Goal: Information Seeking & Learning: Learn about a topic

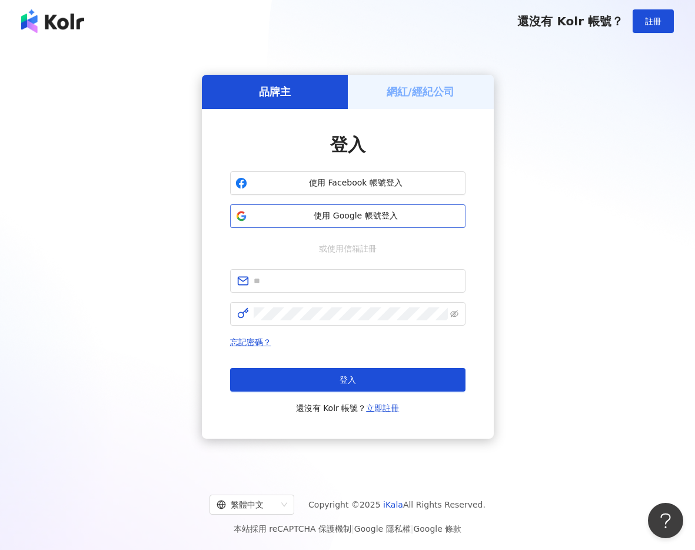
click at [297, 220] on span "使用 Google 帳號登入" at bounding box center [356, 216] width 208 height 12
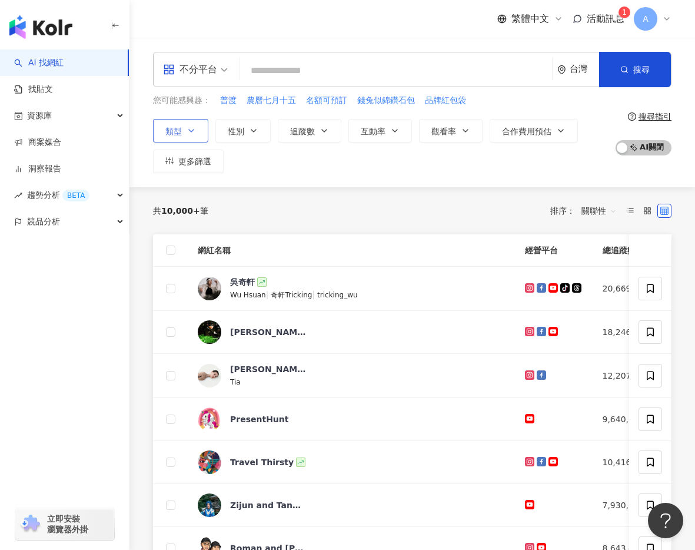
click at [191, 124] on button "類型" at bounding box center [180, 131] width 55 height 24
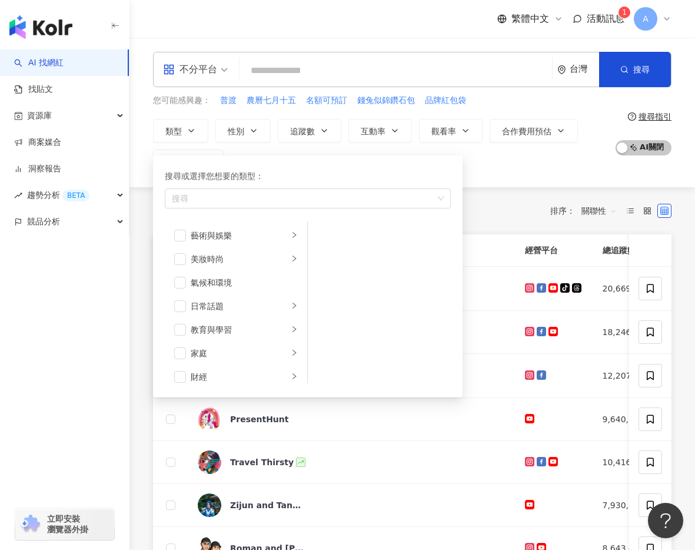
click at [190, 83] on span at bounding box center [195, 69] width 65 height 34
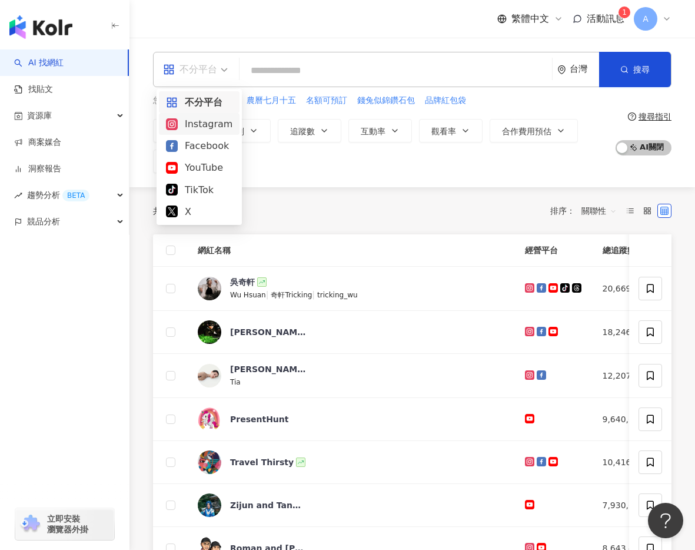
click at [198, 121] on div "Instagram" at bounding box center [199, 124] width 67 height 15
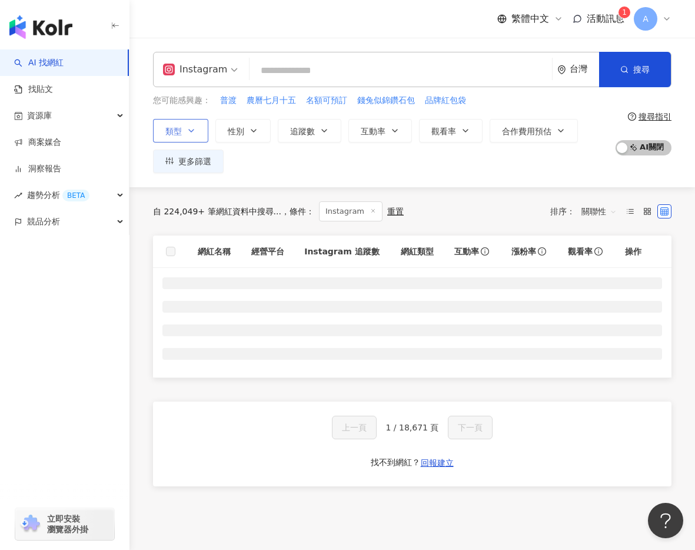
click at [194, 137] on button "類型" at bounding box center [180, 131] width 55 height 24
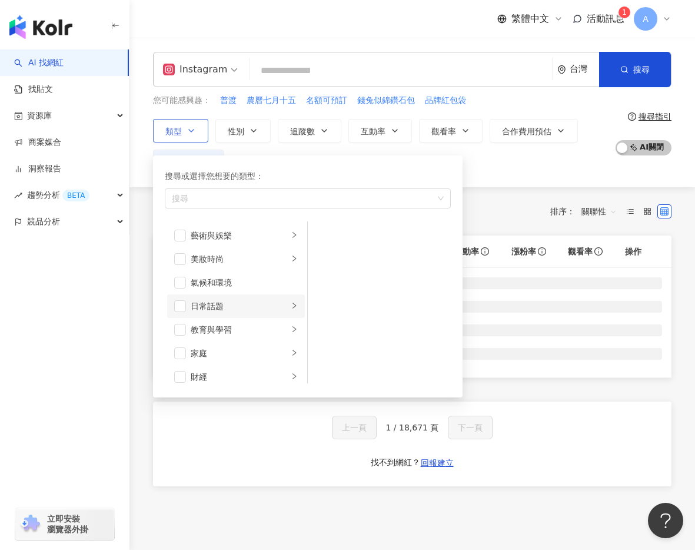
click at [223, 306] on div "日常話題" at bounding box center [240, 306] width 98 height 13
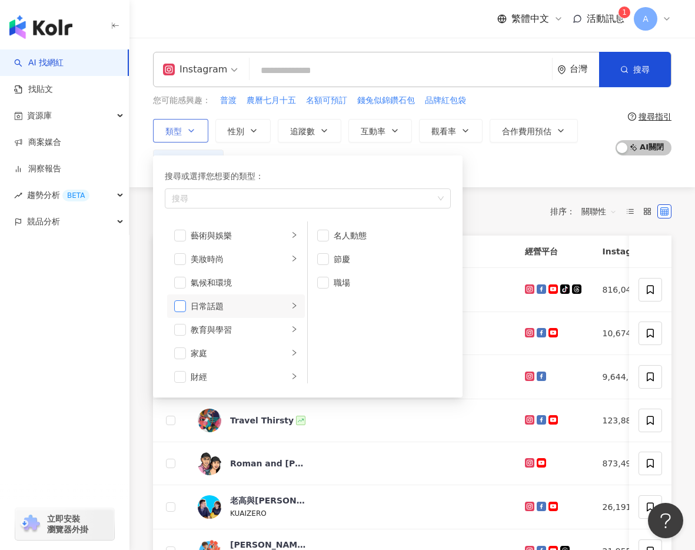
click at [185, 304] on span "button" at bounding box center [180, 306] width 12 height 12
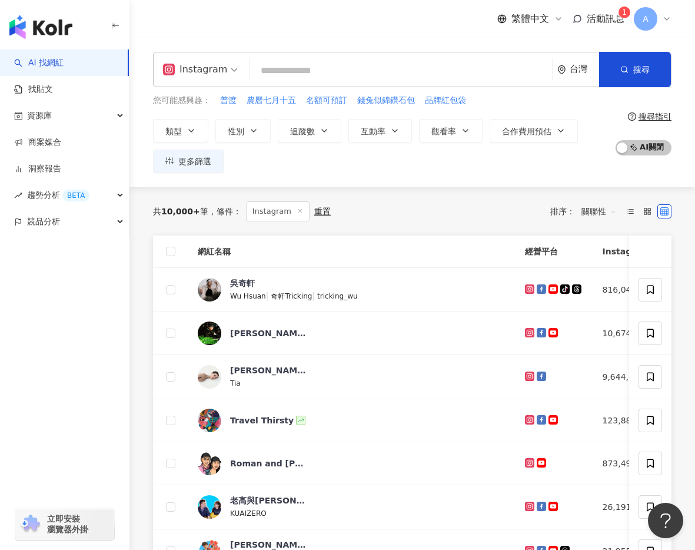
click at [267, 109] on div "您可能感興趣： 普渡 農曆七月十五 名額可預訂 錢兔似錦鑽石包 品牌紅包袋 類型 搜尋或選擇您想要的類型： 日常話題 藝術與娛樂 美妝時尚 氣候和環境 日常話…" at bounding box center [381, 133] width 456 height 79
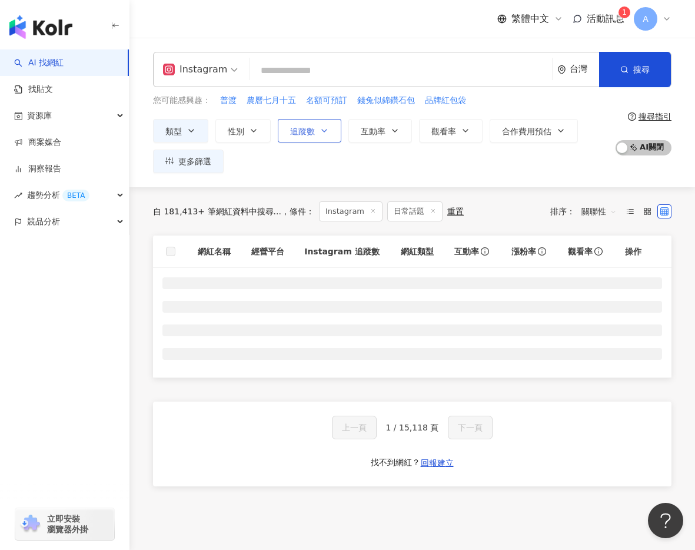
click at [320, 133] on icon "button" at bounding box center [324, 130] width 9 height 9
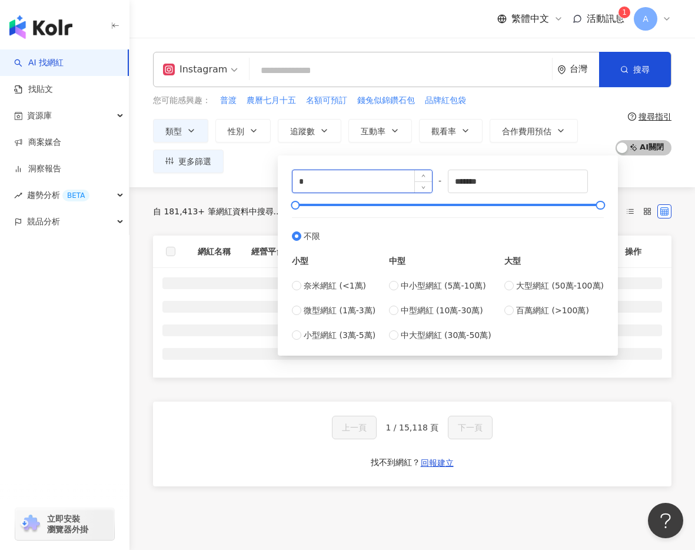
click at [344, 181] on input "*" at bounding box center [363, 181] width 140 height 22
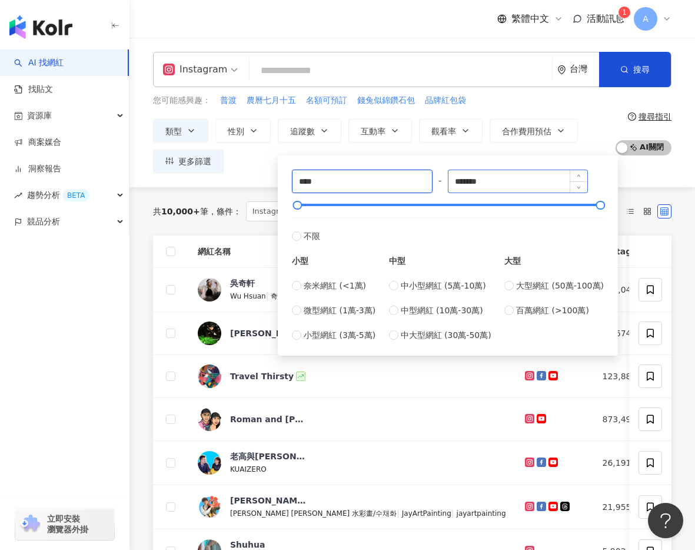
type input "****"
click at [498, 175] on input "*******" at bounding box center [519, 181] width 140 height 22
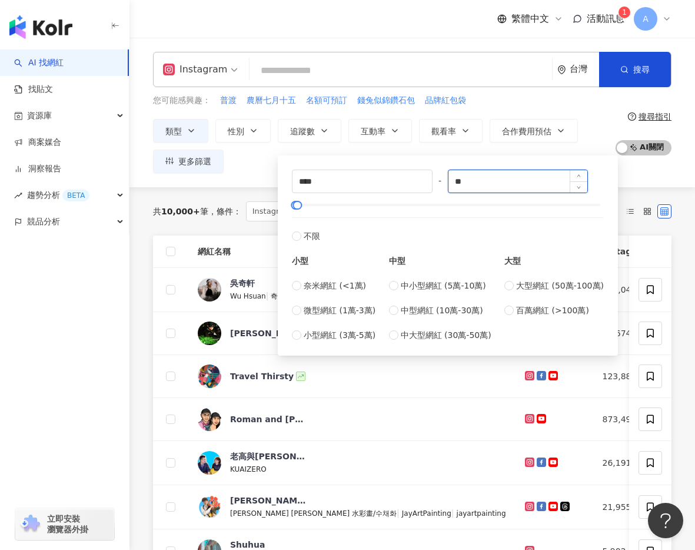
type input "*"
type input "****"
click at [248, 167] on div "類型 性別 追蹤數 互動率 觀看率 合作費用預估 更多篩選 **** - **** 不限 小型 奈米網紅 (<1萬) 微型網紅 (1萬-3萬) 小型網紅 (3…" at bounding box center [381, 146] width 456 height 54
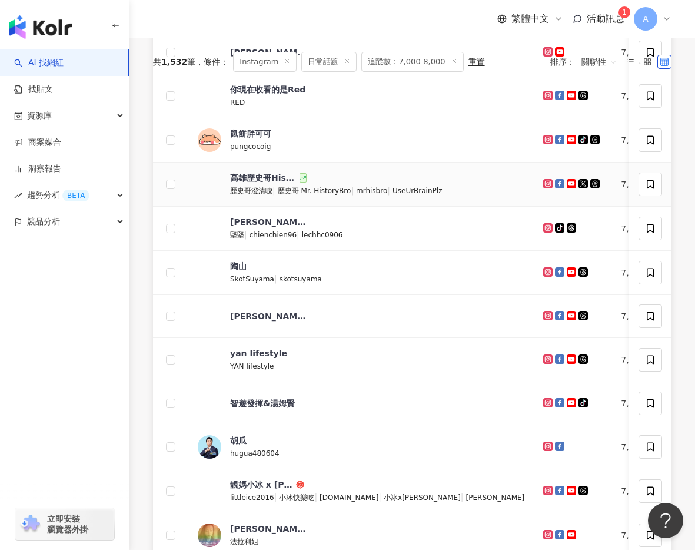
scroll to position [513, 0]
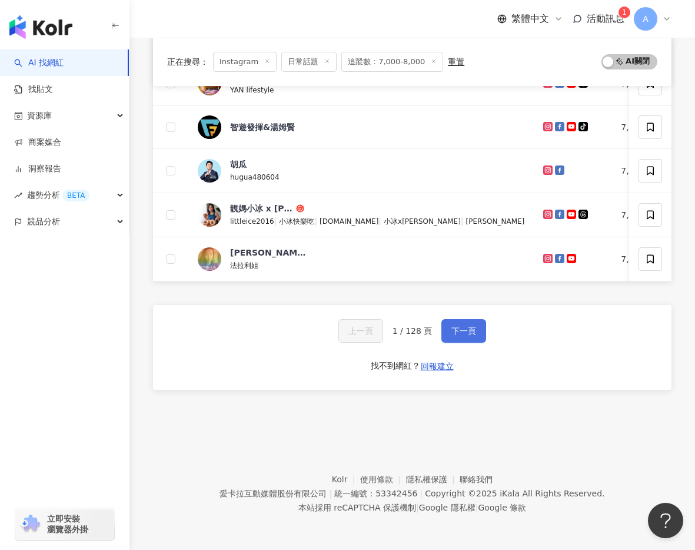
click at [469, 337] on button "下一頁" at bounding box center [464, 331] width 45 height 24
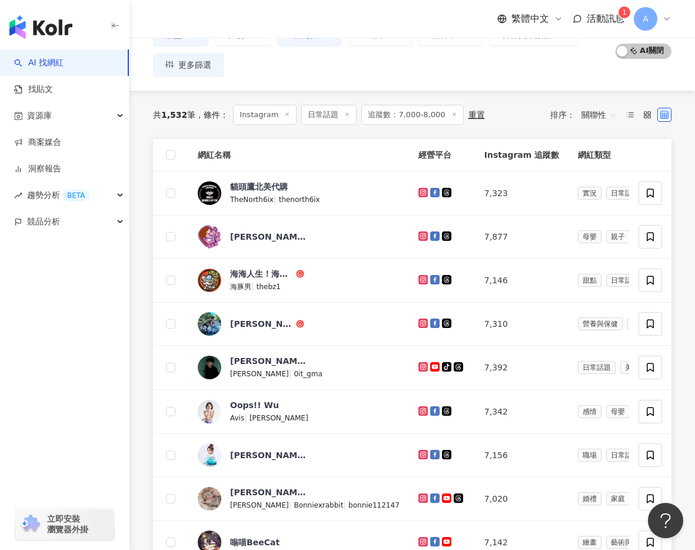
scroll to position [509, 0]
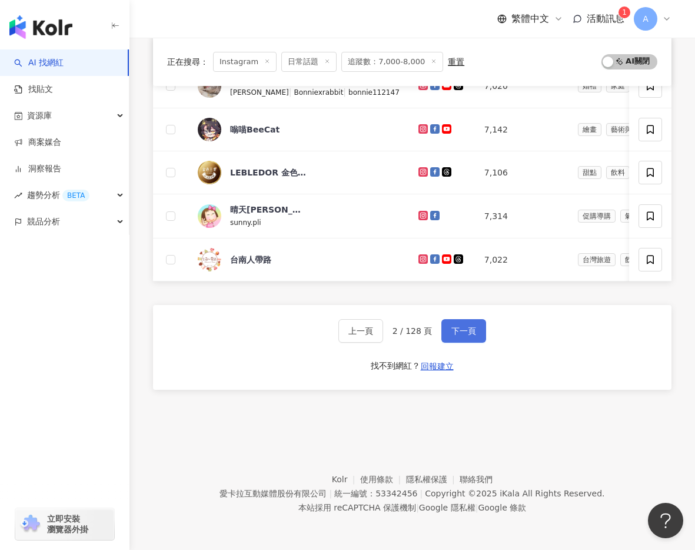
click at [468, 336] on button "下一頁" at bounding box center [464, 331] width 45 height 24
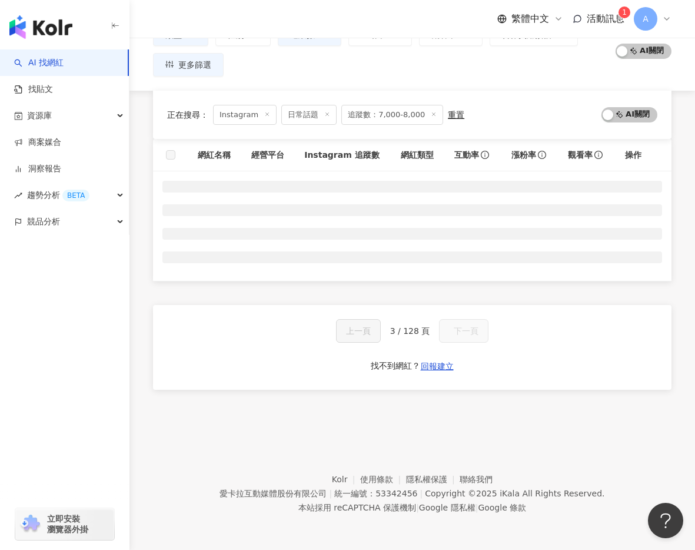
scroll to position [97, 0]
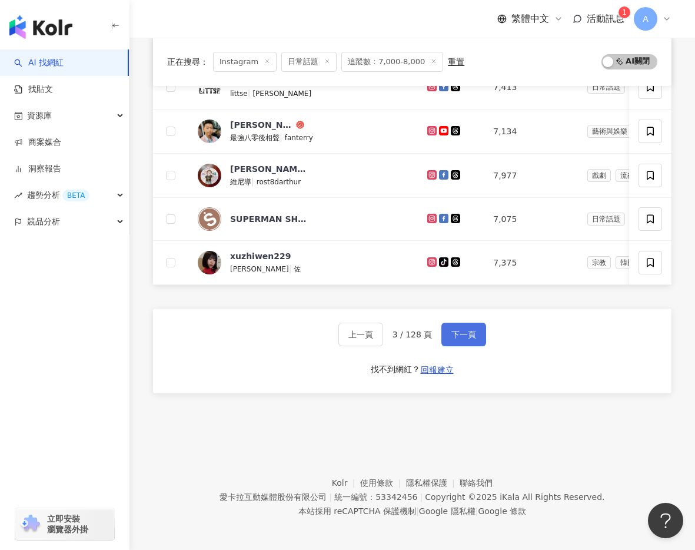
click at [468, 336] on span "下一頁" at bounding box center [464, 334] width 25 height 9
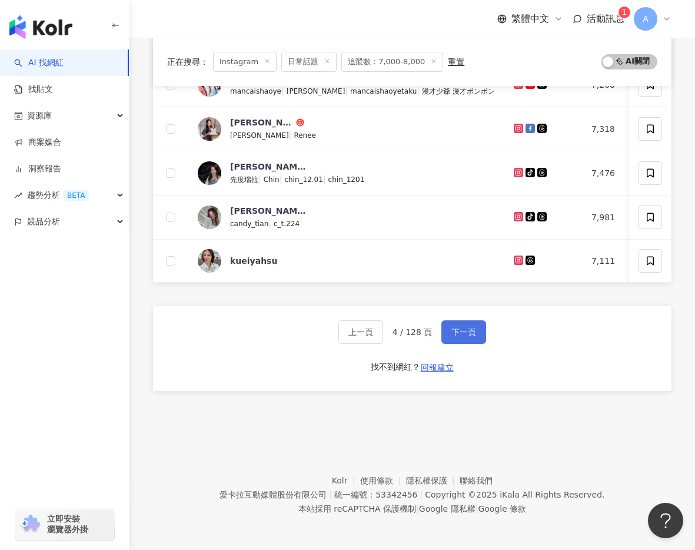
click at [468, 336] on span "下一頁" at bounding box center [464, 331] width 25 height 9
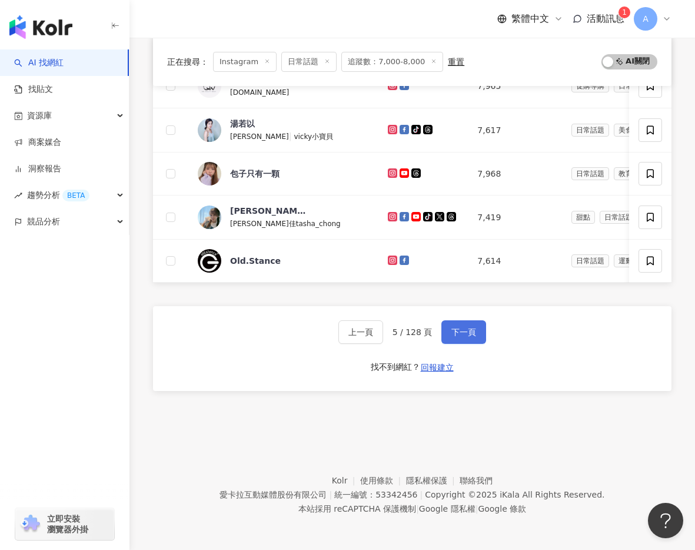
click at [468, 336] on span "下一頁" at bounding box center [464, 331] width 25 height 9
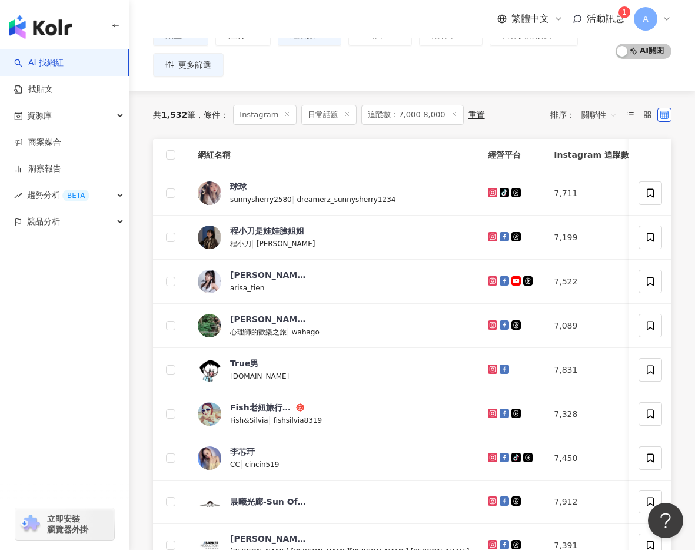
scroll to position [509, 0]
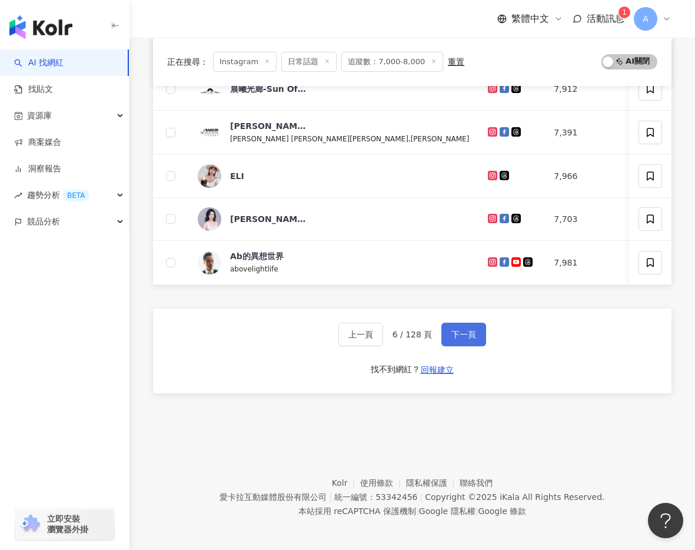
click at [460, 334] on span "下一頁" at bounding box center [464, 334] width 25 height 9
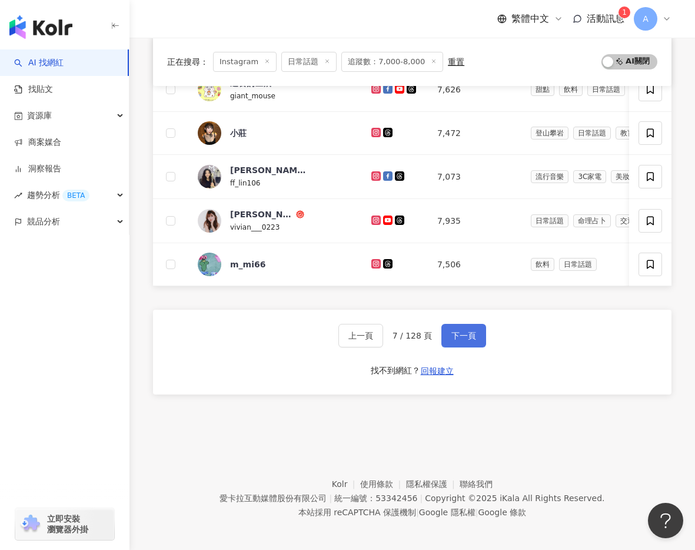
click at [460, 334] on span "下一頁" at bounding box center [464, 335] width 25 height 9
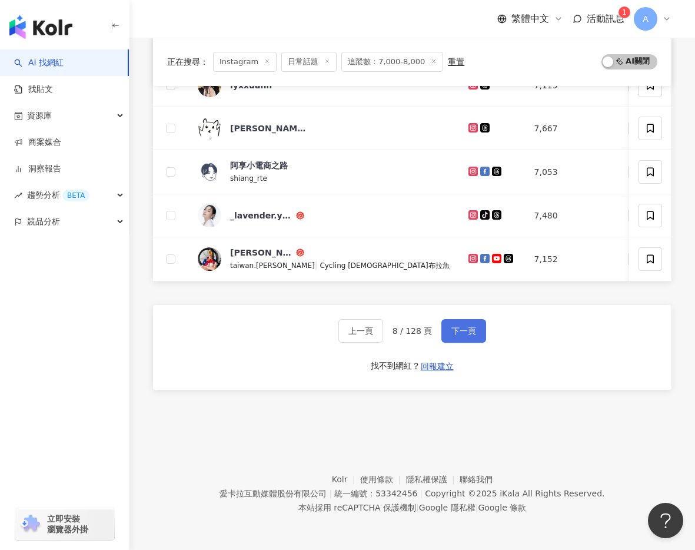
click at [459, 334] on span "下一頁" at bounding box center [464, 330] width 25 height 9
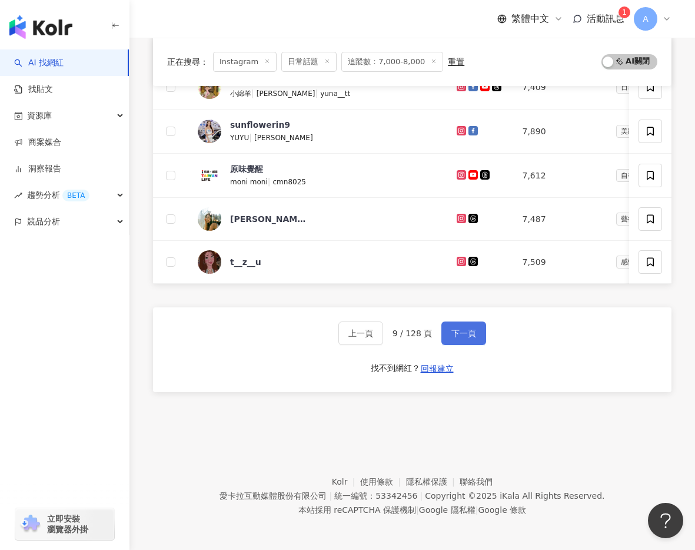
click at [459, 334] on span "下一頁" at bounding box center [464, 333] width 25 height 9
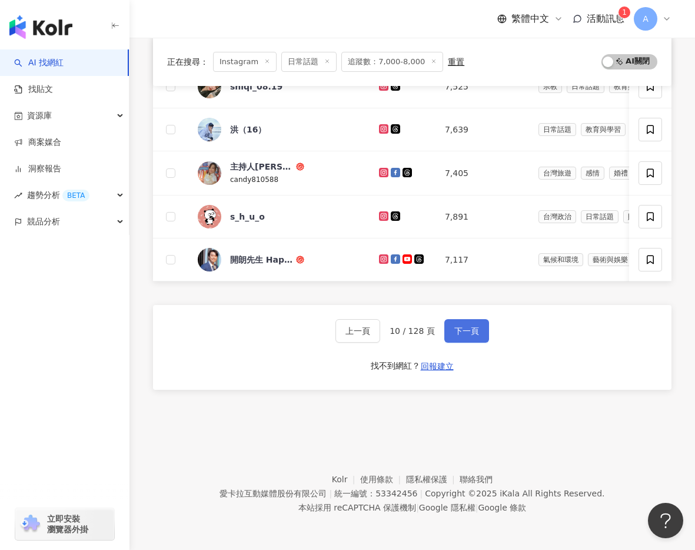
click at [459, 334] on span "下一頁" at bounding box center [467, 330] width 25 height 9
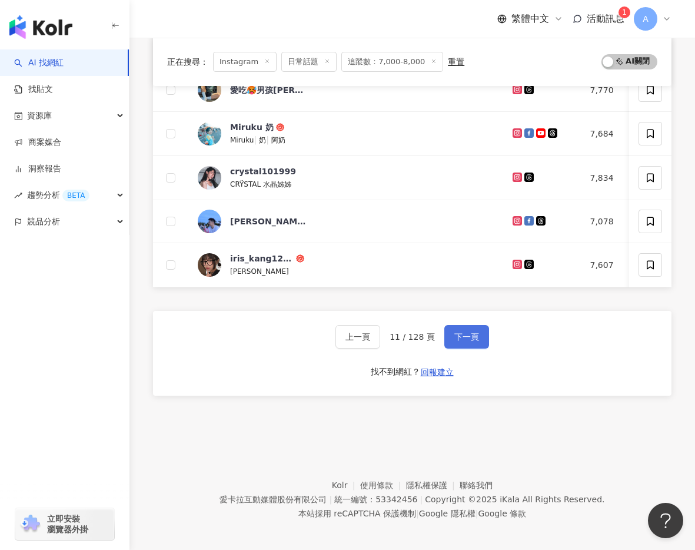
click at [459, 334] on span "下一頁" at bounding box center [467, 336] width 25 height 9
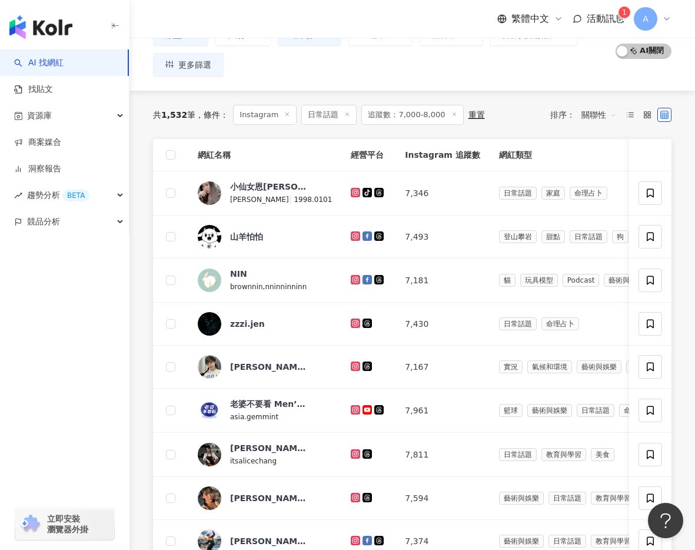
scroll to position [506, 0]
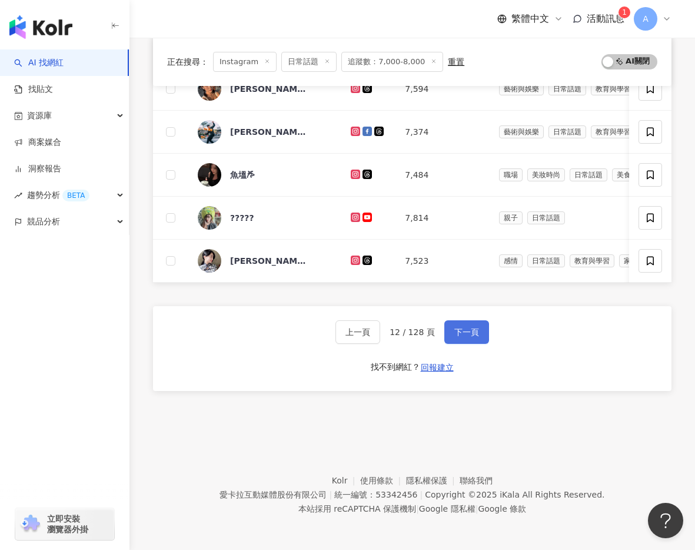
click at [459, 334] on span "下一頁" at bounding box center [467, 331] width 25 height 9
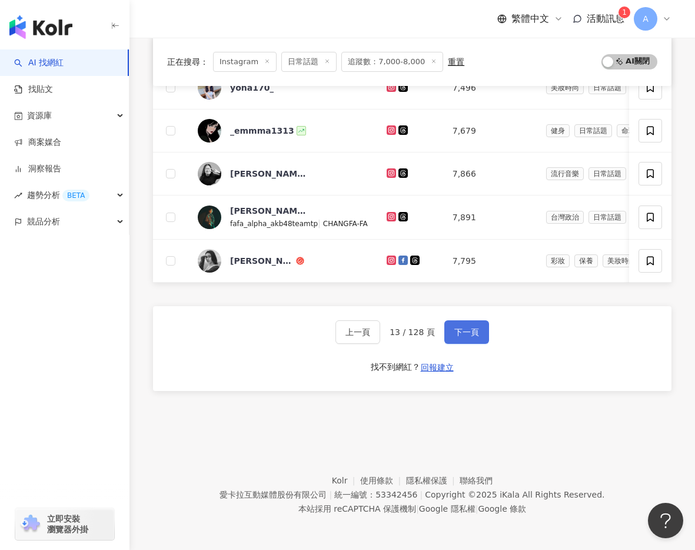
click at [459, 334] on span "下一頁" at bounding box center [467, 331] width 25 height 9
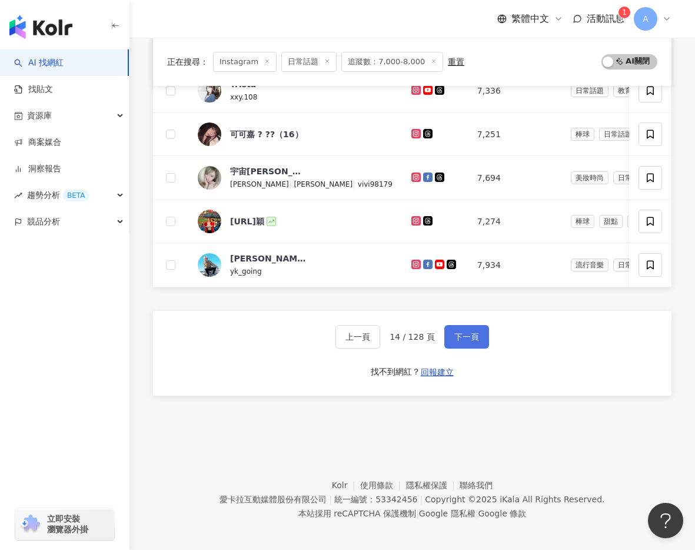
click at [459, 334] on span "下一頁" at bounding box center [467, 336] width 25 height 9
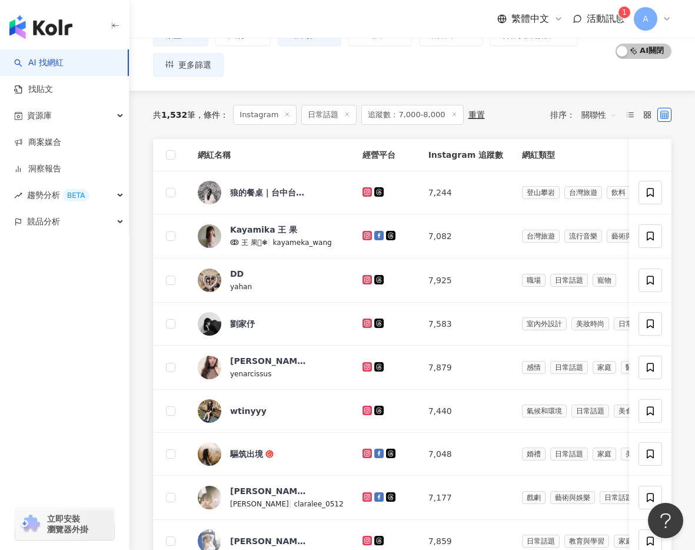
scroll to position [506, 0]
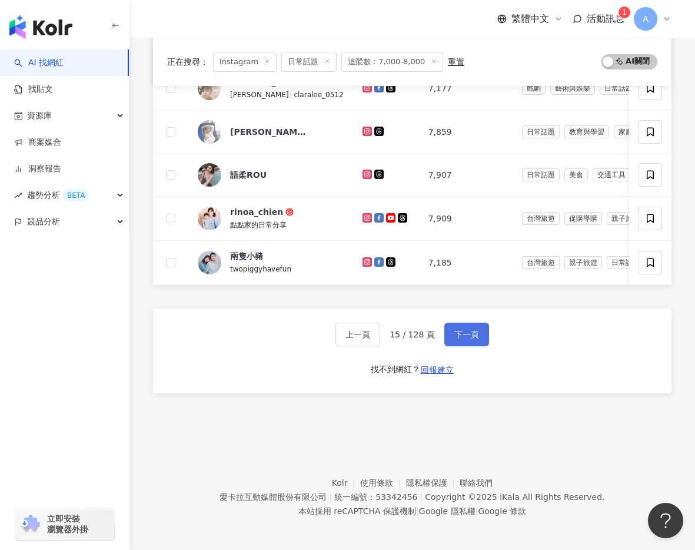
click at [459, 334] on span "下一頁" at bounding box center [467, 334] width 25 height 9
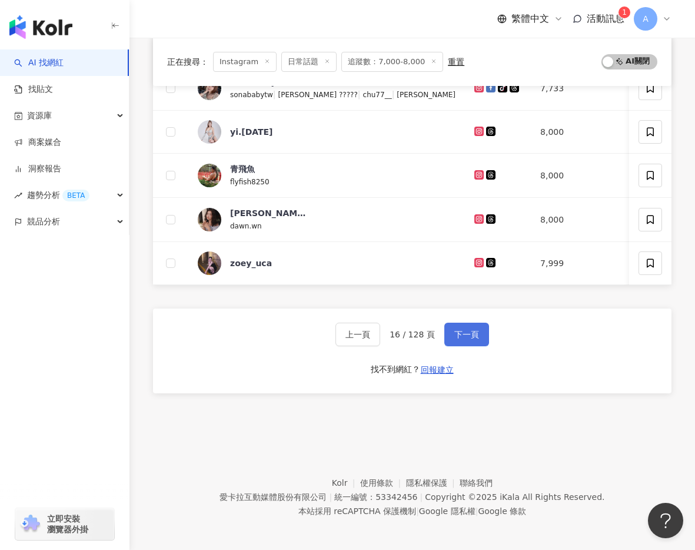
click at [459, 334] on span "下一頁" at bounding box center [467, 334] width 25 height 9
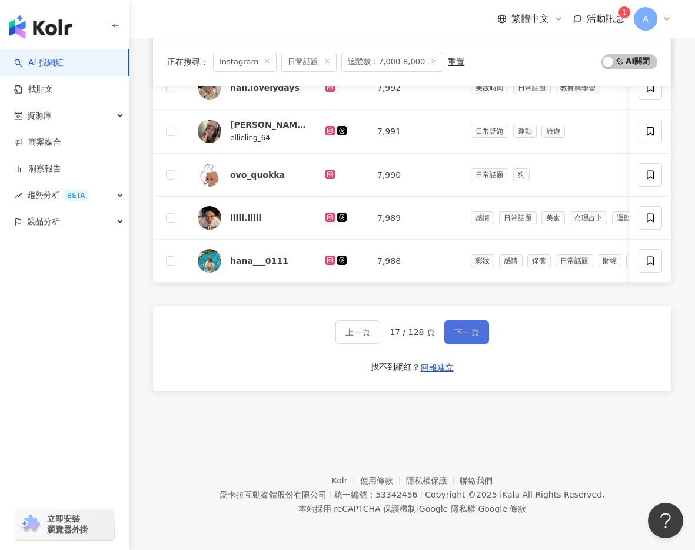
click at [459, 334] on span "下一頁" at bounding box center [467, 331] width 25 height 9
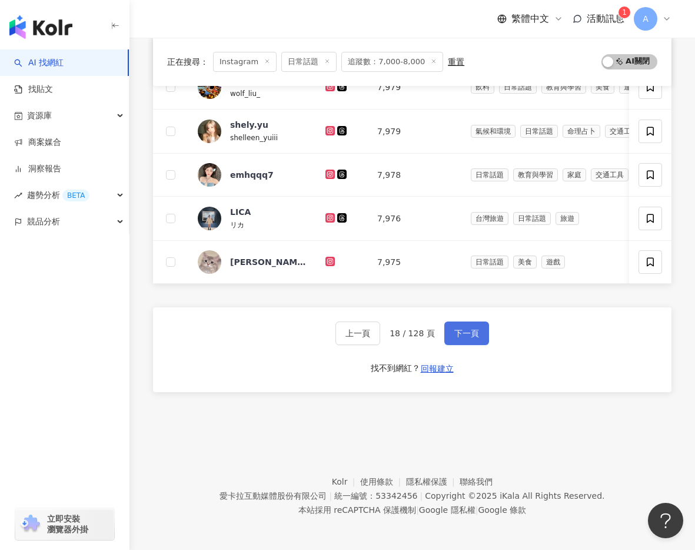
click at [459, 334] on span "下一頁" at bounding box center [467, 333] width 25 height 9
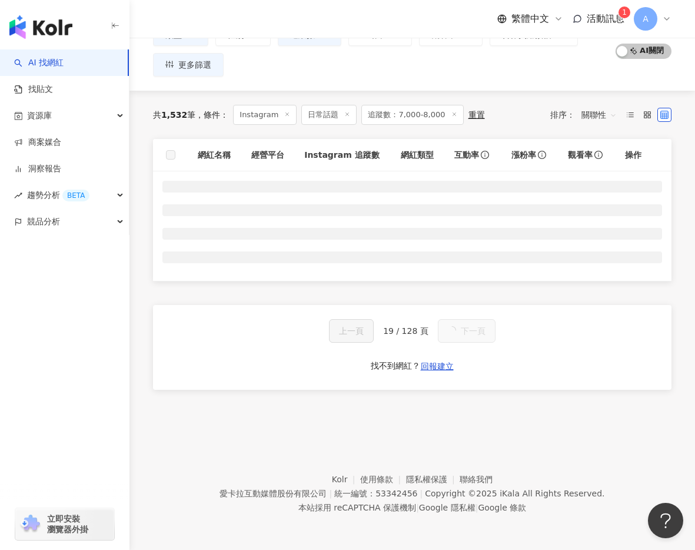
click at [461, 334] on span "下一頁" at bounding box center [473, 330] width 25 height 9
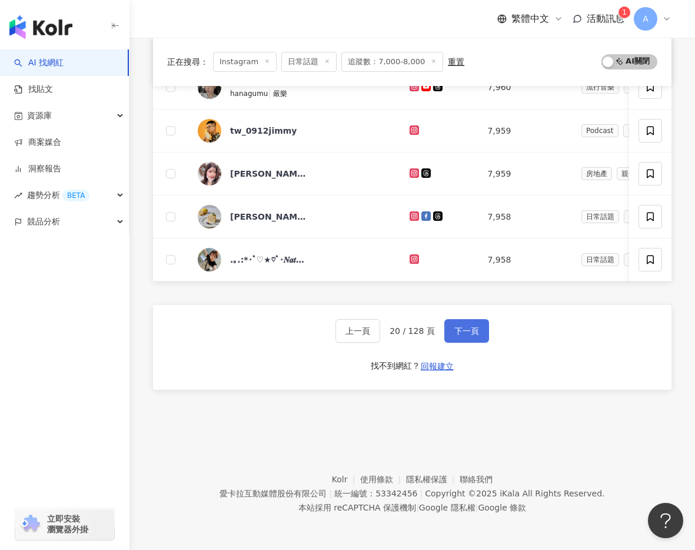
click at [459, 334] on span "下一頁" at bounding box center [467, 330] width 25 height 9
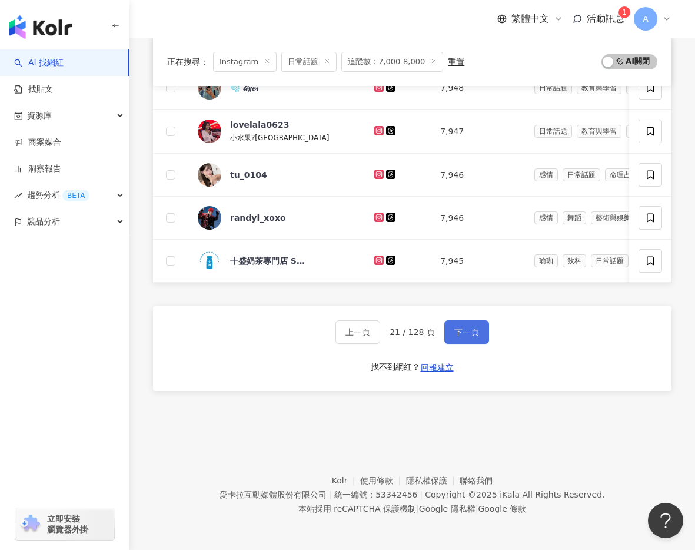
click at [459, 334] on span "下一頁" at bounding box center [467, 331] width 25 height 9
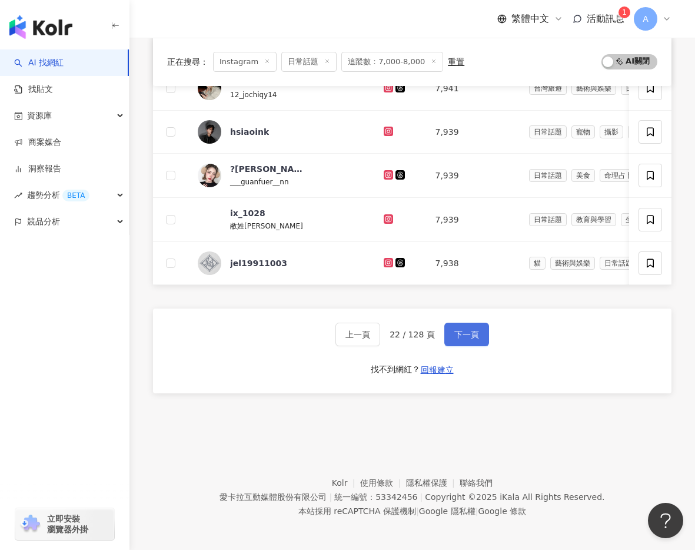
click at [459, 334] on span "下一頁" at bounding box center [467, 334] width 25 height 9
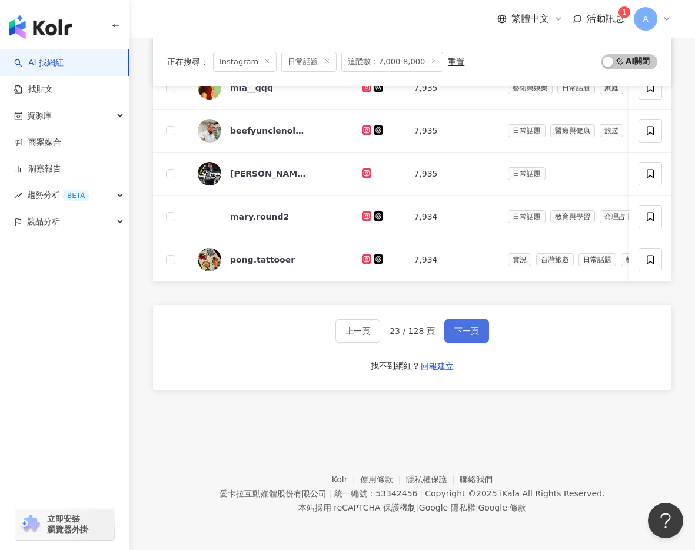
click at [459, 334] on span "下一頁" at bounding box center [467, 330] width 25 height 9
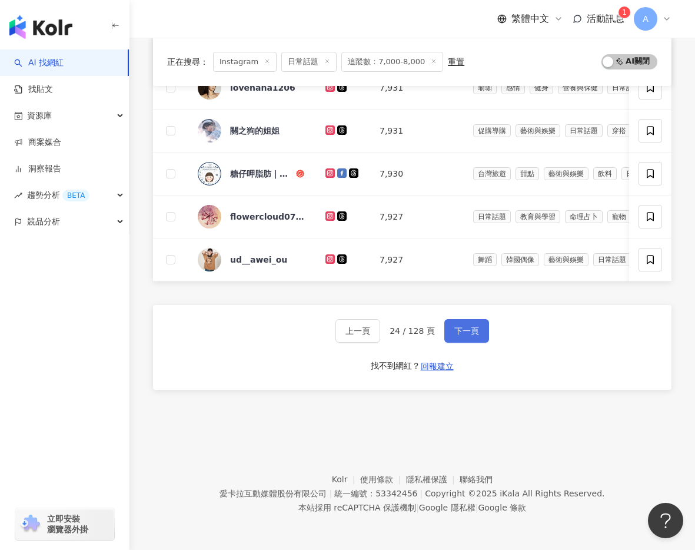
click at [459, 334] on span "下一頁" at bounding box center [467, 330] width 25 height 9
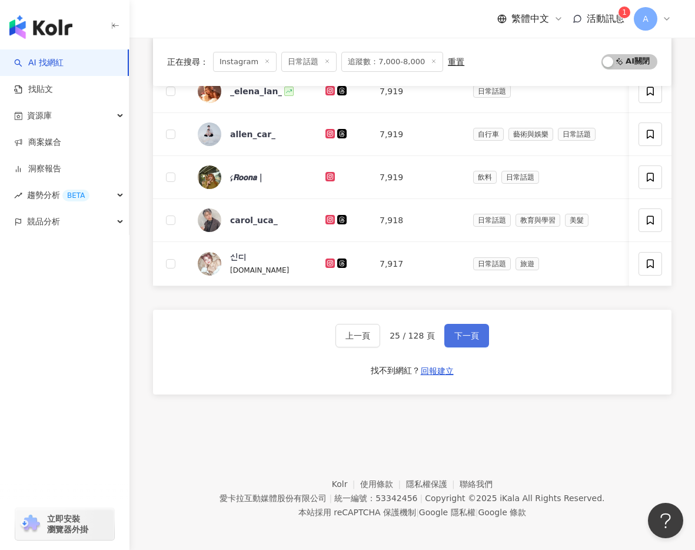
click at [459, 334] on span "下一頁" at bounding box center [467, 335] width 25 height 9
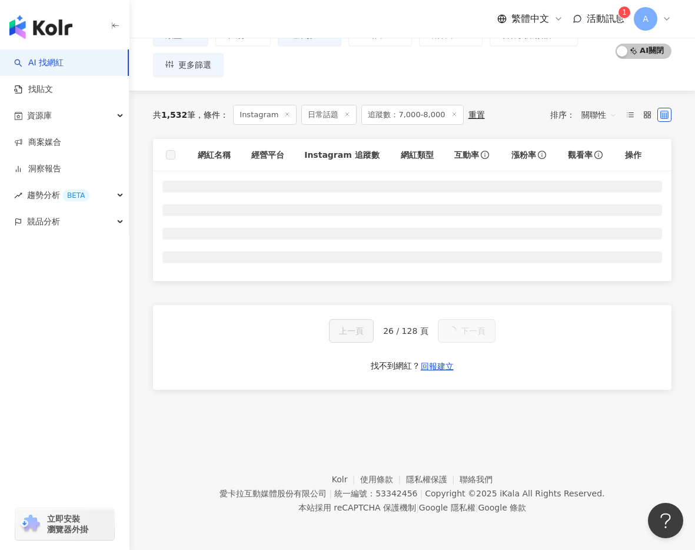
click at [461, 334] on span "下一頁" at bounding box center [473, 330] width 25 height 9
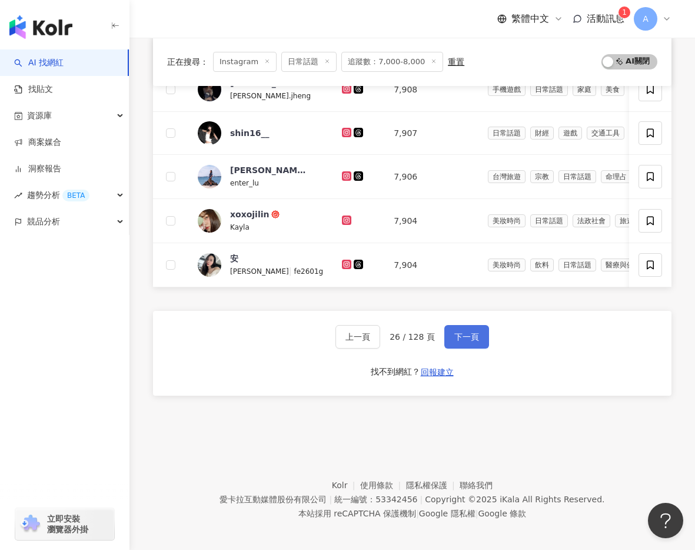
click at [459, 334] on span "下一頁" at bounding box center [467, 336] width 25 height 9
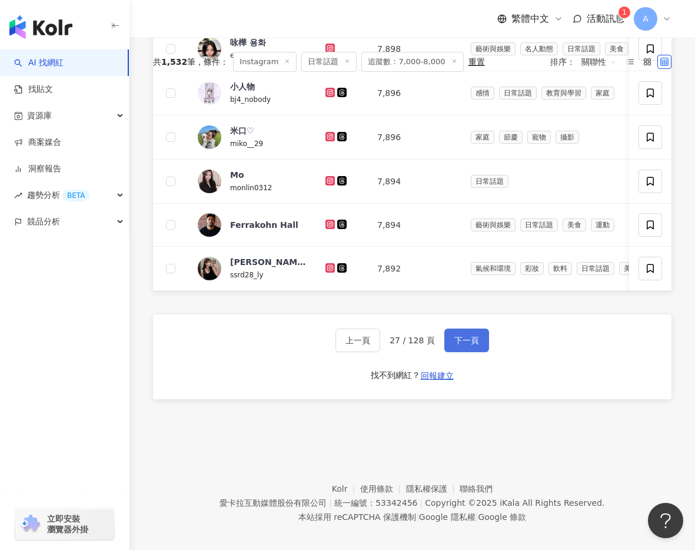
click at [459, 334] on button "下一頁" at bounding box center [467, 341] width 45 height 24
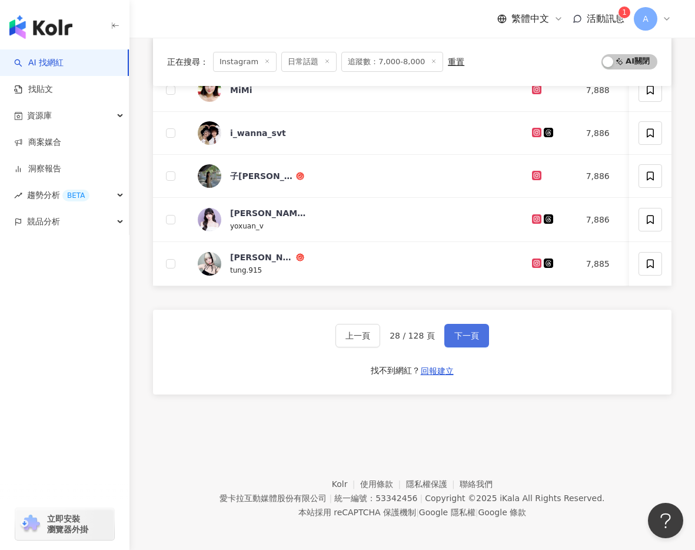
click at [459, 334] on span "下一頁" at bounding box center [467, 335] width 25 height 9
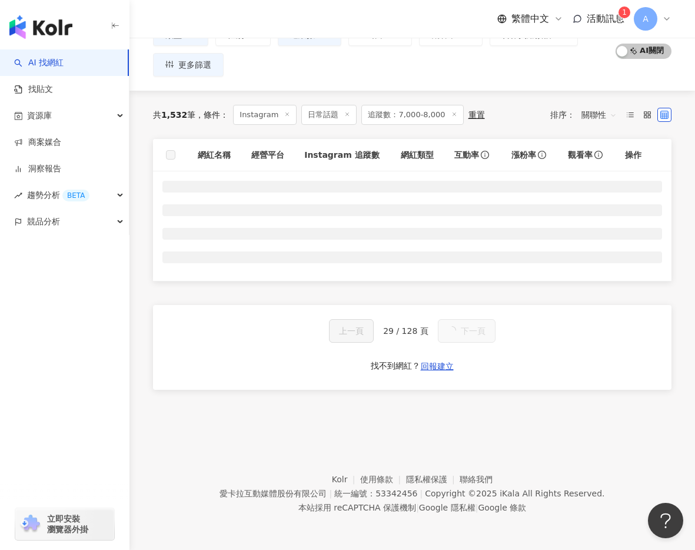
click at [461, 334] on span "下一頁" at bounding box center [473, 330] width 25 height 9
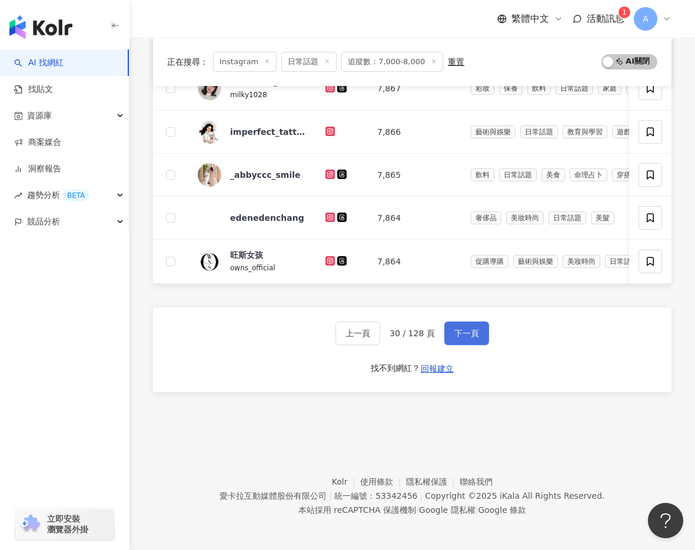
click at [459, 334] on span "下一頁" at bounding box center [467, 333] width 25 height 9
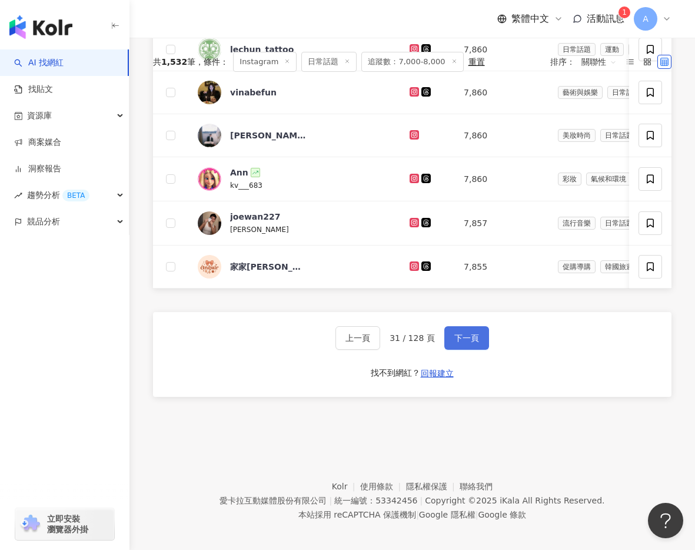
click at [459, 334] on span "下一頁" at bounding box center [467, 337] width 25 height 9
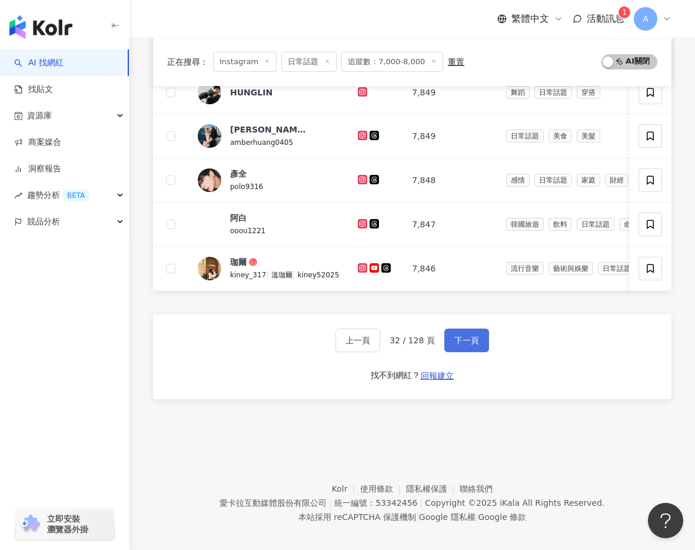
click at [459, 334] on button "下一頁" at bounding box center [467, 341] width 45 height 24
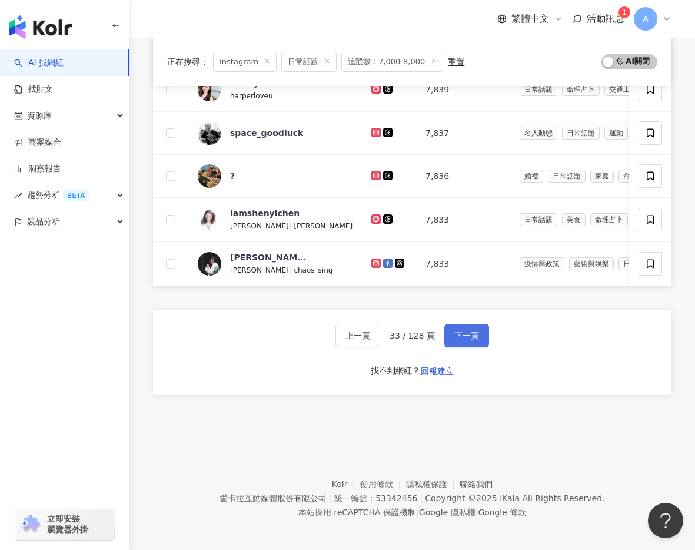
click at [459, 334] on span "下一頁" at bounding box center [467, 335] width 25 height 9
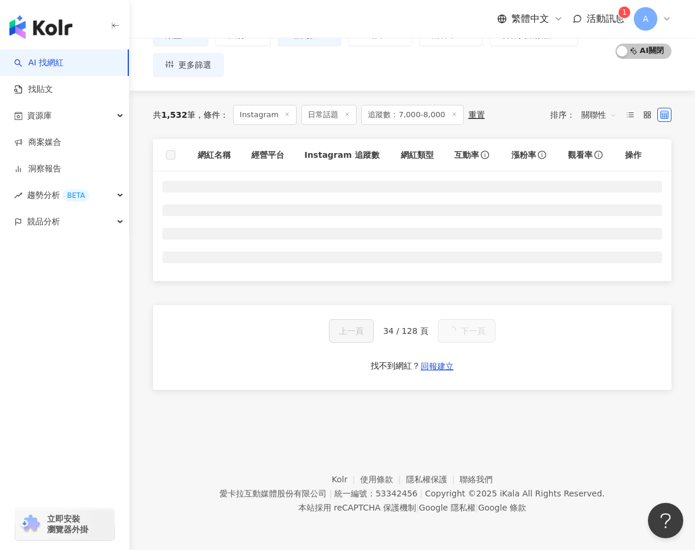
click at [461, 334] on span "下一頁" at bounding box center [473, 330] width 25 height 9
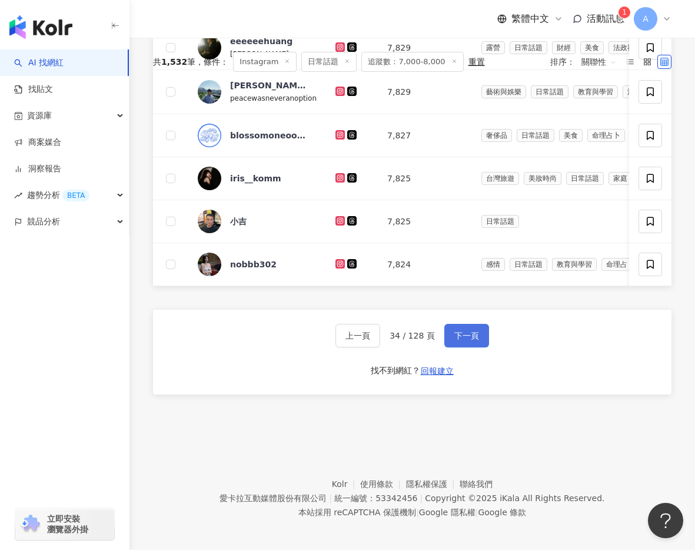
click at [459, 334] on span "下一頁" at bounding box center [467, 335] width 25 height 9
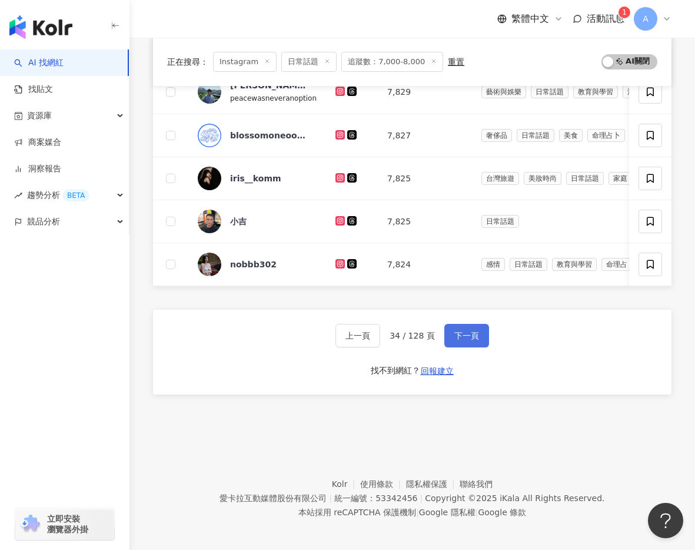
click at [459, 334] on span "下一頁" at bounding box center [467, 335] width 25 height 9
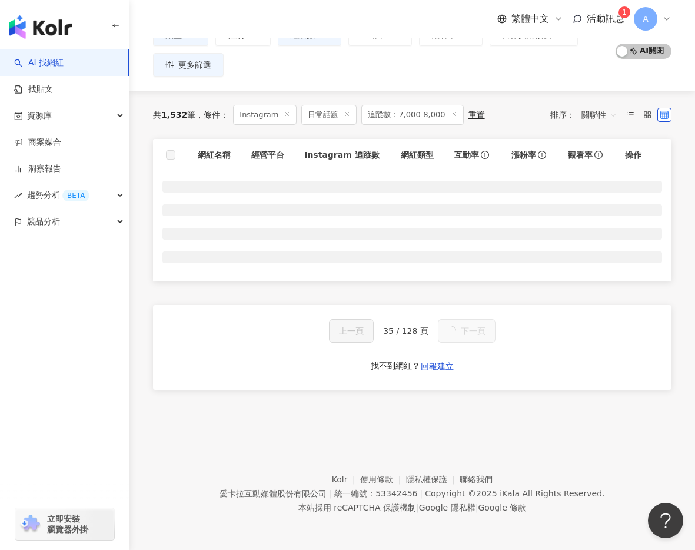
click at [461, 334] on span "下一頁" at bounding box center [473, 330] width 25 height 9
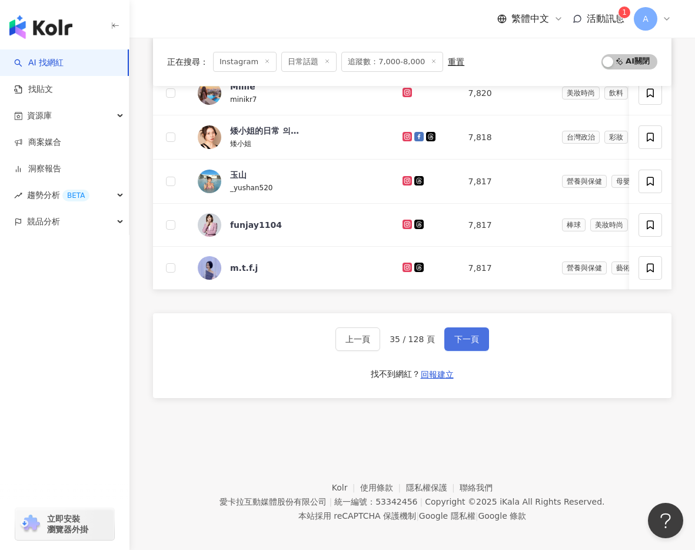
click at [459, 334] on span "下一頁" at bounding box center [467, 338] width 25 height 9
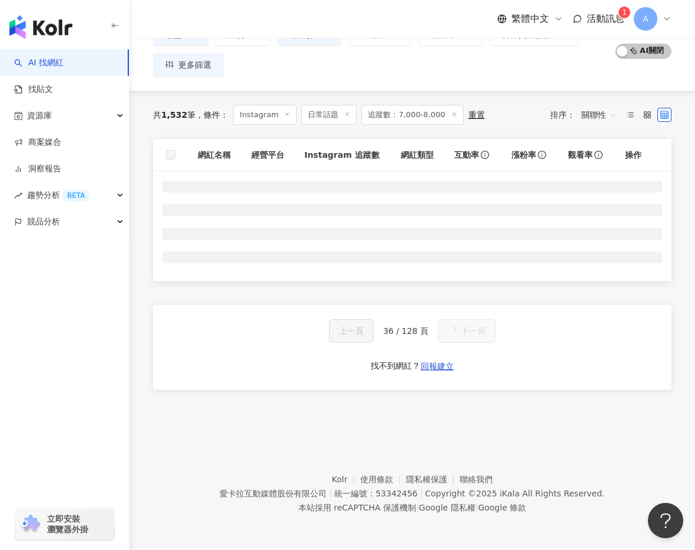
click at [461, 334] on span "下一頁" at bounding box center [473, 330] width 25 height 9
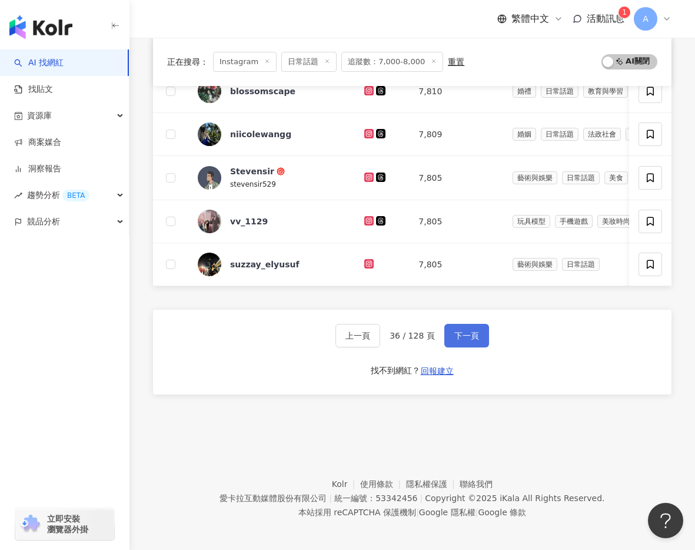
click at [459, 334] on span "下一頁" at bounding box center [467, 335] width 25 height 9
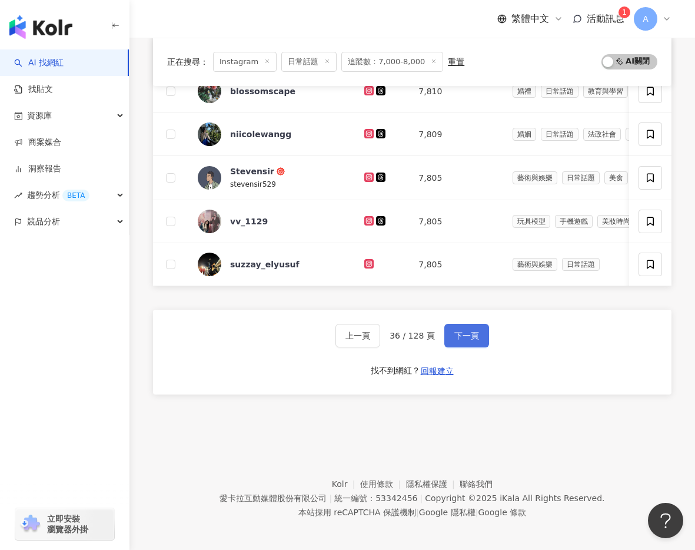
click at [459, 334] on span "下一頁" at bounding box center [467, 335] width 25 height 9
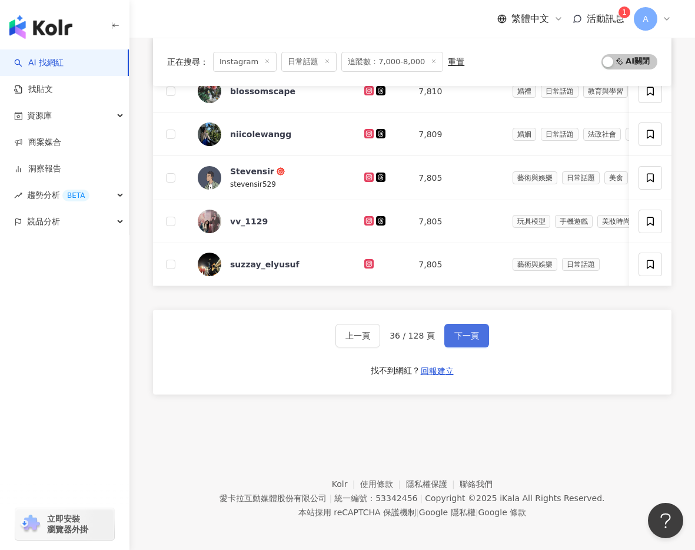
click at [459, 334] on span "下一頁" at bounding box center [467, 335] width 25 height 9
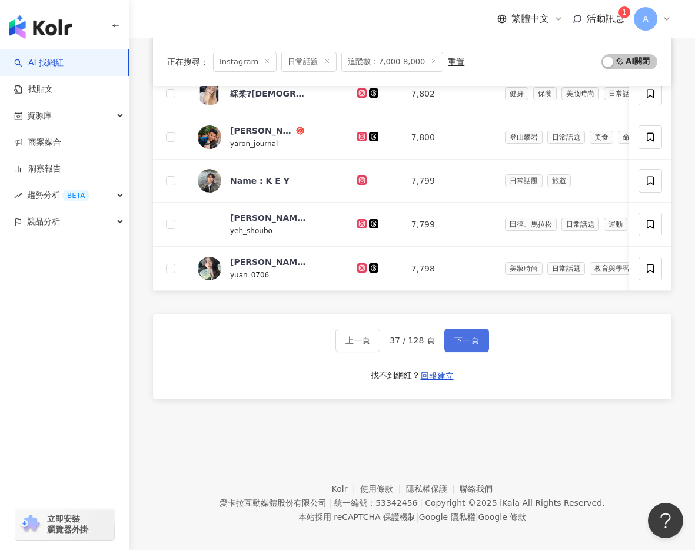
click at [459, 334] on button "下一頁" at bounding box center [467, 341] width 45 height 24
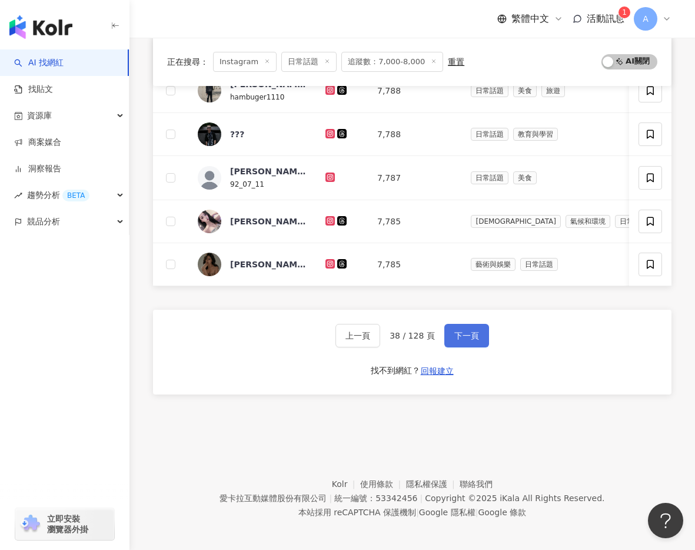
click at [459, 334] on span "下一頁" at bounding box center [467, 335] width 25 height 9
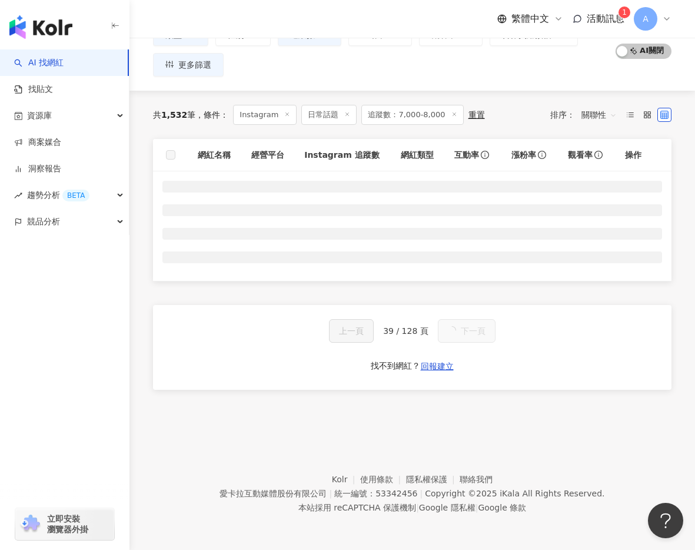
click at [459, 334] on button "下一頁" at bounding box center [467, 331] width 58 height 24
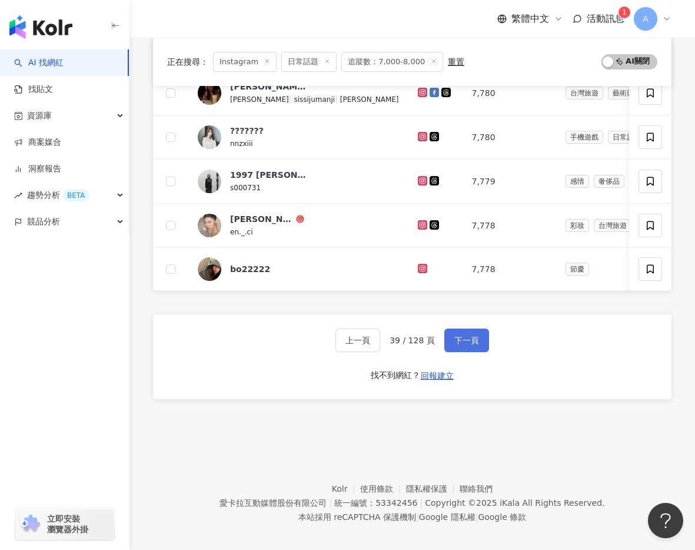
click at [459, 334] on button "下一頁" at bounding box center [467, 341] width 45 height 24
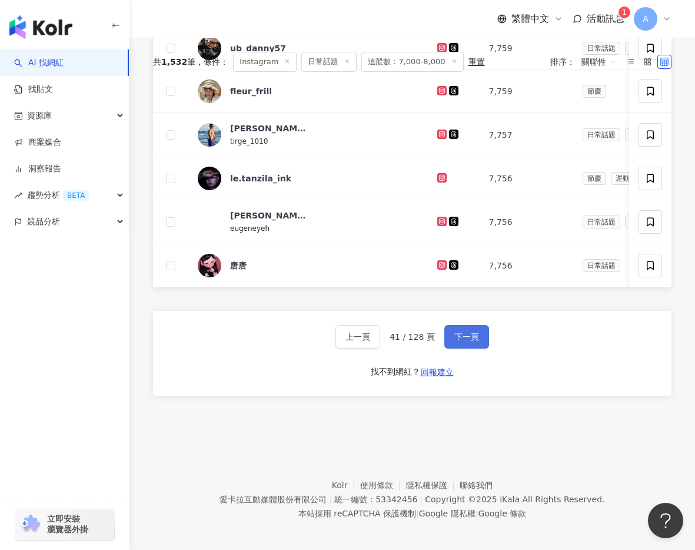
click at [459, 334] on span "下一頁" at bounding box center [467, 336] width 25 height 9
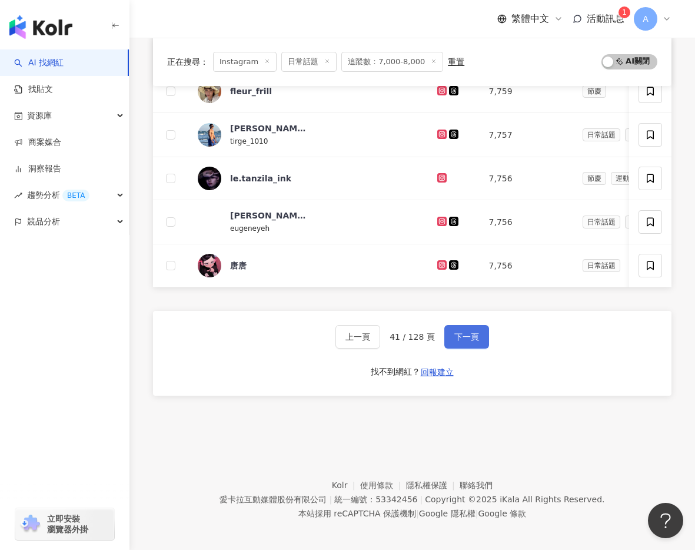
click at [459, 334] on span "下一頁" at bounding box center [467, 336] width 25 height 9
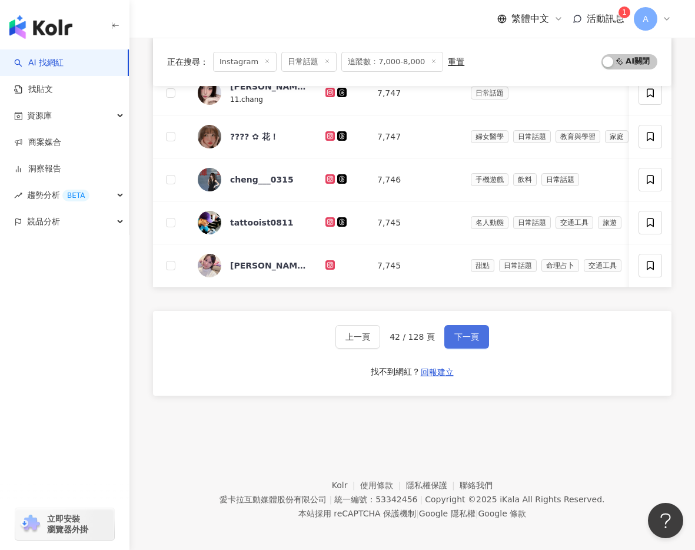
click at [459, 334] on span "下一頁" at bounding box center [467, 336] width 25 height 9
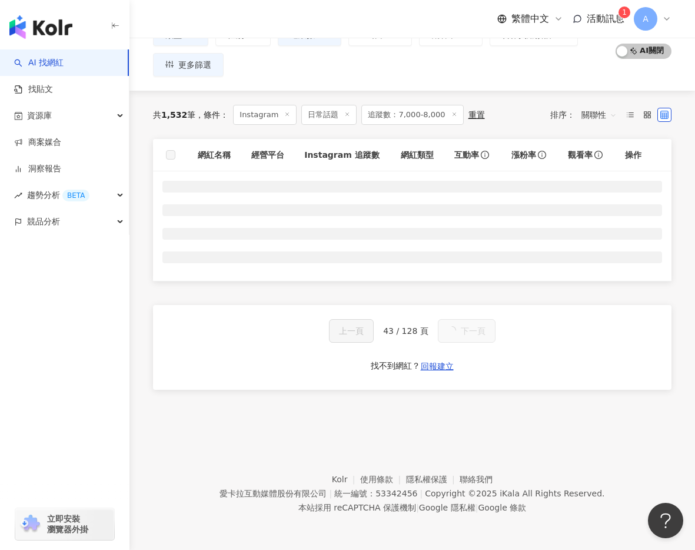
click at [461, 334] on span "下一頁" at bounding box center [473, 330] width 25 height 9
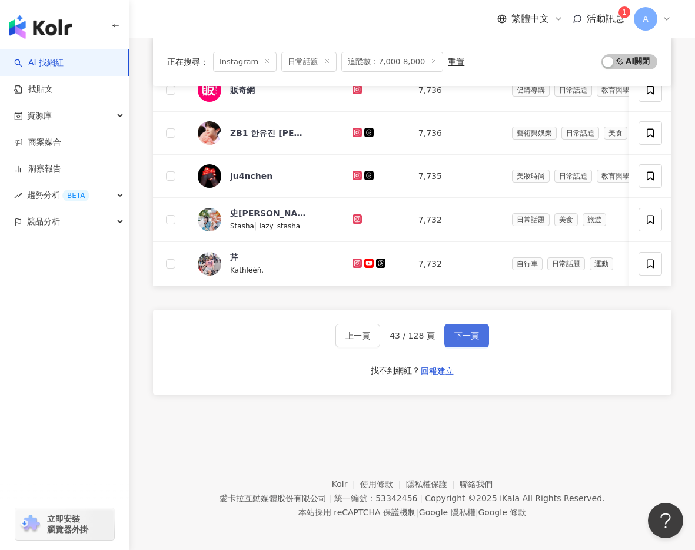
click at [459, 334] on span "下一頁" at bounding box center [467, 335] width 25 height 9
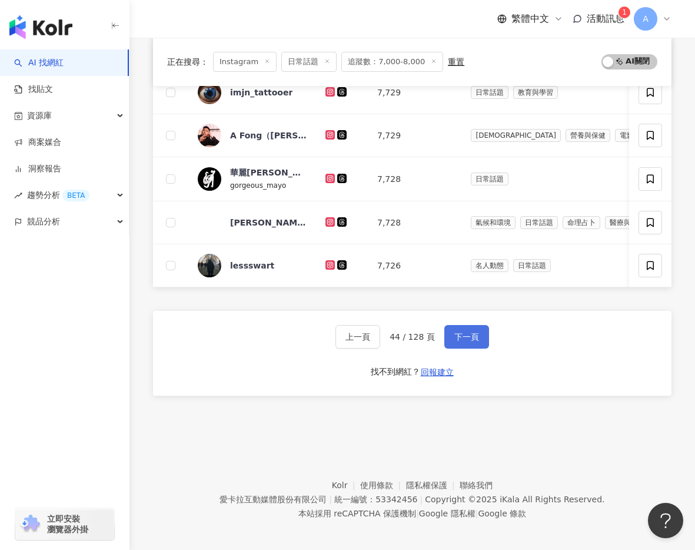
click at [459, 334] on span "下一頁" at bounding box center [467, 336] width 25 height 9
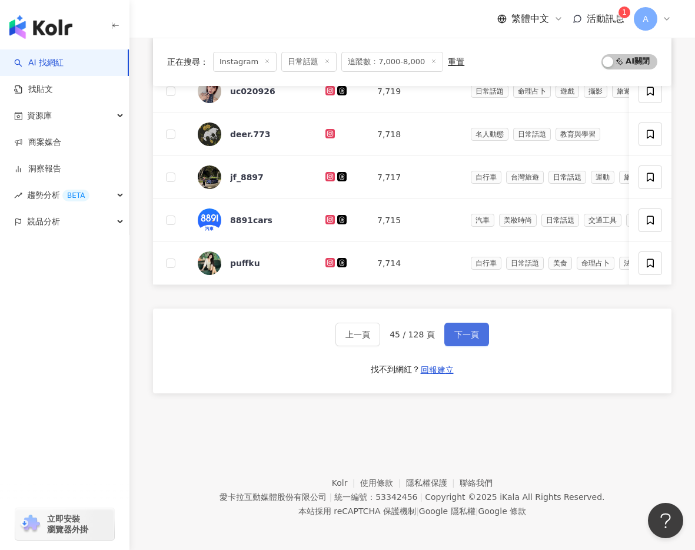
click at [459, 334] on span "下一頁" at bounding box center [467, 334] width 25 height 9
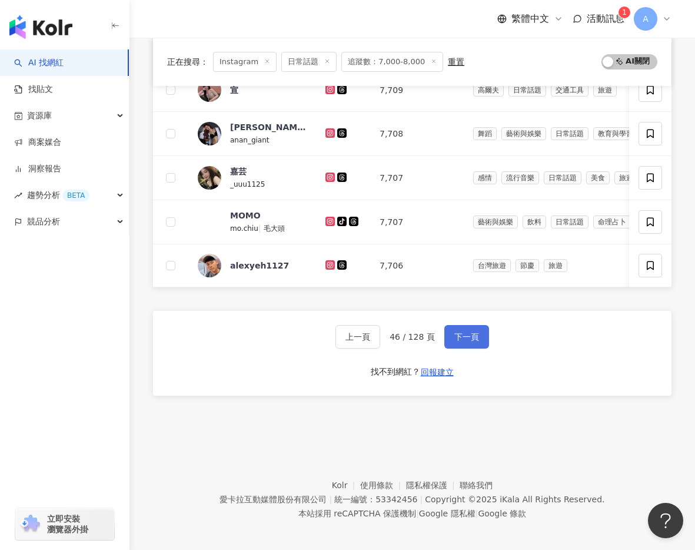
click at [459, 334] on span "下一頁" at bounding box center [467, 336] width 25 height 9
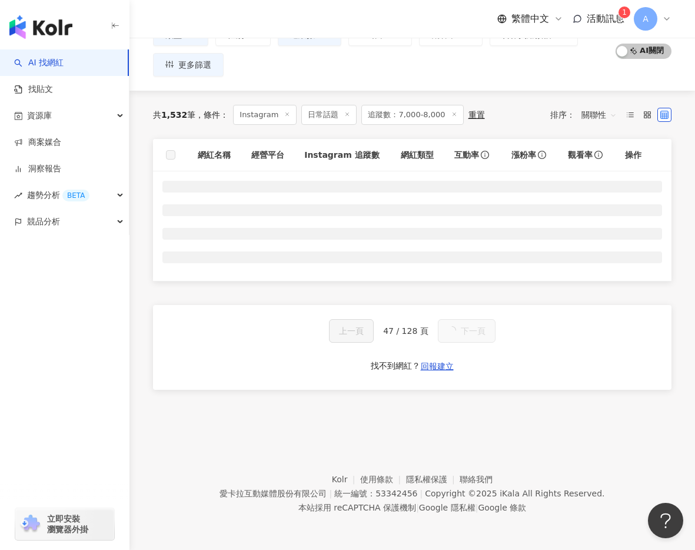
scroll to position [502, 0]
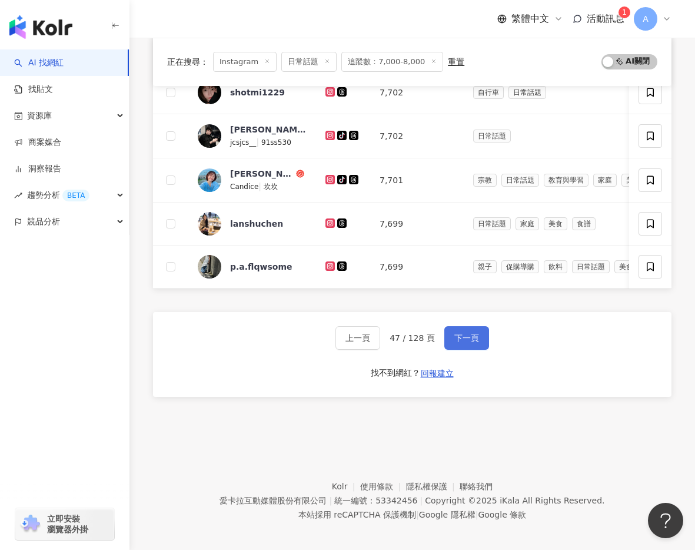
click at [459, 334] on span "下一頁" at bounding box center [467, 337] width 25 height 9
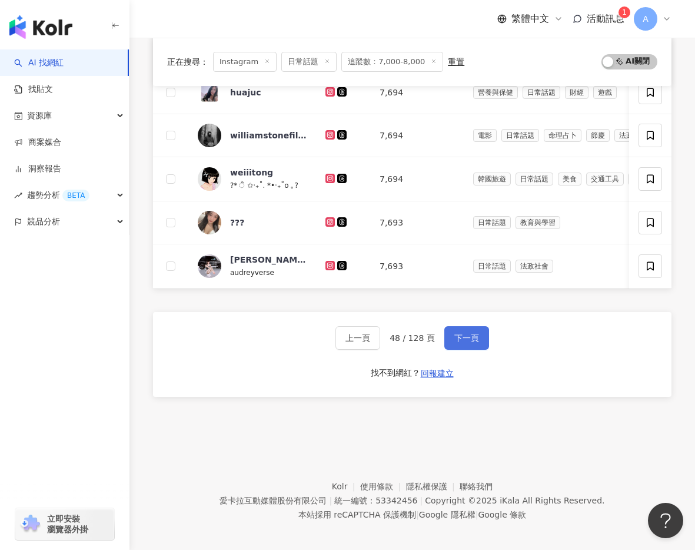
click at [459, 334] on span "下一頁" at bounding box center [467, 337] width 25 height 9
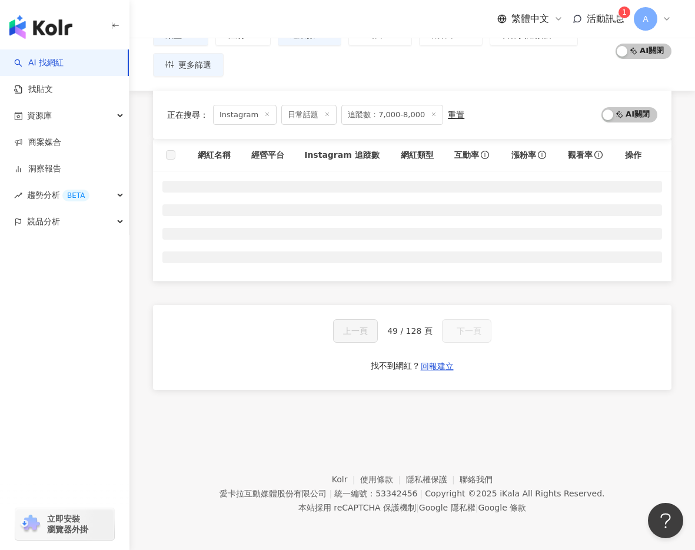
scroll to position [97, 0]
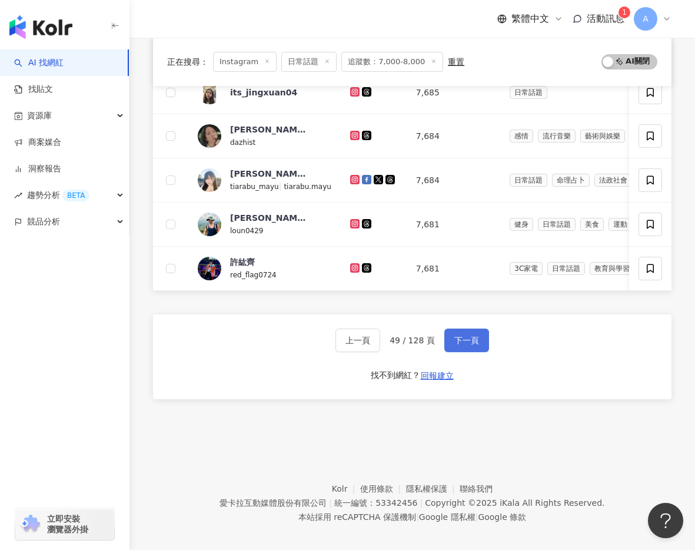
click at [459, 334] on button "下一頁" at bounding box center [467, 341] width 45 height 24
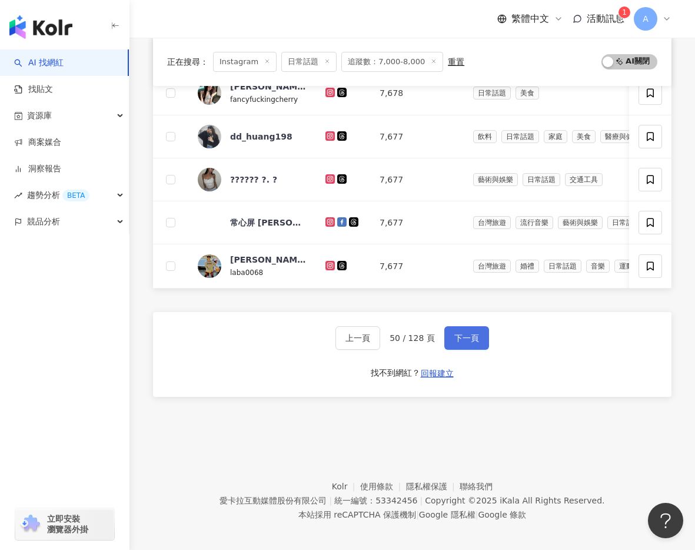
click at [459, 334] on span "下一頁" at bounding box center [467, 337] width 25 height 9
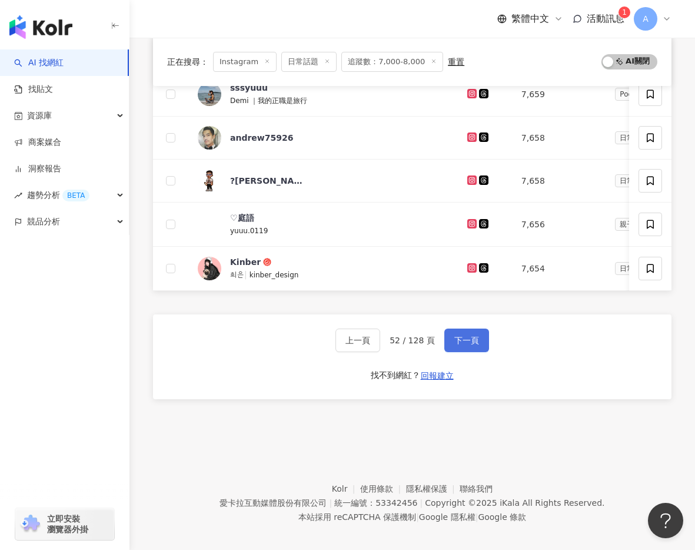
click at [459, 334] on button "下一頁" at bounding box center [467, 341] width 45 height 24
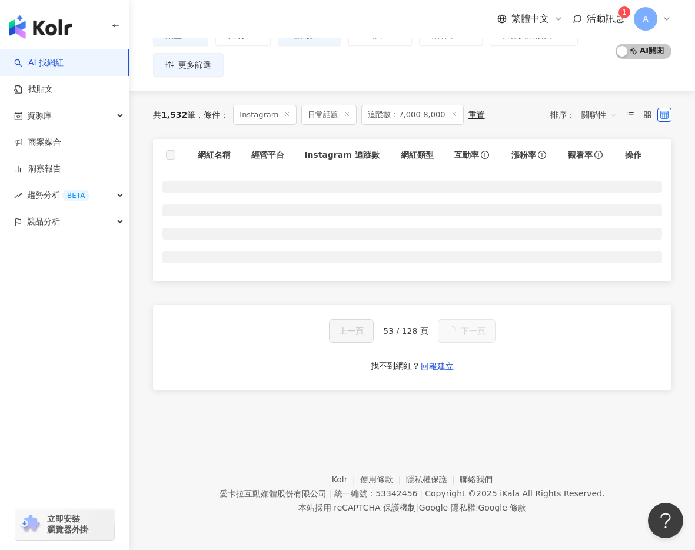
click at [461, 334] on span "下一頁" at bounding box center [473, 330] width 25 height 9
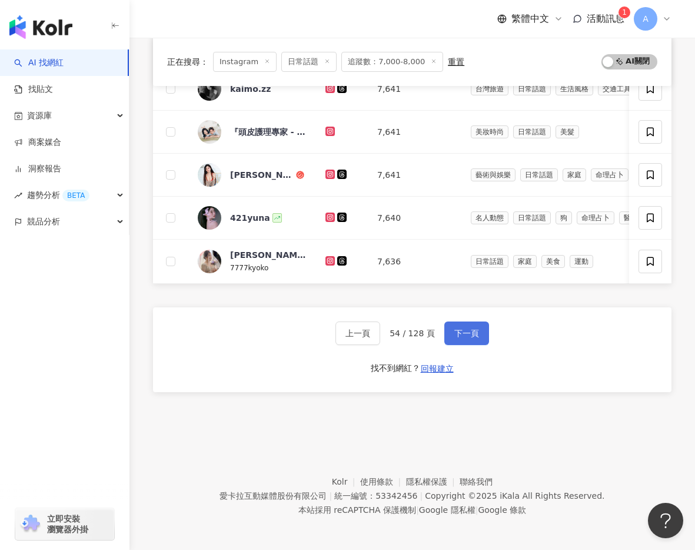
click at [459, 334] on span "下一頁" at bounding box center [467, 333] width 25 height 9
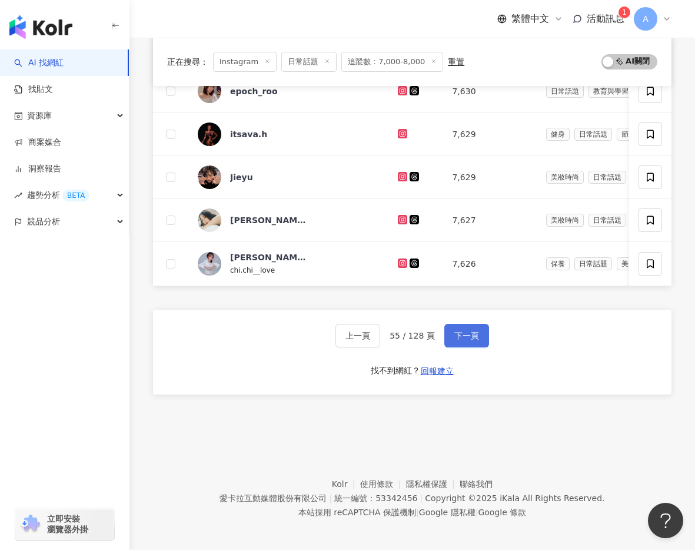
click at [459, 334] on span "下一頁" at bounding box center [467, 335] width 25 height 9
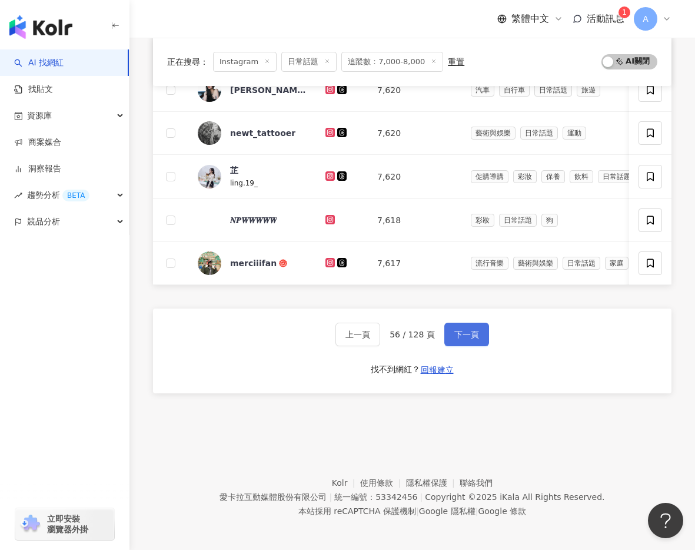
click at [459, 334] on span "下一頁" at bounding box center [467, 334] width 25 height 9
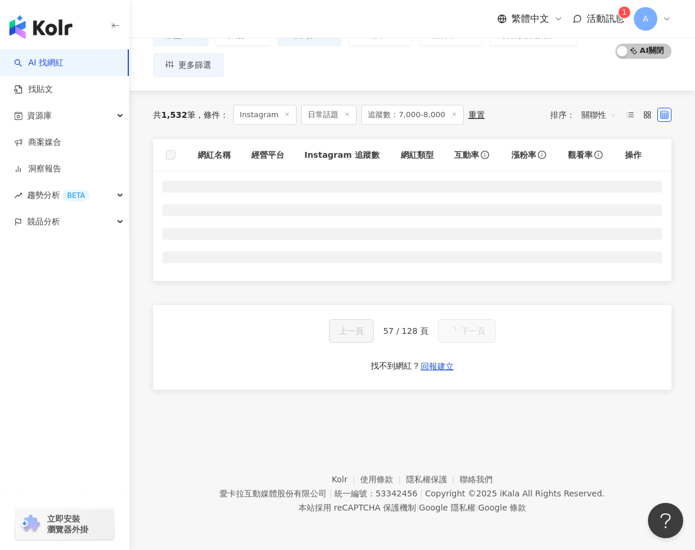
scroll to position [502, 0]
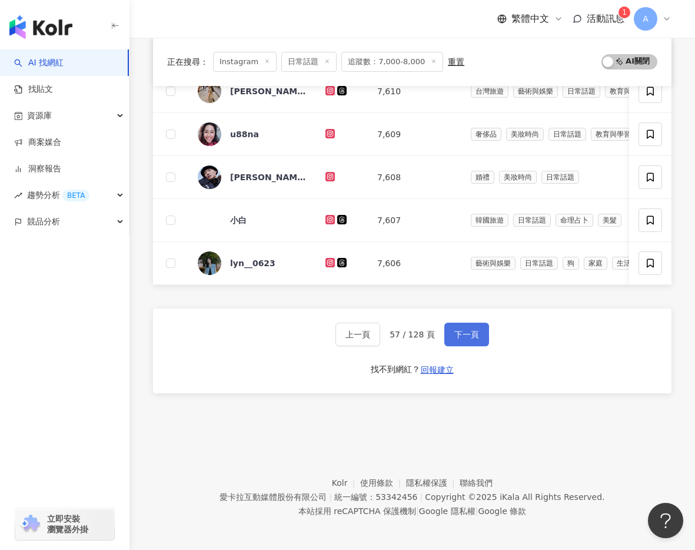
click at [459, 334] on span "下一頁" at bounding box center [467, 334] width 25 height 9
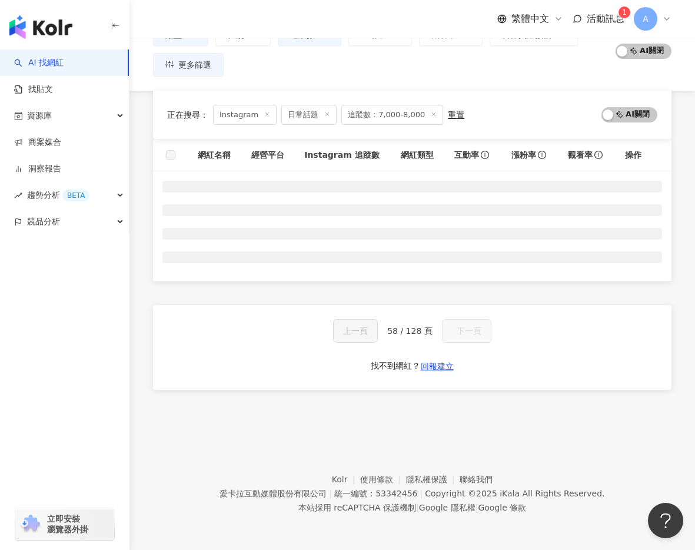
scroll to position [97, 0]
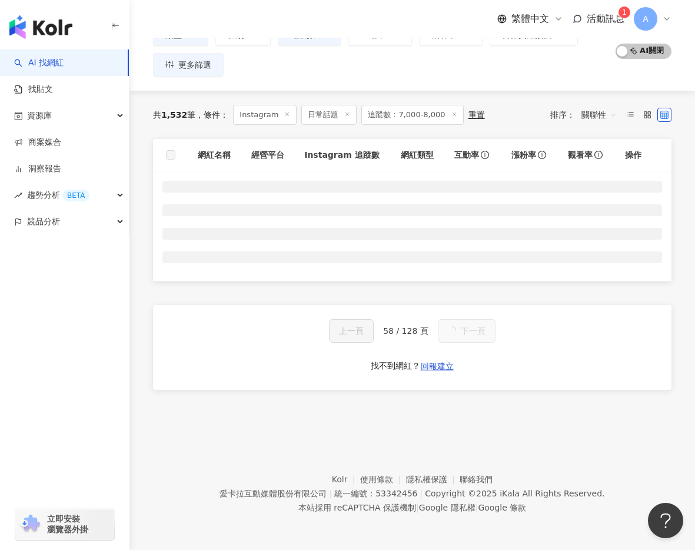
click at [461, 334] on span "下一頁" at bounding box center [473, 330] width 25 height 9
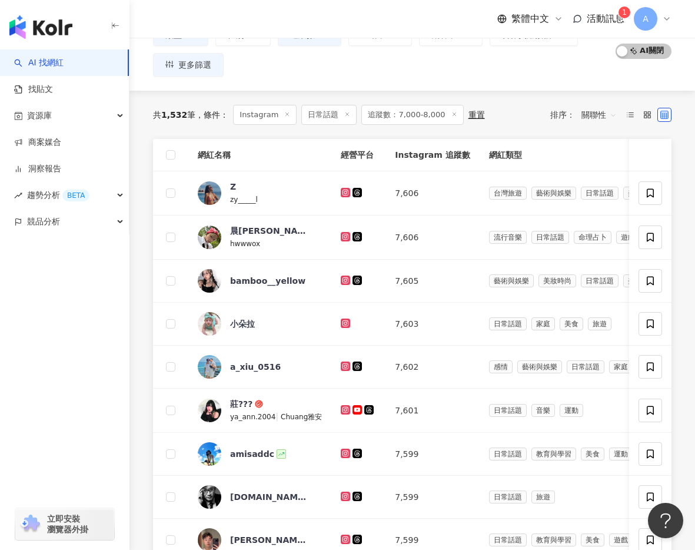
scroll to position [502, 0]
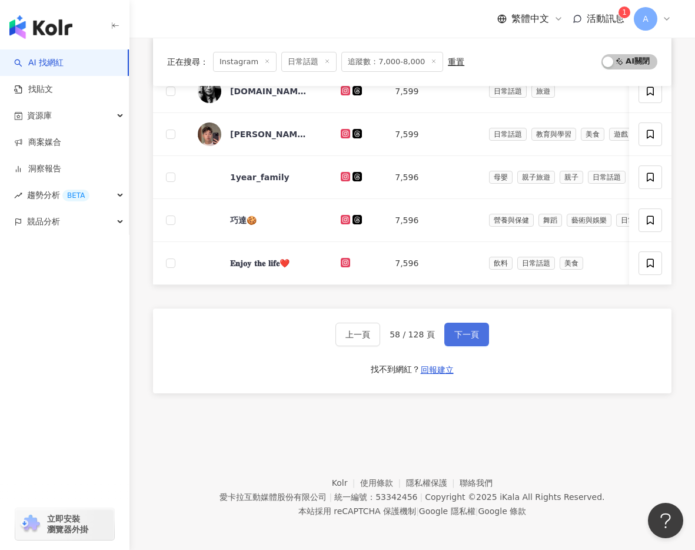
click at [459, 334] on span "下一頁" at bounding box center [467, 334] width 25 height 9
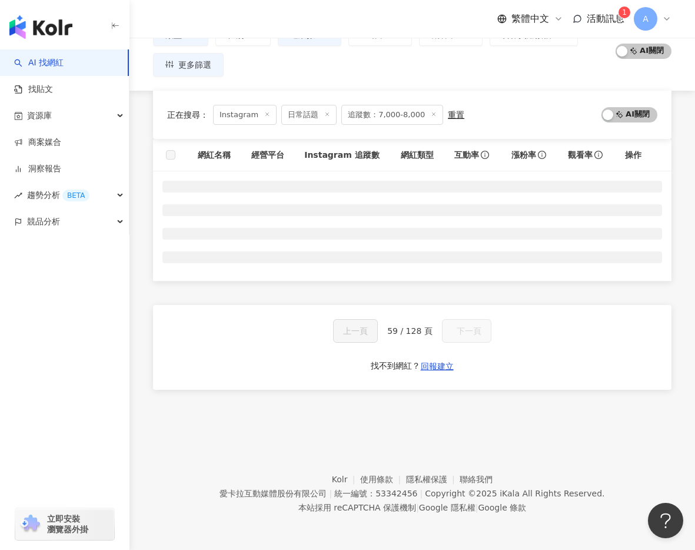
scroll to position [97, 0]
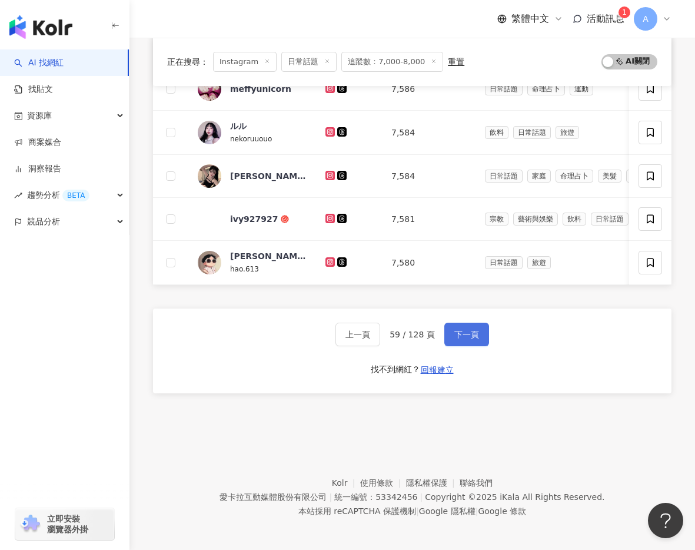
click at [459, 334] on span "下一頁" at bounding box center [467, 334] width 25 height 9
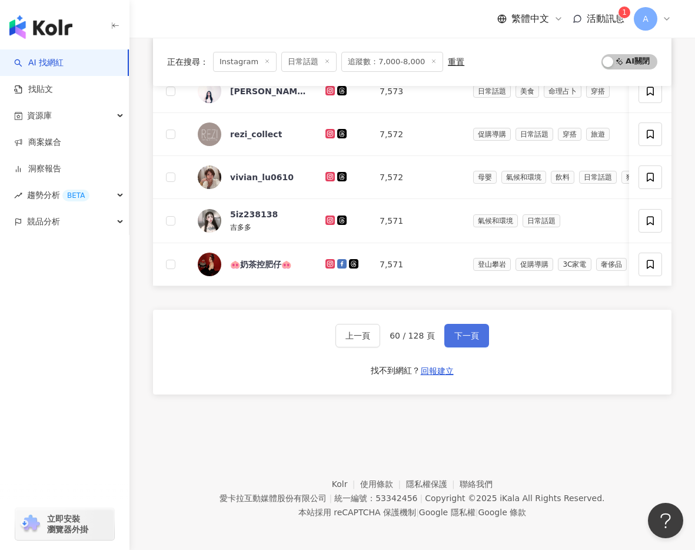
click at [459, 334] on span "下一頁" at bounding box center [467, 335] width 25 height 9
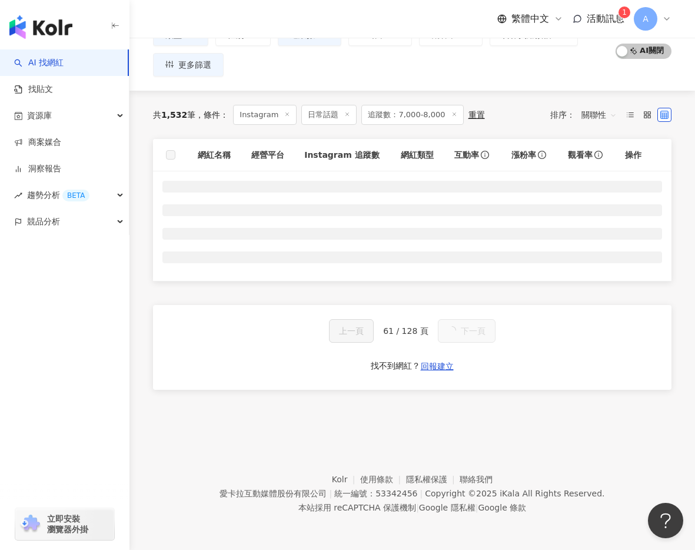
click at [461, 334] on span "下一頁" at bounding box center [473, 330] width 25 height 9
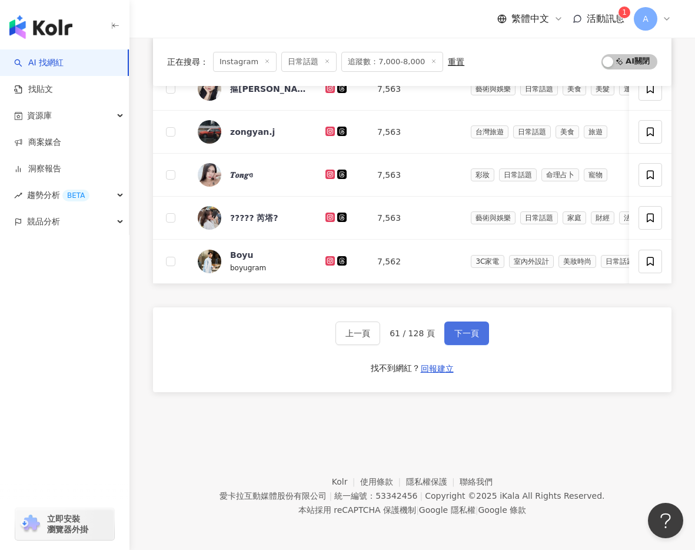
click at [459, 334] on span "下一頁" at bounding box center [467, 333] width 25 height 9
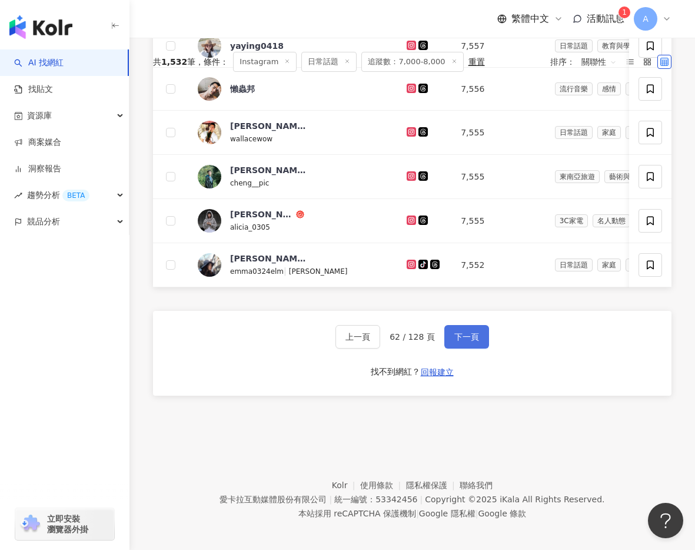
click at [459, 334] on span "下一頁" at bounding box center [467, 336] width 25 height 9
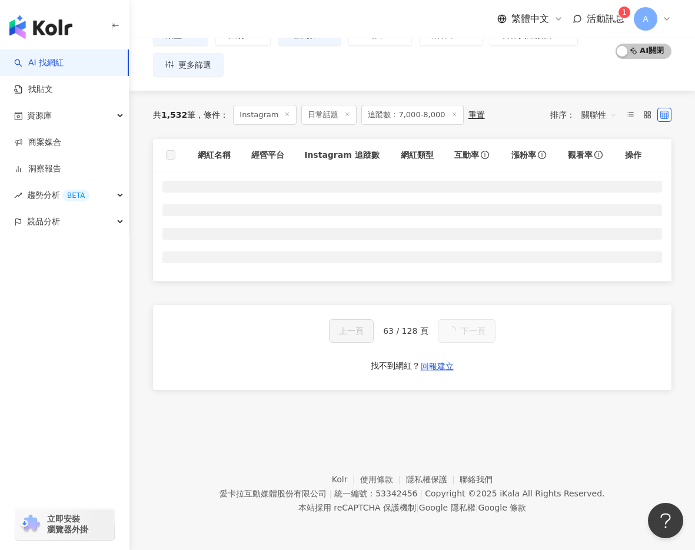
click at [461, 334] on span "下一頁" at bounding box center [473, 330] width 25 height 9
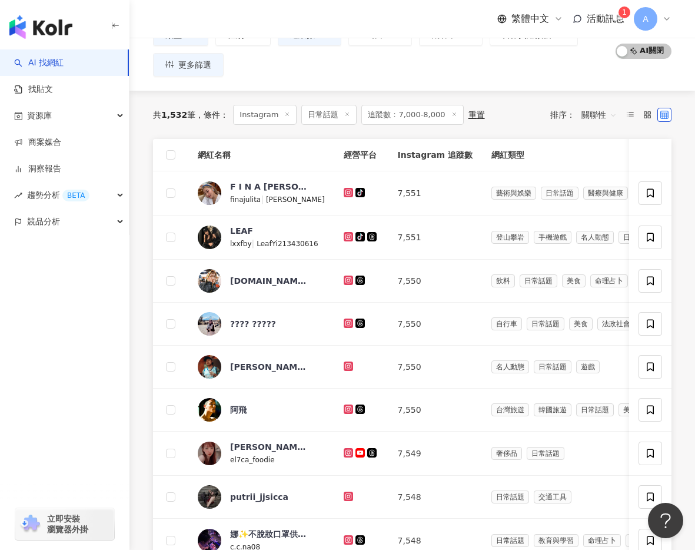
scroll to position [502, 0]
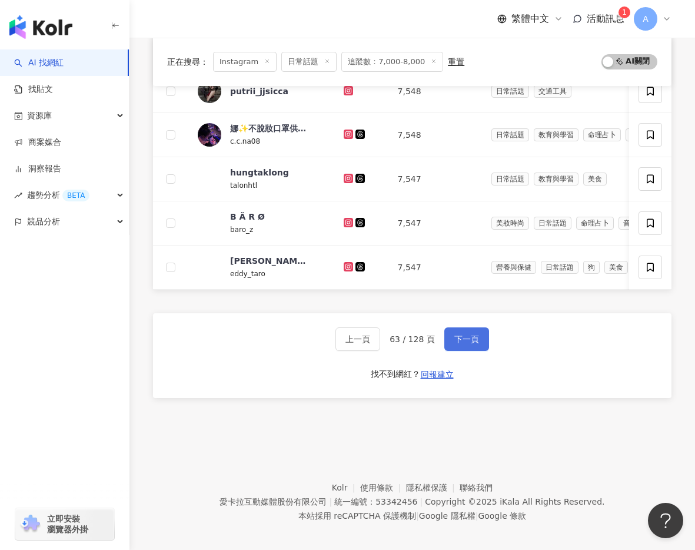
click at [459, 334] on span "下一頁" at bounding box center [467, 338] width 25 height 9
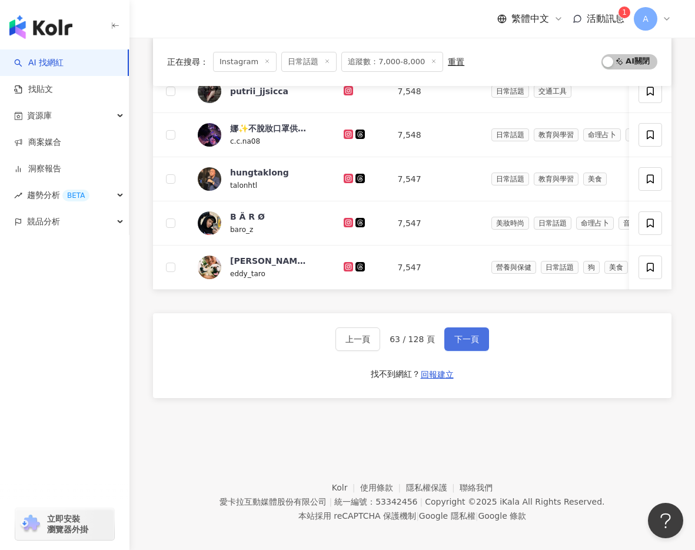
click at [459, 334] on span "下一頁" at bounding box center [467, 338] width 25 height 9
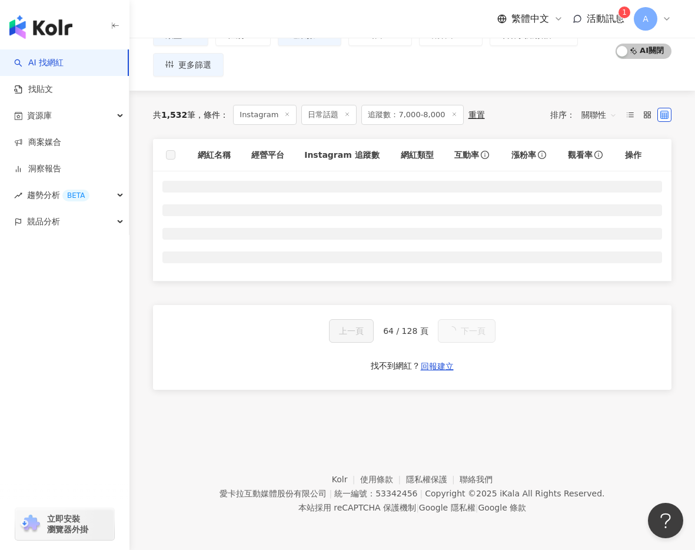
click at [461, 334] on span "下一頁" at bounding box center [473, 330] width 25 height 9
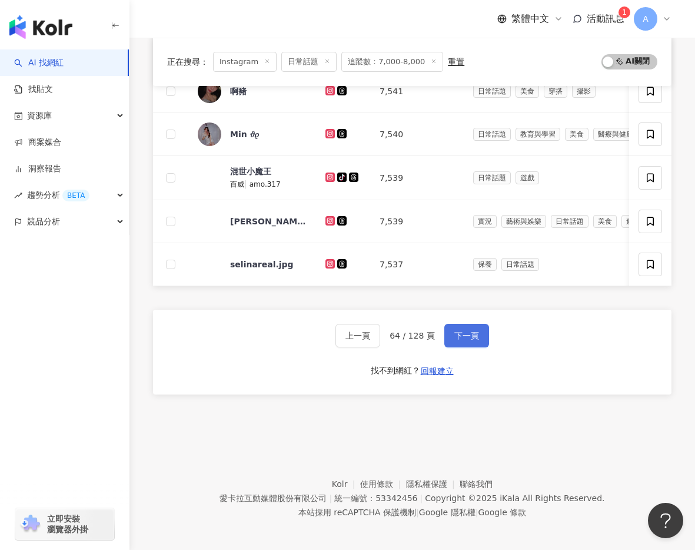
click at [459, 334] on span "下一頁" at bounding box center [467, 335] width 25 height 9
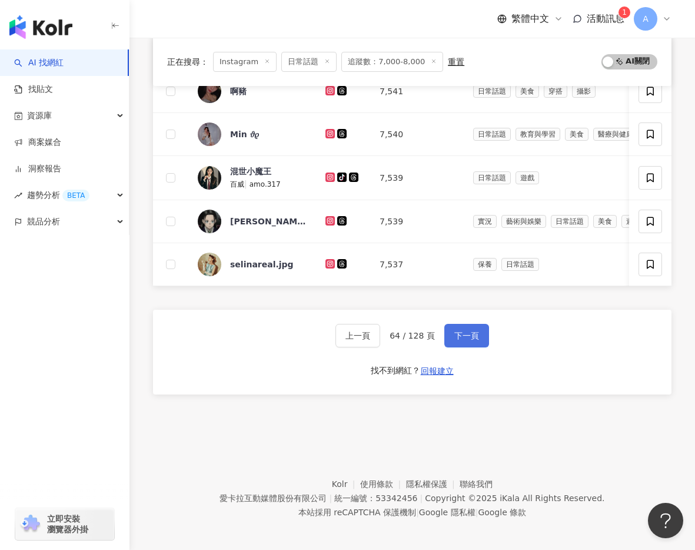
click at [459, 334] on span "下一頁" at bounding box center [467, 335] width 25 height 9
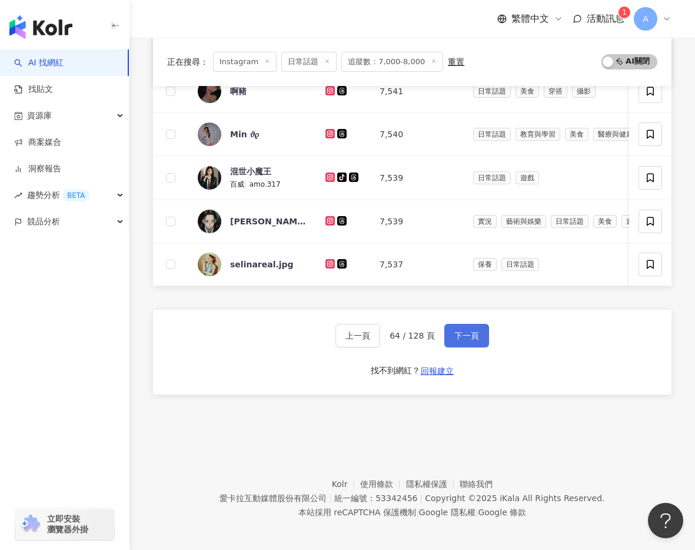
click at [459, 334] on span "下一頁" at bounding box center [467, 335] width 25 height 9
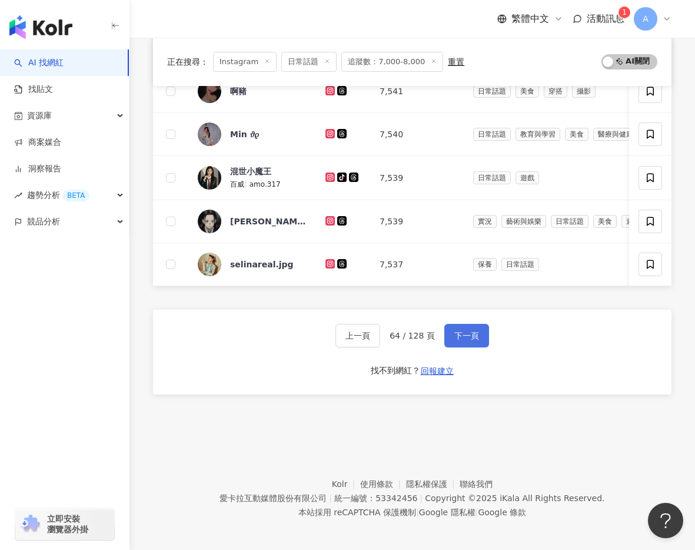
click at [459, 334] on span "下一頁" at bounding box center [467, 335] width 25 height 9
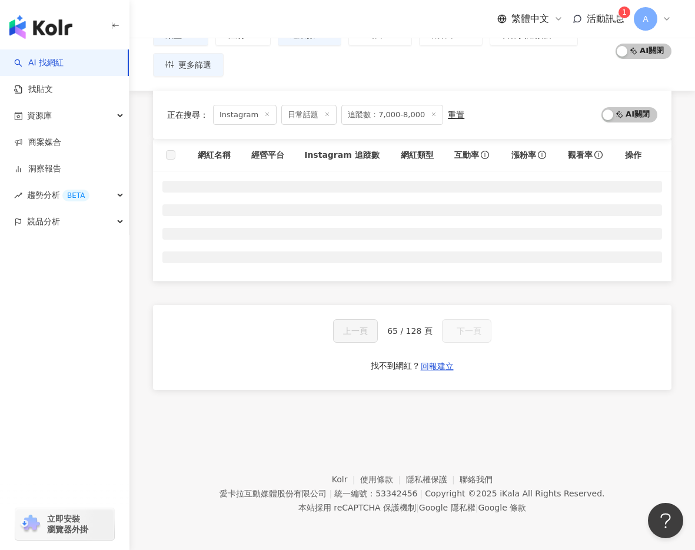
scroll to position [97, 0]
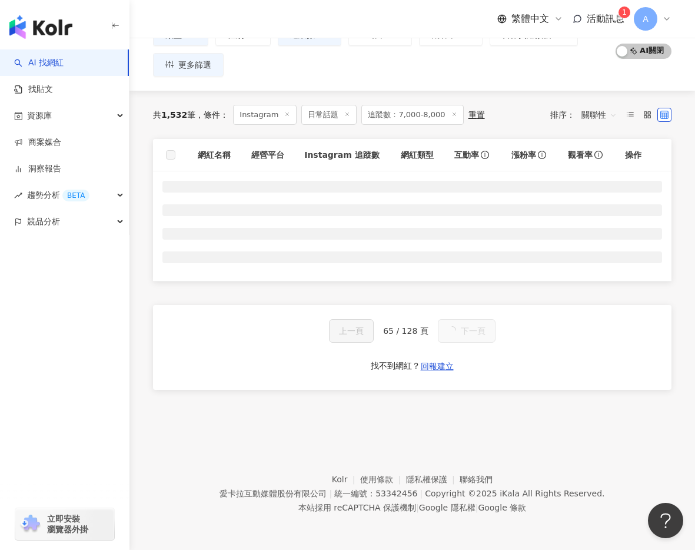
click at [459, 334] on button "下一頁" at bounding box center [467, 331] width 58 height 24
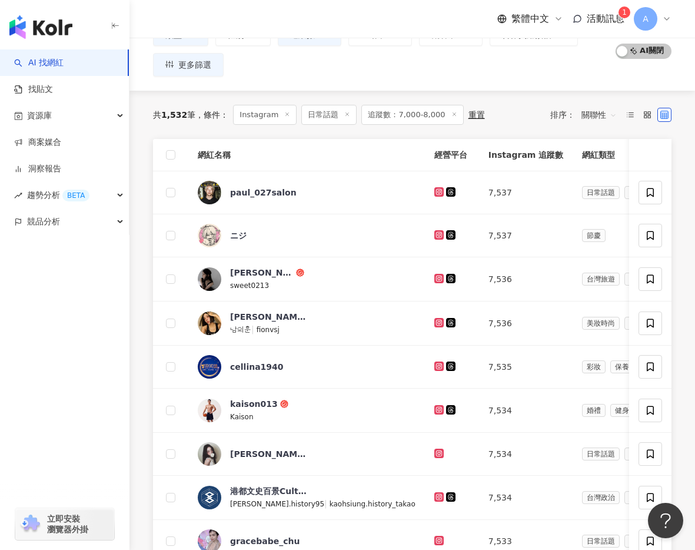
scroll to position [502, 0]
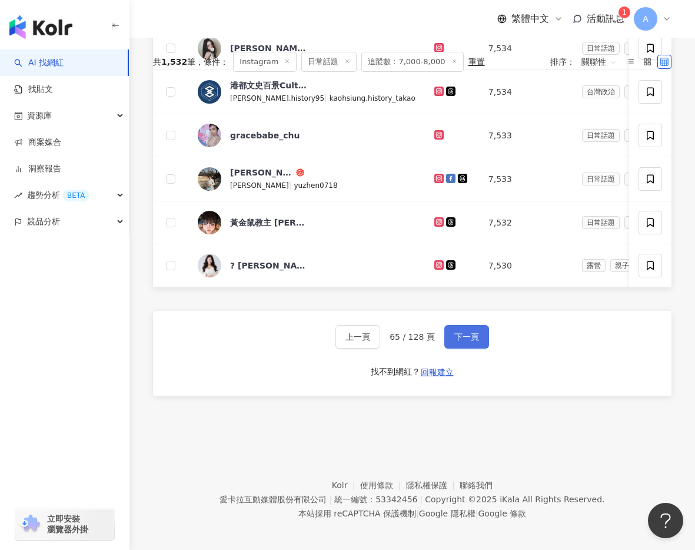
click at [459, 334] on span "下一頁" at bounding box center [467, 336] width 25 height 9
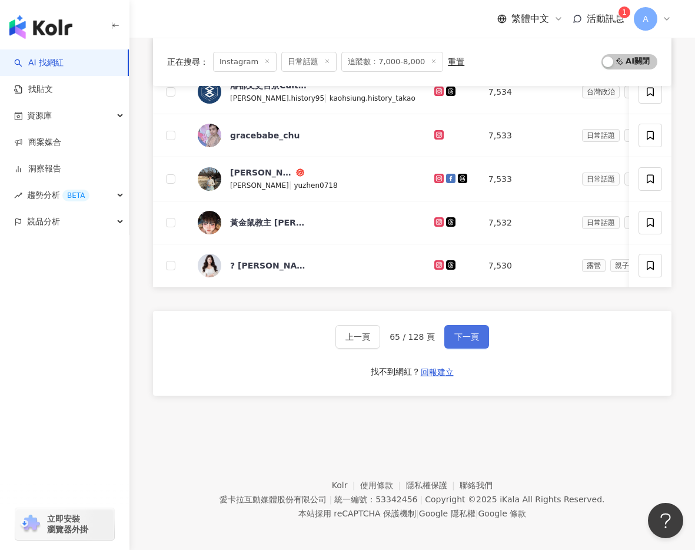
click at [459, 334] on span "下一頁" at bounding box center [467, 336] width 25 height 9
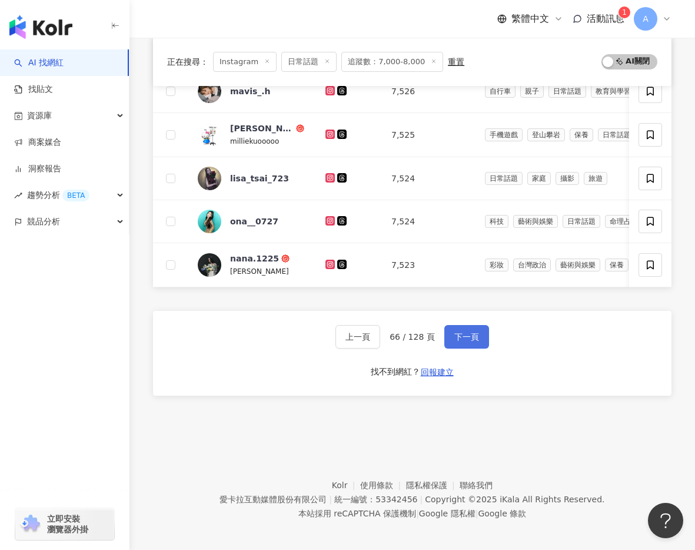
click at [459, 334] on span "下一頁" at bounding box center [467, 336] width 25 height 9
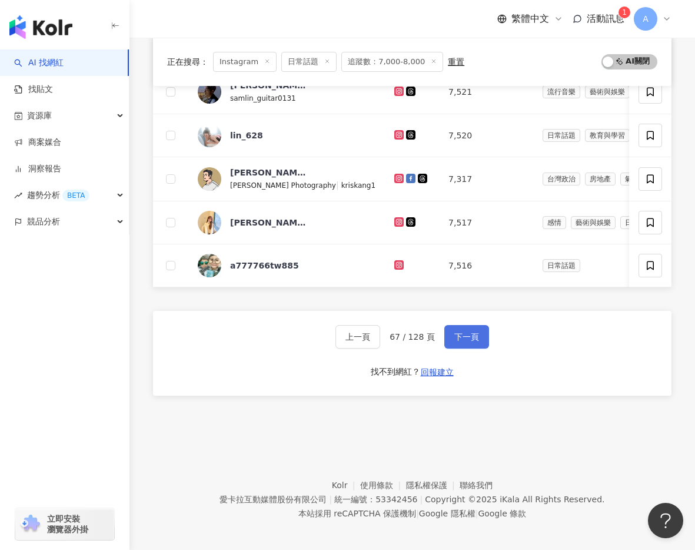
click at [459, 334] on span "下一頁" at bounding box center [467, 336] width 25 height 9
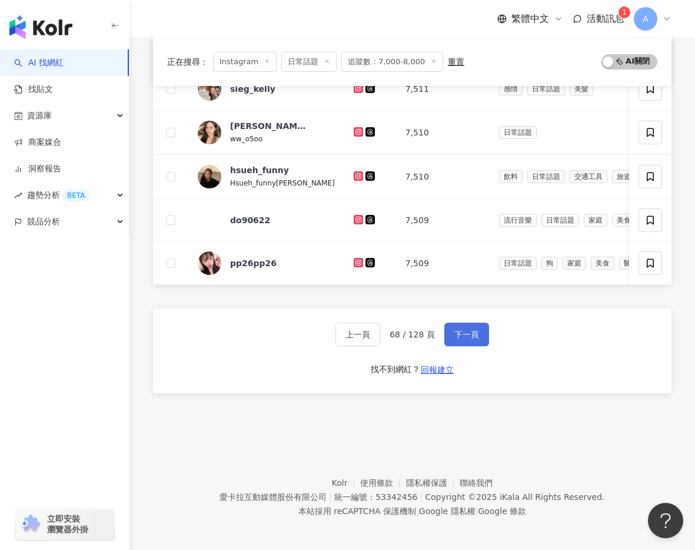
click at [459, 334] on span "下一頁" at bounding box center [467, 334] width 25 height 9
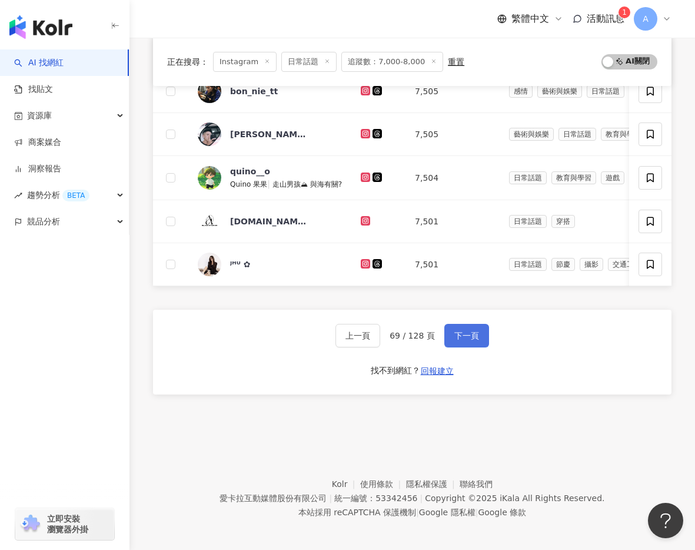
click at [459, 334] on span "下一頁" at bounding box center [467, 335] width 25 height 9
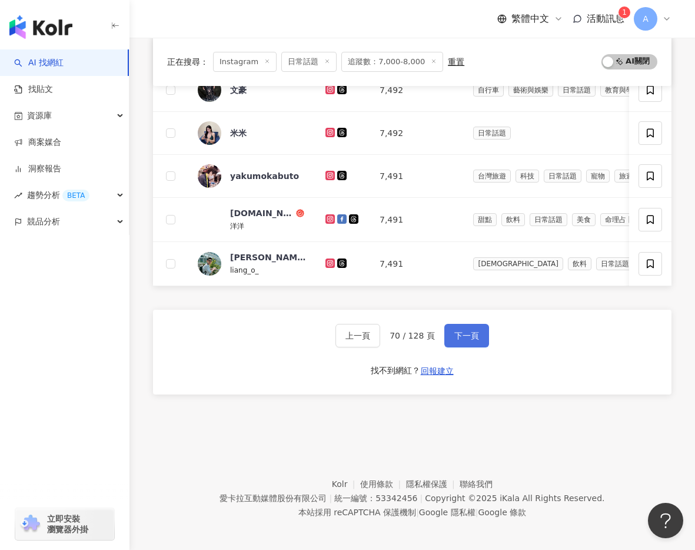
click at [459, 334] on span "下一頁" at bounding box center [467, 335] width 25 height 9
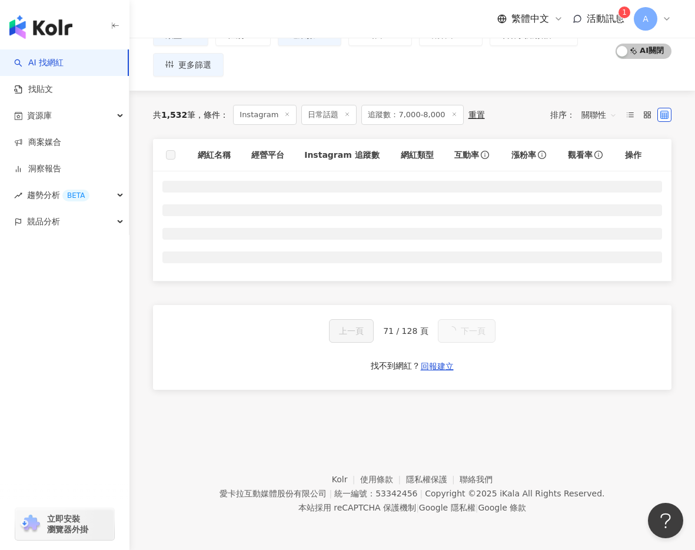
click at [461, 334] on span "下一頁" at bounding box center [473, 330] width 25 height 9
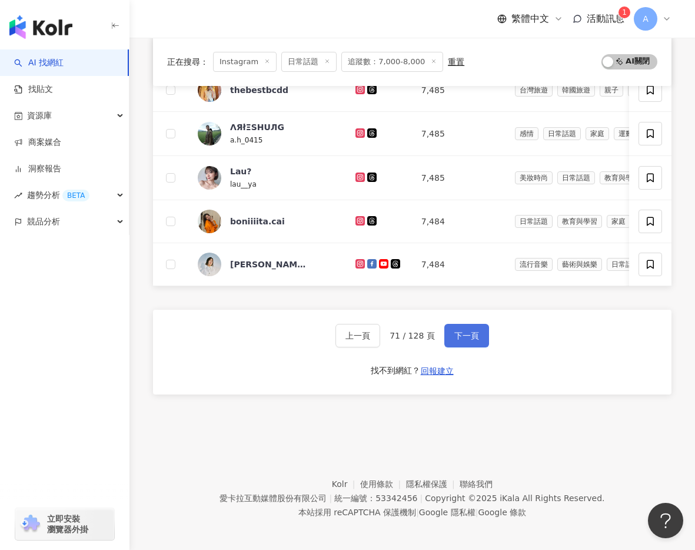
click at [459, 334] on span "下一頁" at bounding box center [467, 335] width 25 height 9
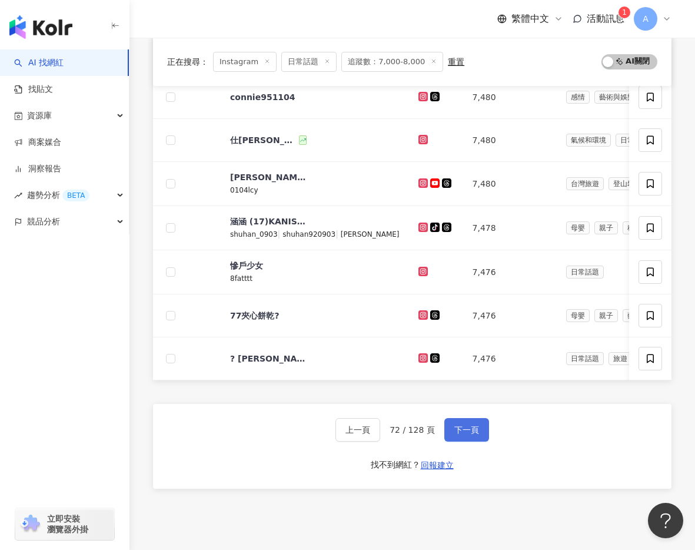
scroll to position [450, 0]
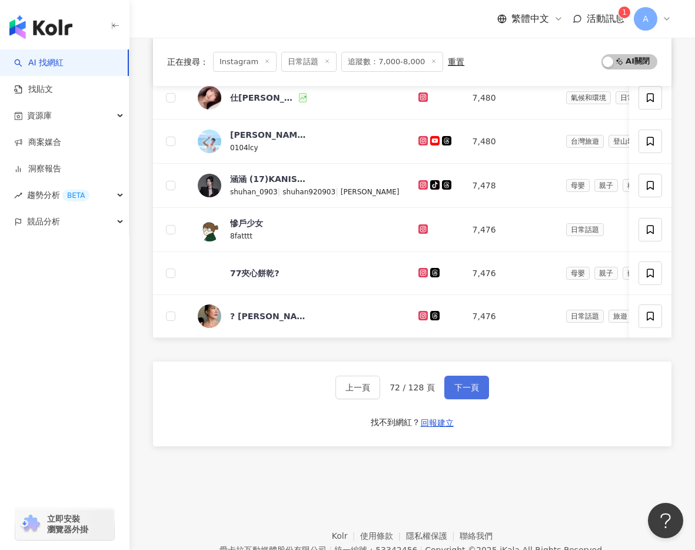
click at [462, 383] on span "下一頁" at bounding box center [467, 387] width 25 height 9
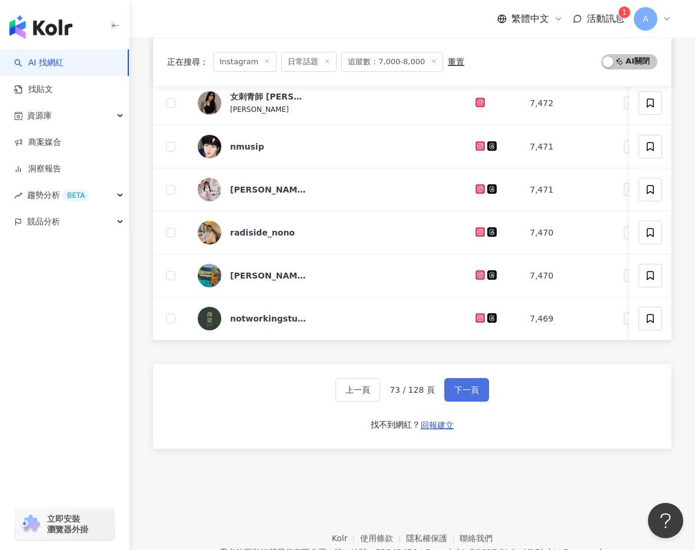
click at [470, 392] on span "下一頁" at bounding box center [467, 389] width 25 height 9
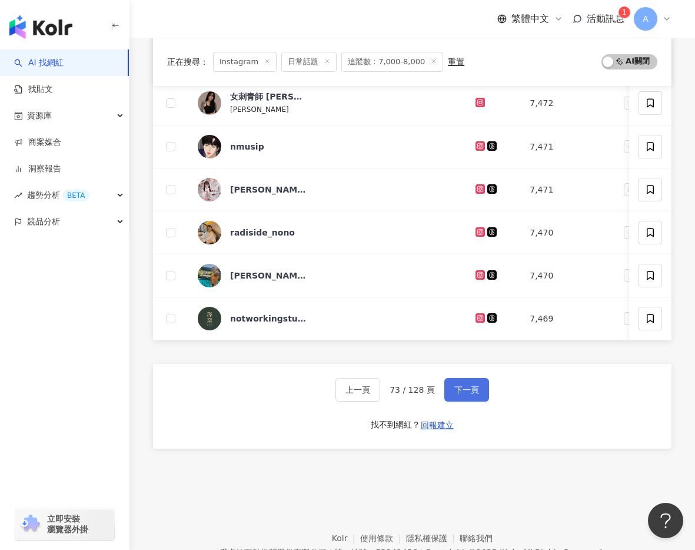
click at [470, 392] on span "下一頁" at bounding box center [467, 389] width 25 height 9
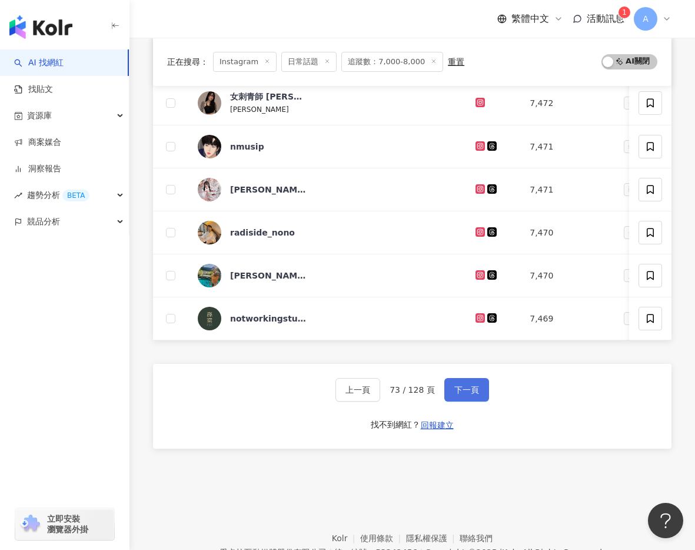
click at [470, 392] on span "下一頁" at bounding box center [467, 389] width 25 height 9
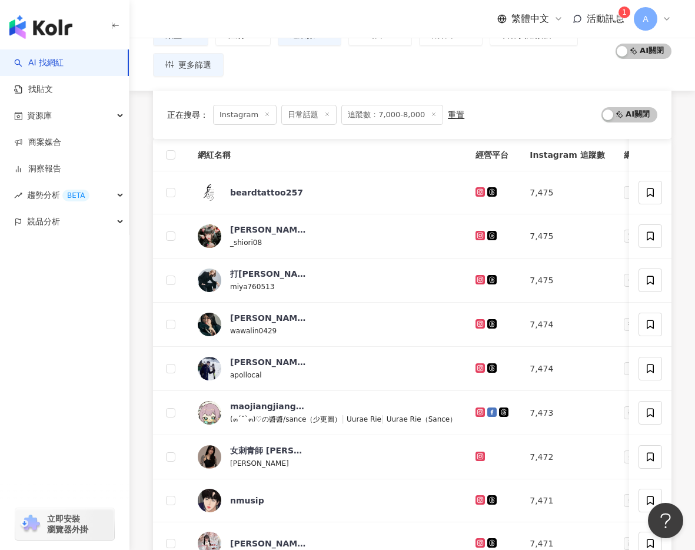
click at [470, 392] on div "網紅名稱 經營平台 Instagram 追蹤數 網紅類型 互動率 漲粉率 觀看率 操作 beardtattoo257 7,475 日常話題 狗 命理占卜 0.…" at bounding box center [412, 485] width 519 height 693
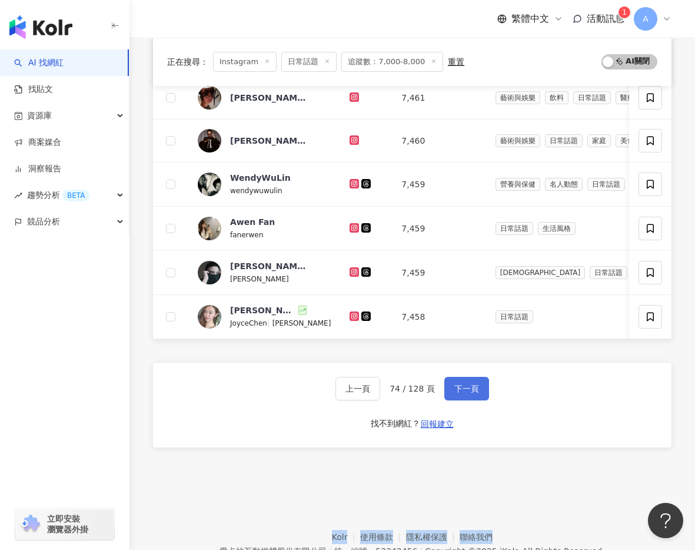
click at [470, 392] on span "下一頁" at bounding box center [467, 388] width 25 height 9
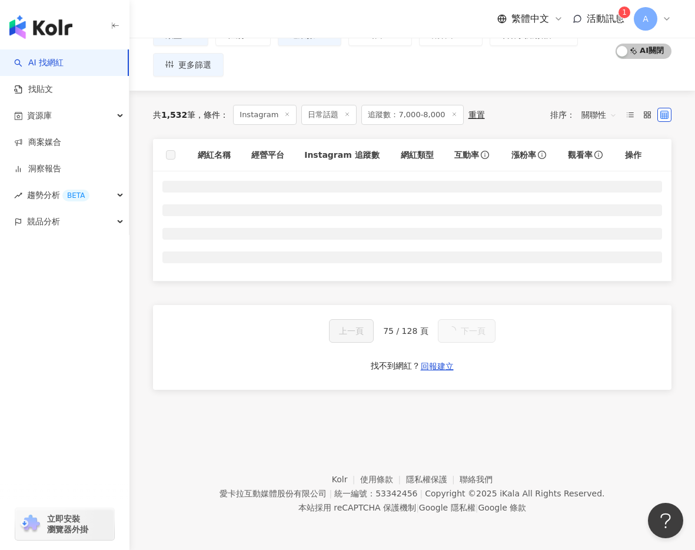
click at [482, 391] on div "網紅名稱 經營平台 Instagram 追蹤數 網紅類型 互動率 漲粉率 觀看率 操作 上一頁 75 / 128 頁 下一頁 找不到網紅？ 回報建立" at bounding box center [412, 279] width 519 height 280
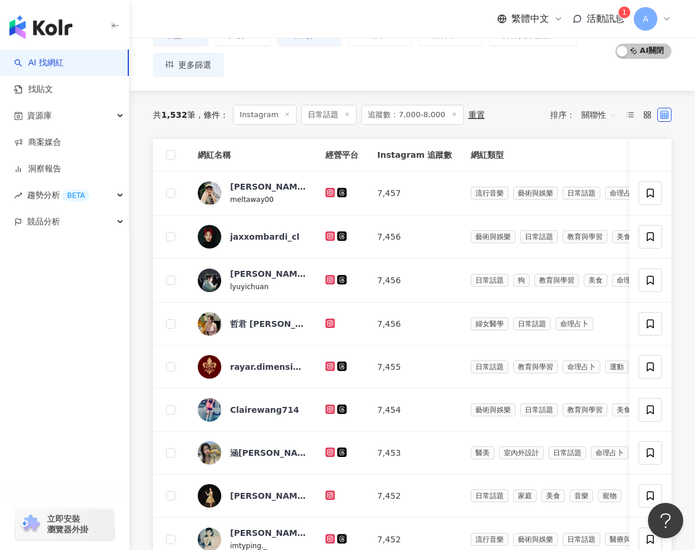
scroll to position [450, 0]
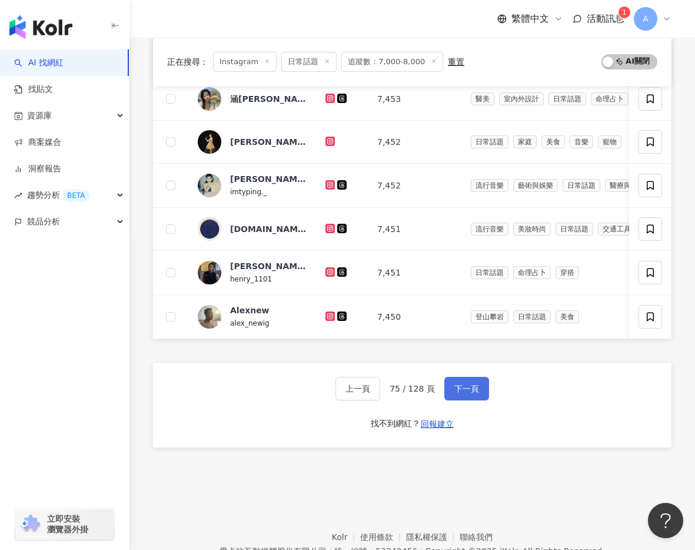
click at [475, 377] on button "下一頁" at bounding box center [467, 389] width 45 height 24
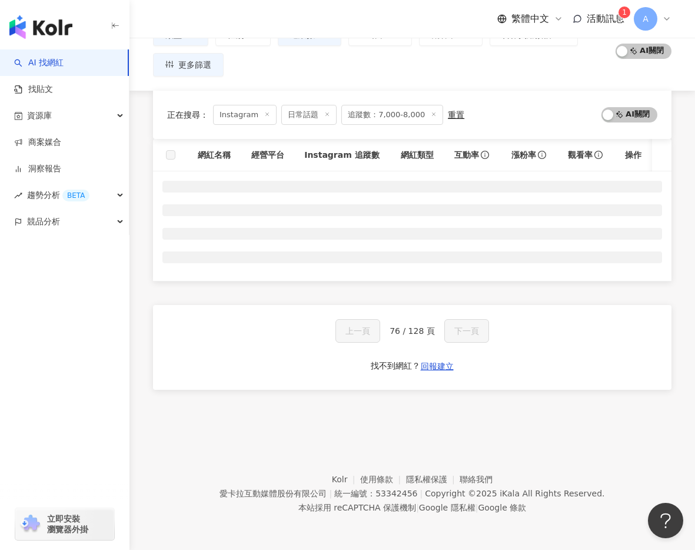
scroll to position [97, 0]
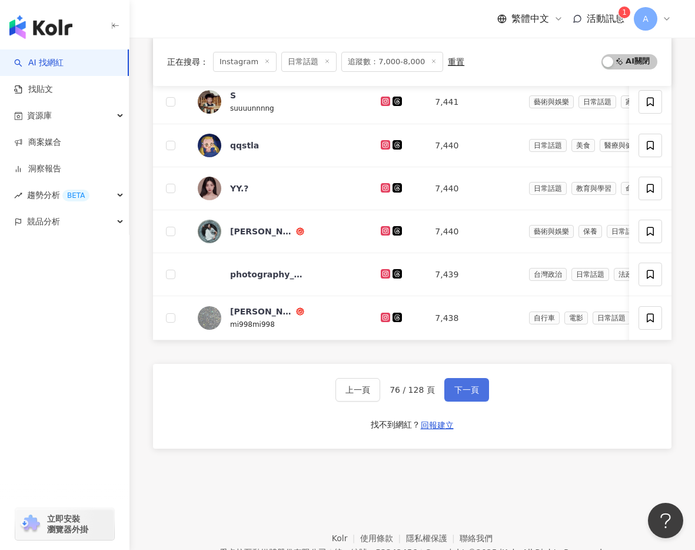
click at [475, 378] on button "下一頁" at bounding box center [467, 390] width 45 height 24
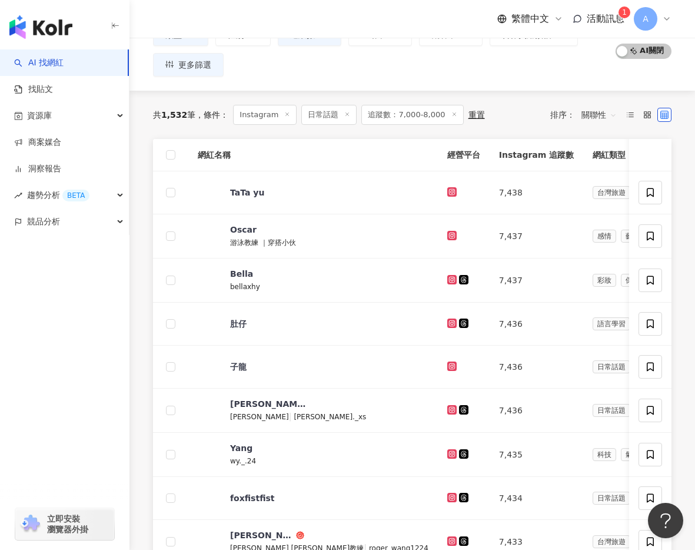
scroll to position [450, 0]
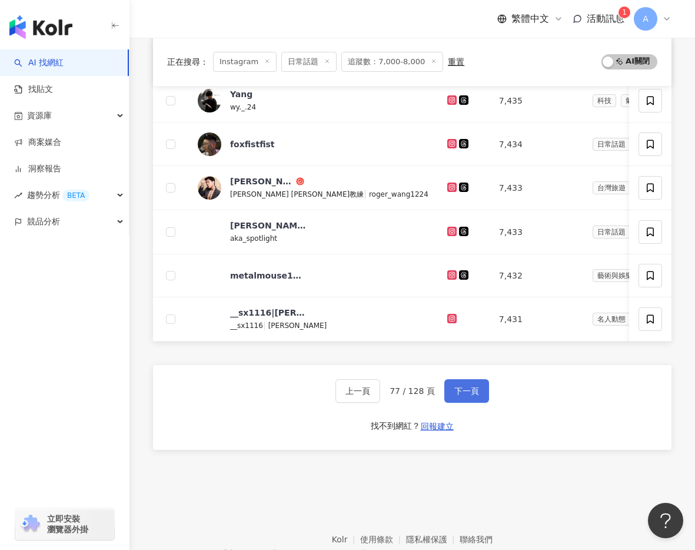
click at [475, 377] on div "上一頁 77 / 128 頁 下一頁 找不到網紅？ 回報建立" at bounding box center [412, 407] width 519 height 85
click at [470, 386] on span "下一頁" at bounding box center [467, 390] width 25 height 9
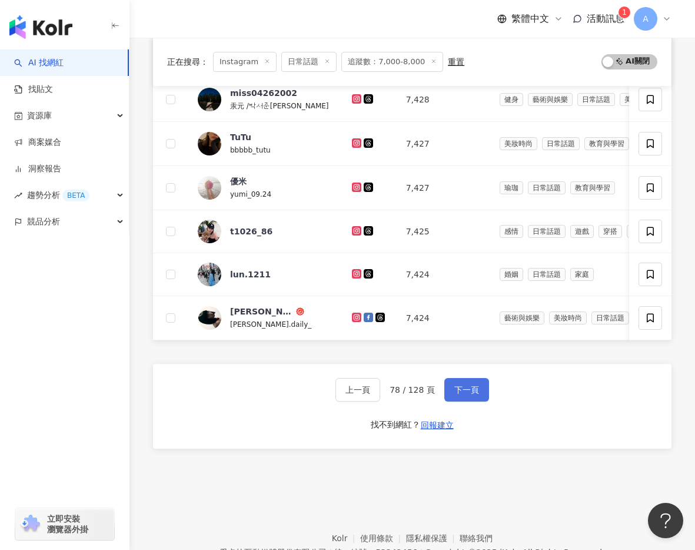
click at [470, 385] on span "下一頁" at bounding box center [467, 389] width 25 height 9
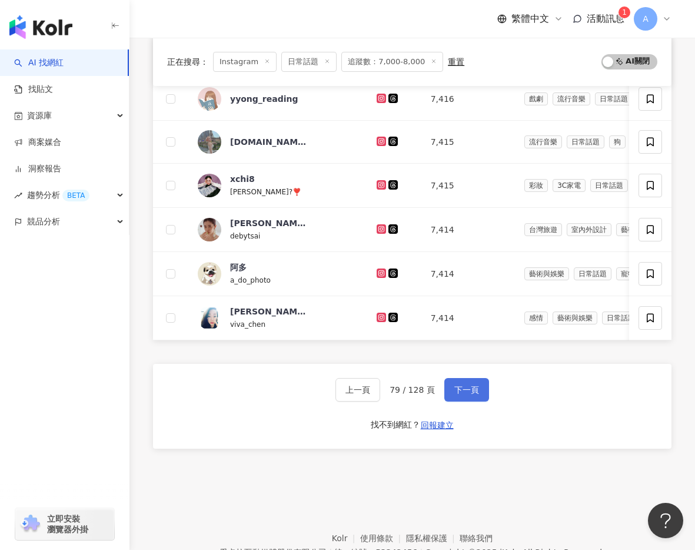
click at [470, 385] on span "下一頁" at bounding box center [467, 389] width 25 height 9
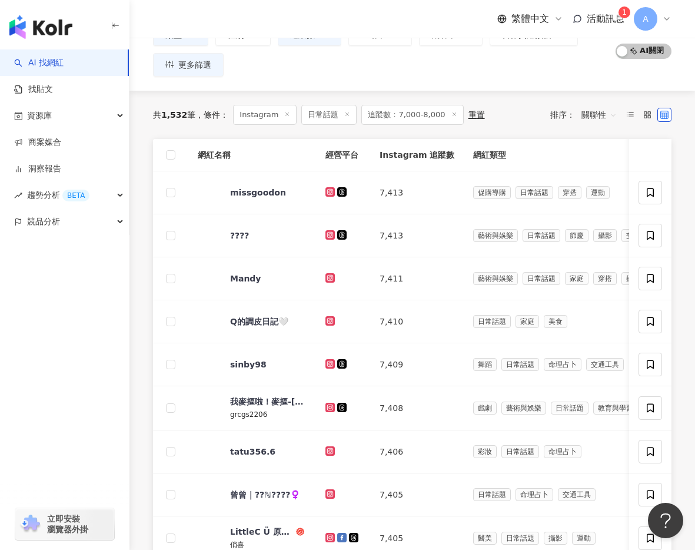
scroll to position [450, 0]
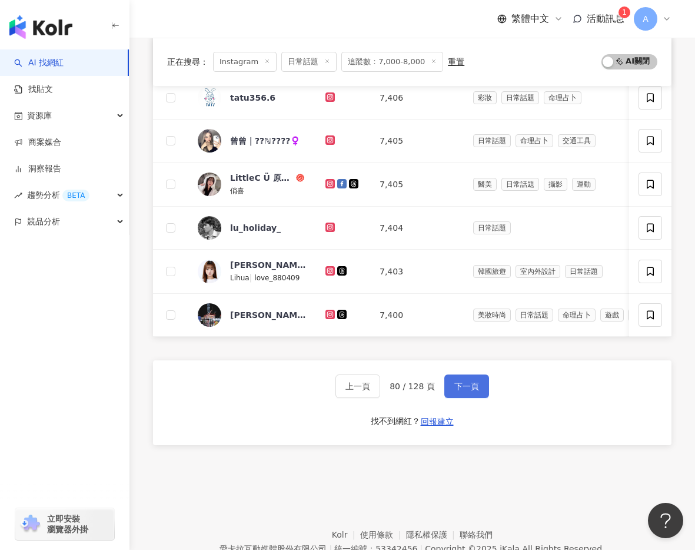
click at [470, 385] on span "下一頁" at bounding box center [467, 386] width 25 height 9
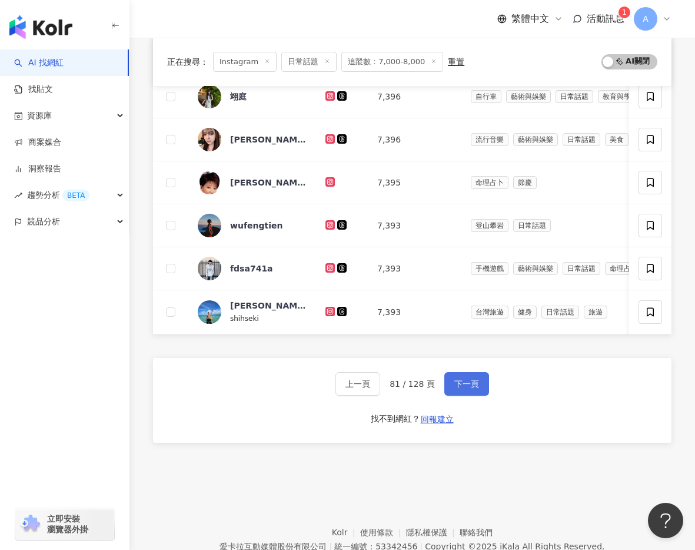
click at [470, 385] on span "下一頁" at bounding box center [467, 383] width 25 height 9
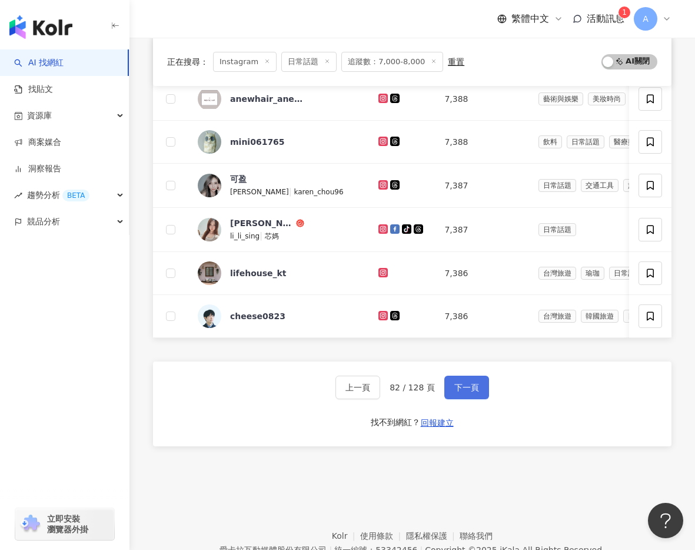
click at [470, 385] on span "下一頁" at bounding box center [467, 387] width 25 height 9
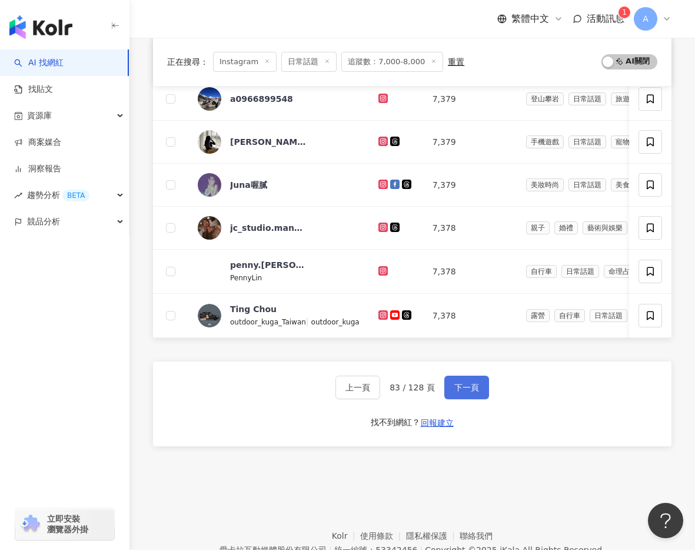
click at [470, 385] on span "下一頁" at bounding box center [467, 387] width 25 height 9
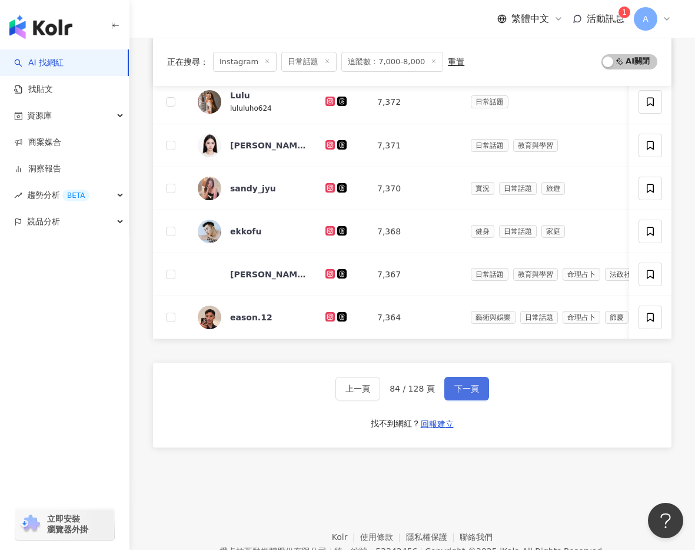
click at [470, 385] on span "下一頁" at bounding box center [467, 388] width 25 height 9
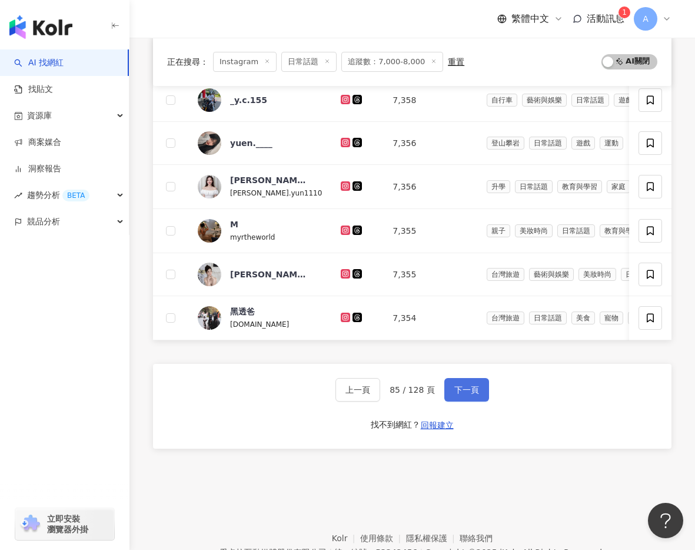
click at [470, 385] on span "下一頁" at bounding box center [467, 389] width 25 height 9
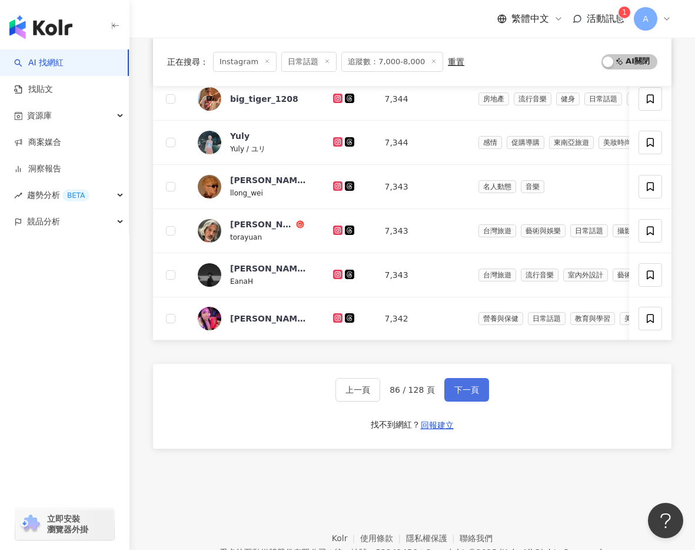
click at [470, 385] on span "下一頁" at bounding box center [467, 389] width 25 height 9
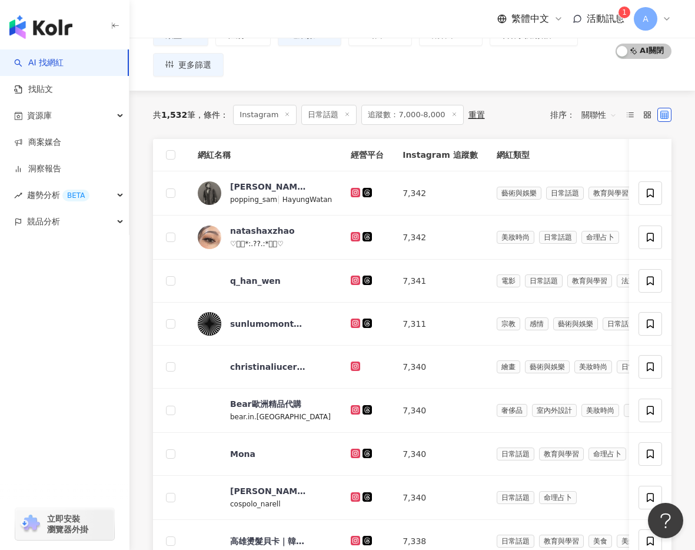
scroll to position [450, 0]
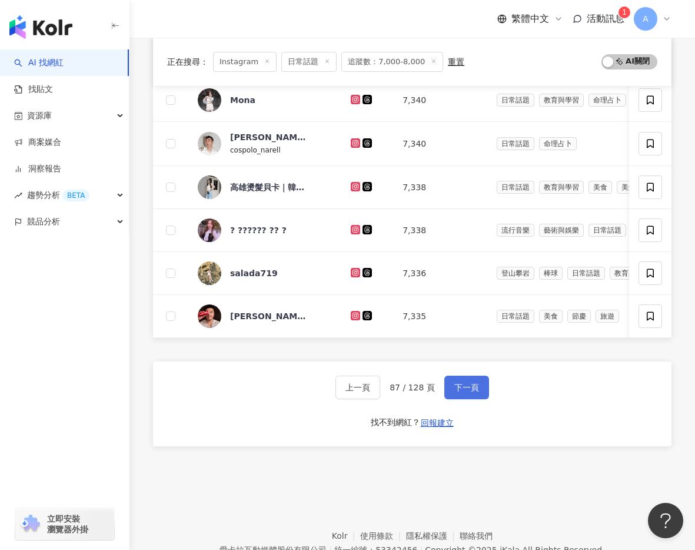
click at [470, 385] on span "下一頁" at bounding box center [467, 387] width 25 height 9
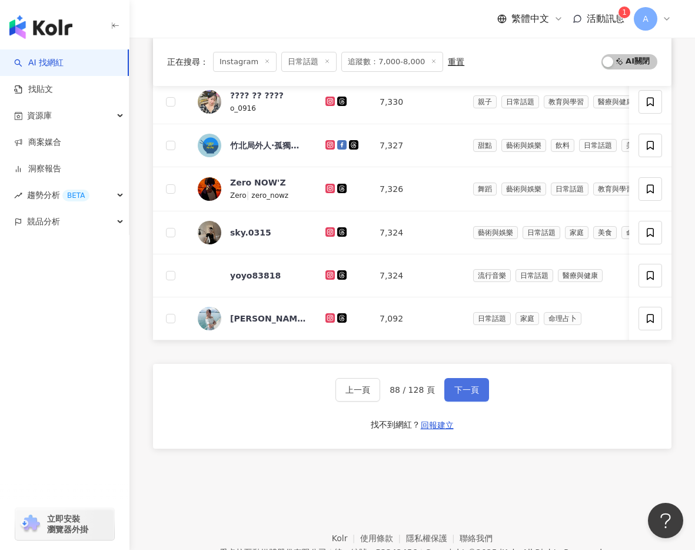
click at [470, 385] on span "下一頁" at bounding box center [467, 389] width 25 height 9
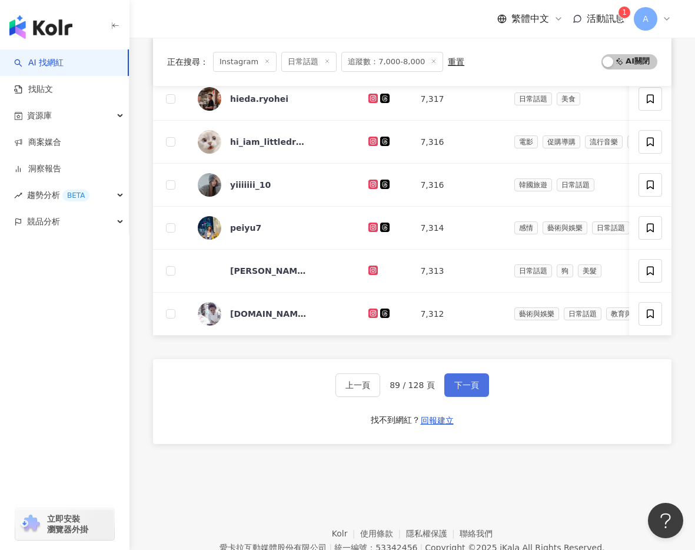
click at [470, 385] on span "下一頁" at bounding box center [467, 384] width 25 height 9
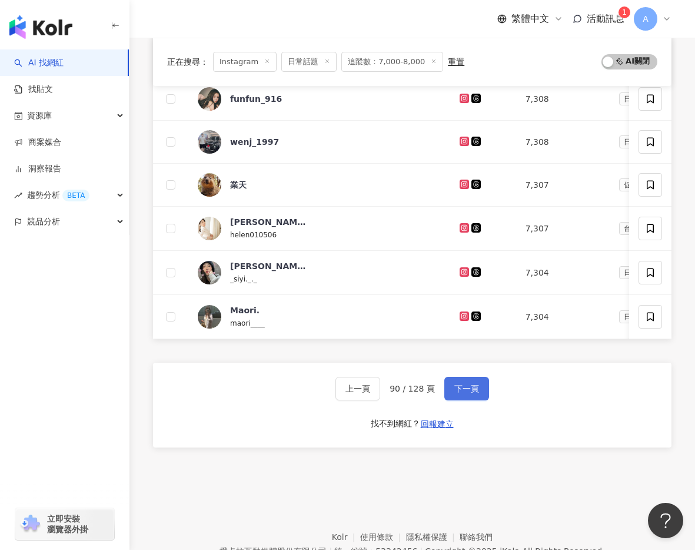
click at [470, 385] on span "下一頁" at bounding box center [467, 388] width 25 height 9
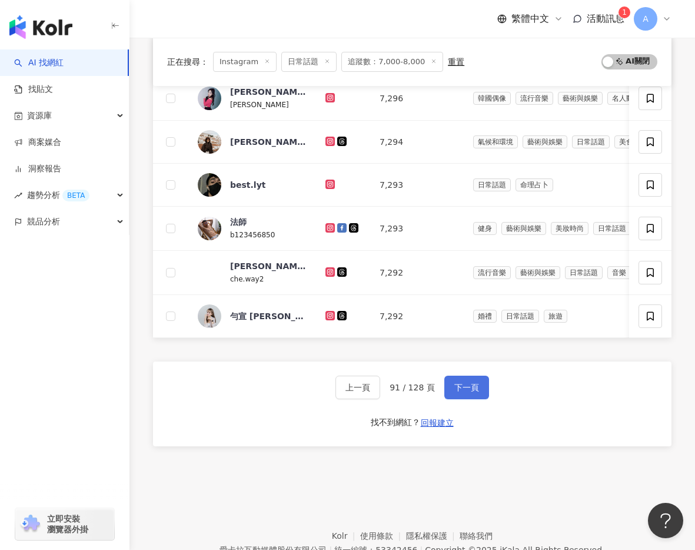
click at [470, 385] on span "下一頁" at bounding box center [467, 387] width 25 height 9
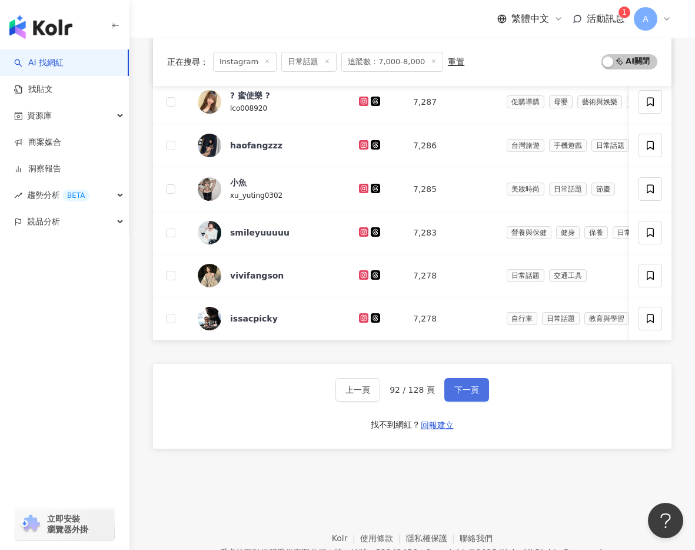
click at [470, 385] on span "下一頁" at bounding box center [467, 389] width 25 height 9
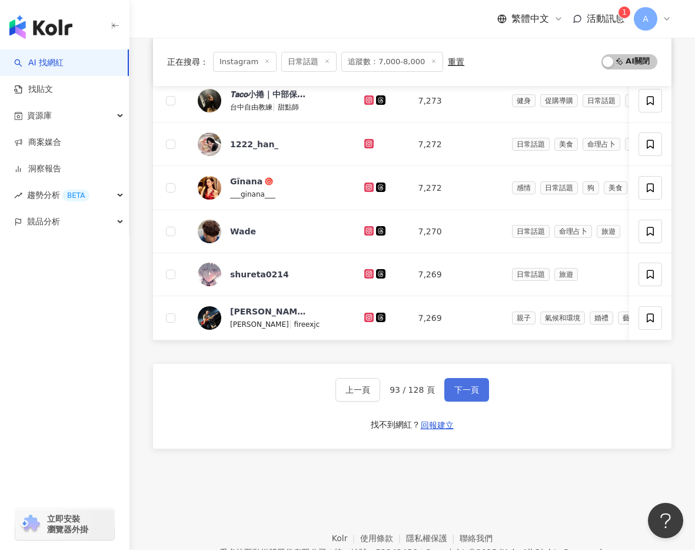
click at [470, 385] on span "下一頁" at bounding box center [467, 389] width 25 height 9
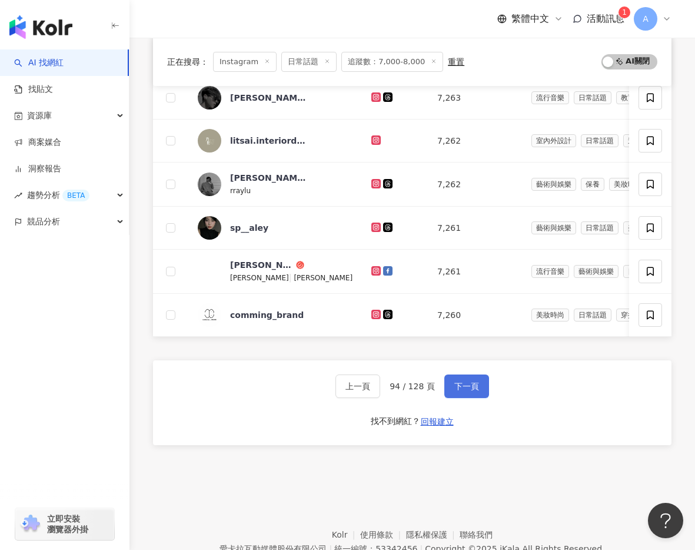
click at [470, 385] on span "下一頁" at bounding box center [467, 386] width 25 height 9
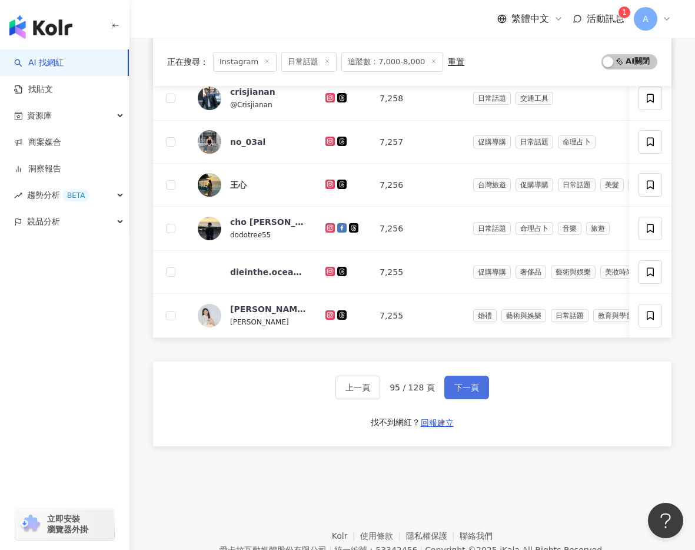
click at [470, 385] on span "下一頁" at bounding box center [467, 387] width 25 height 9
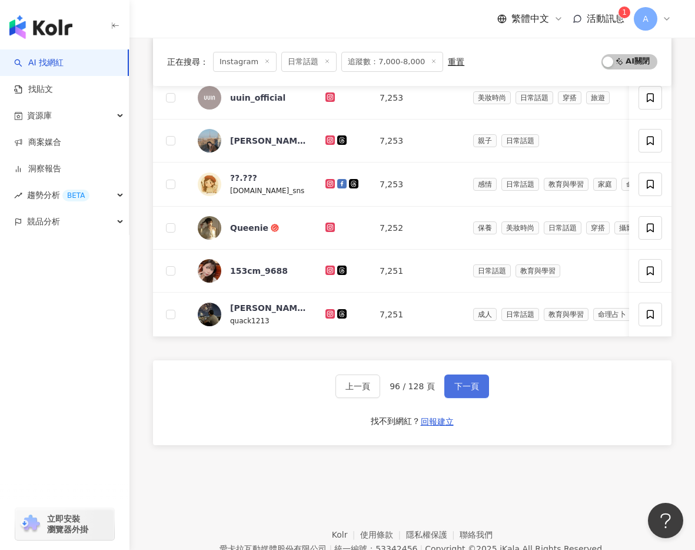
click at [470, 385] on span "下一頁" at bounding box center [467, 386] width 25 height 9
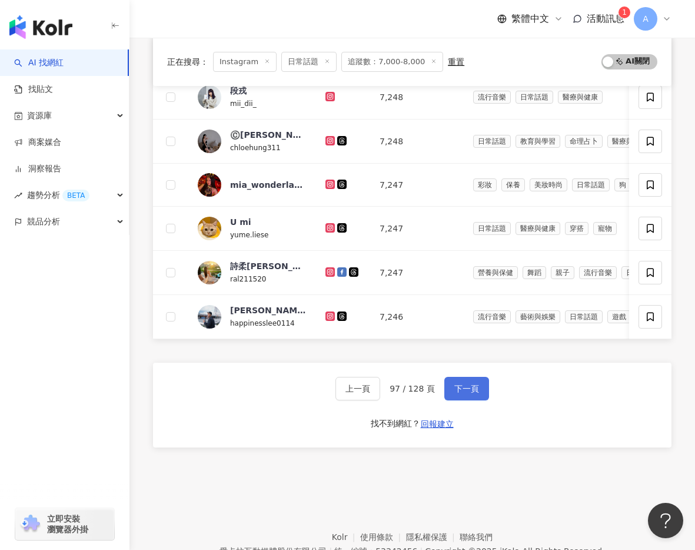
click at [470, 385] on span "下一頁" at bounding box center [467, 388] width 25 height 9
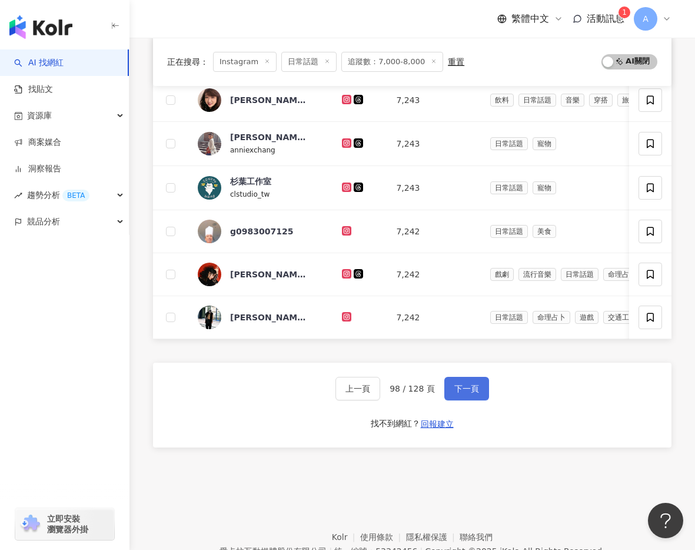
click at [470, 385] on span "下一頁" at bounding box center [467, 388] width 25 height 9
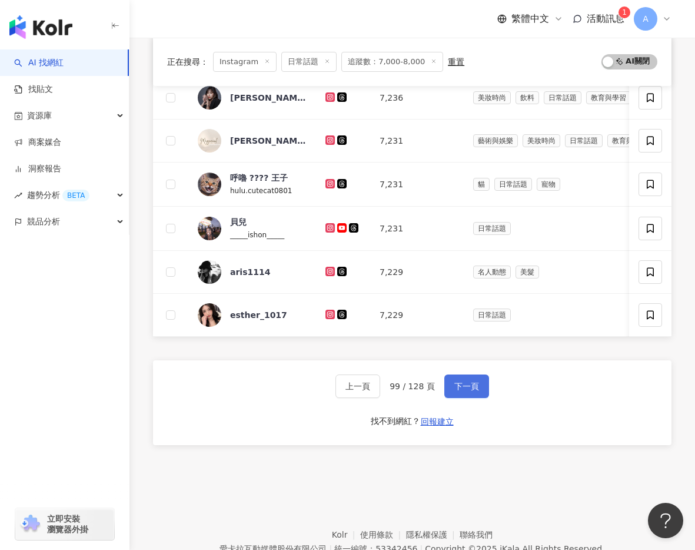
click at [472, 385] on span "下一頁" at bounding box center [467, 386] width 25 height 9
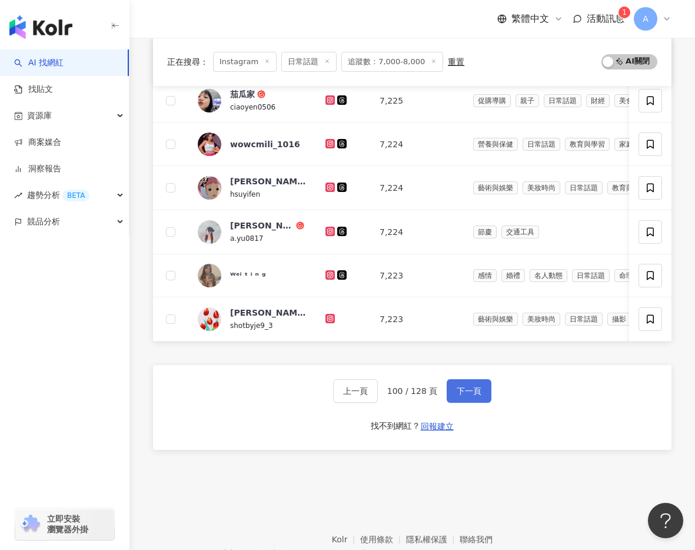
click at [465, 389] on span "下一頁" at bounding box center [469, 390] width 25 height 9
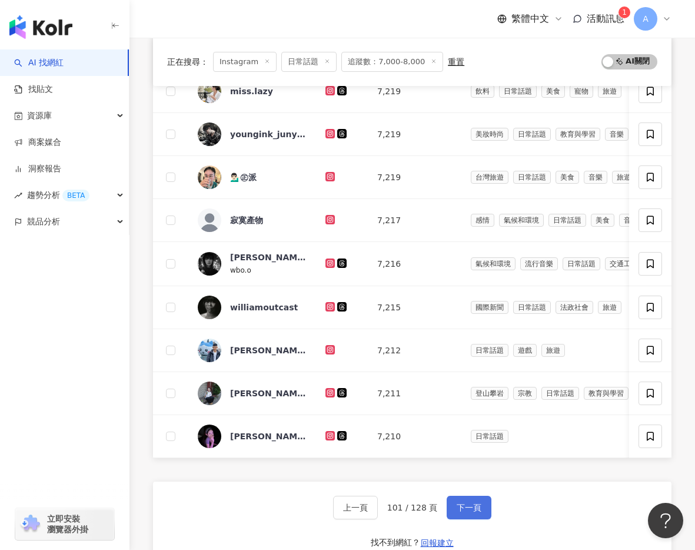
click at [474, 503] on span "下一頁" at bounding box center [469, 507] width 25 height 9
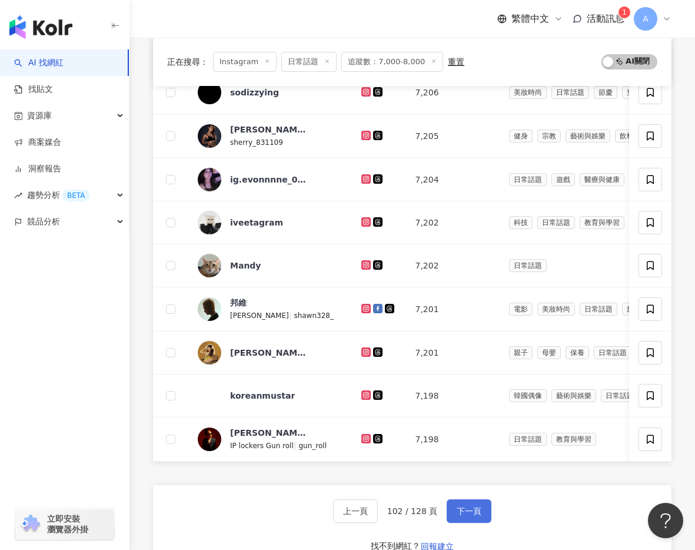
click at [474, 503] on button "下一頁" at bounding box center [469, 511] width 45 height 24
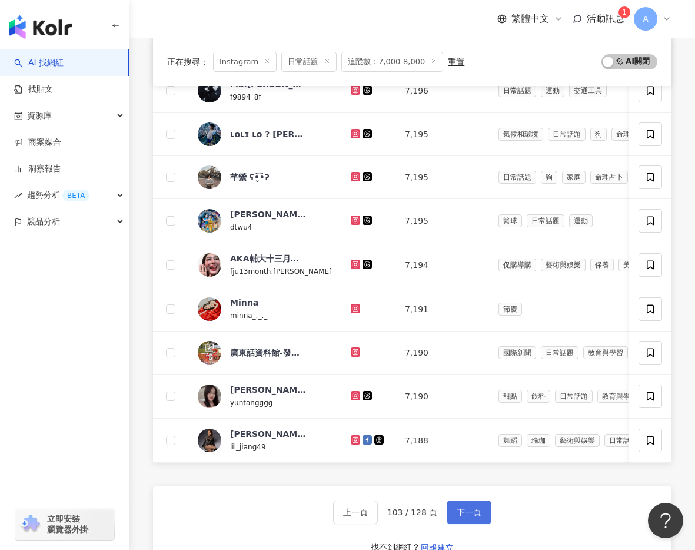
click at [474, 503] on button "下一頁" at bounding box center [469, 513] width 45 height 24
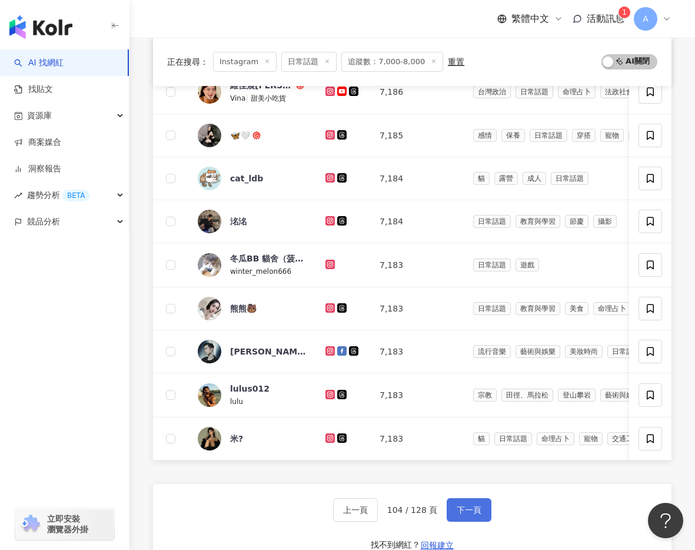
click at [474, 503] on button "下一頁" at bounding box center [469, 510] width 45 height 24
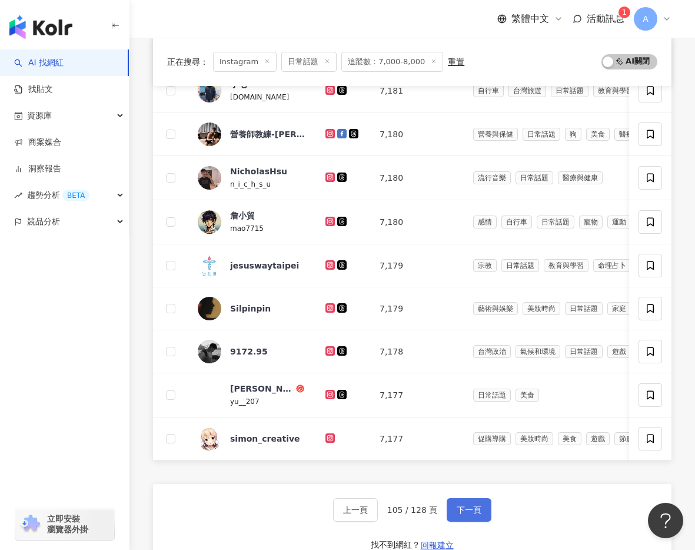
click at [474, 503] on button "下一頁" at bounding box center [469, 510] width 45 height 24
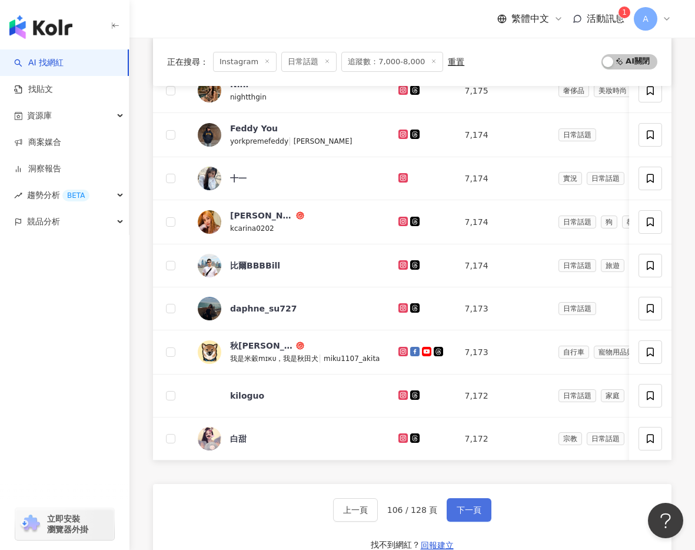
click at [474, 503] on button "下一頁" at bounding box center [469, 510] width 45 height 24
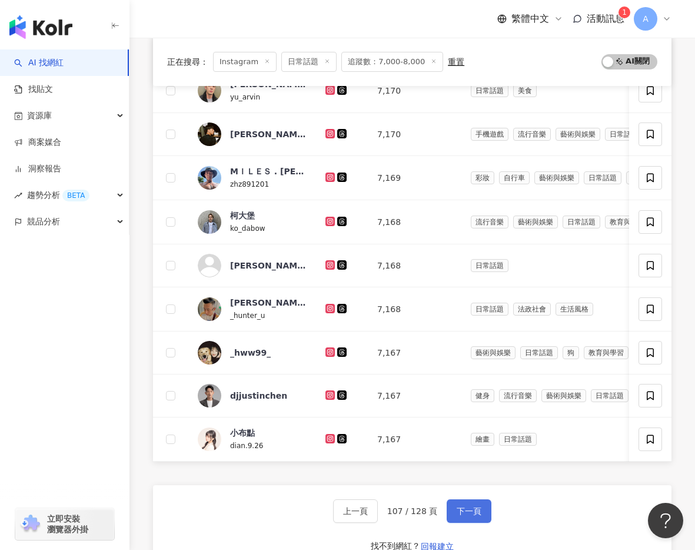
click at [474, 503] on button "下一頁" at bounding box center [469, 511] width 45 height 24
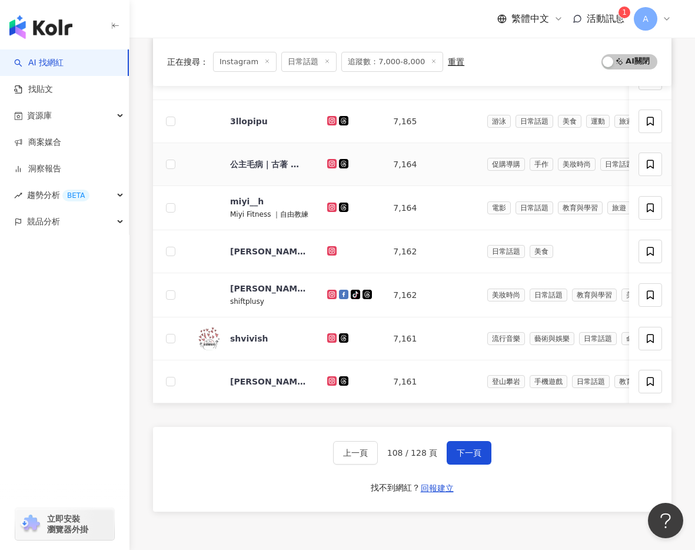
scroll to position [391, 0]
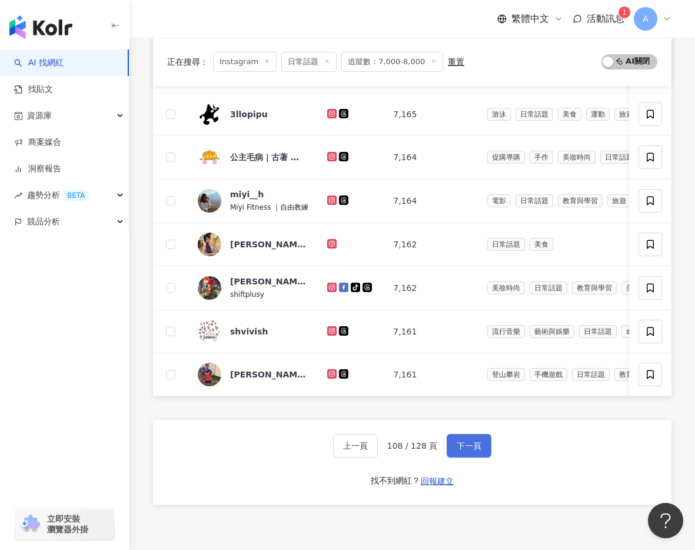
click at [473, 443] on span "下一頁" at bounding box center [469, 445] width 25 height 9
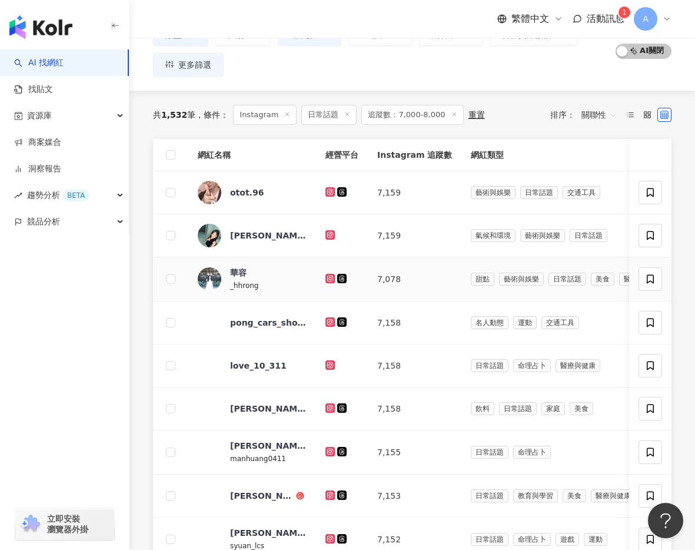
scroll to position [89, 0]
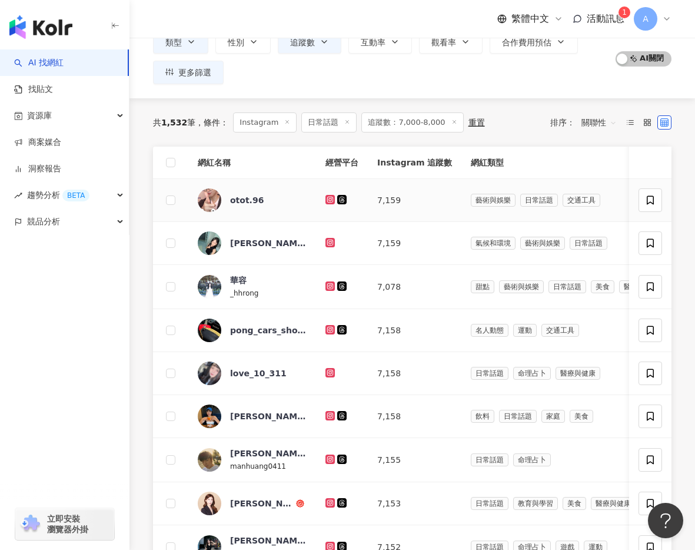
click at [329, 201] on icon at bounding box center [330, 199] width 5 height 5
click at [329, 242] on icon at bounding box center [331, 242] width 8 height 7
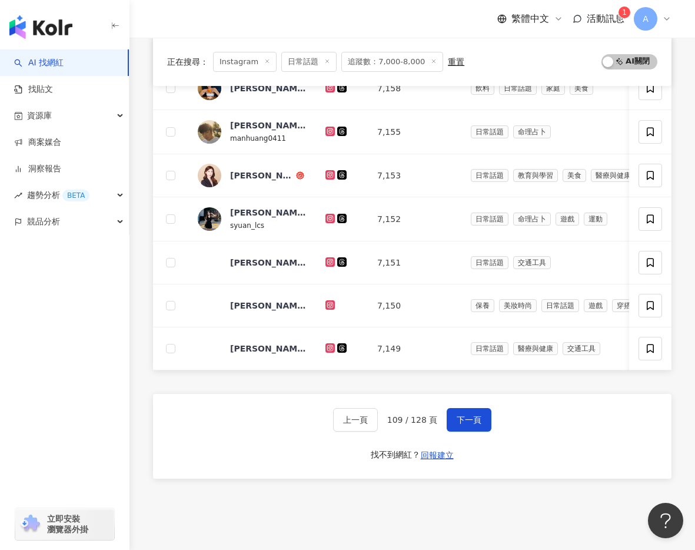
scroll to position [470, 0]
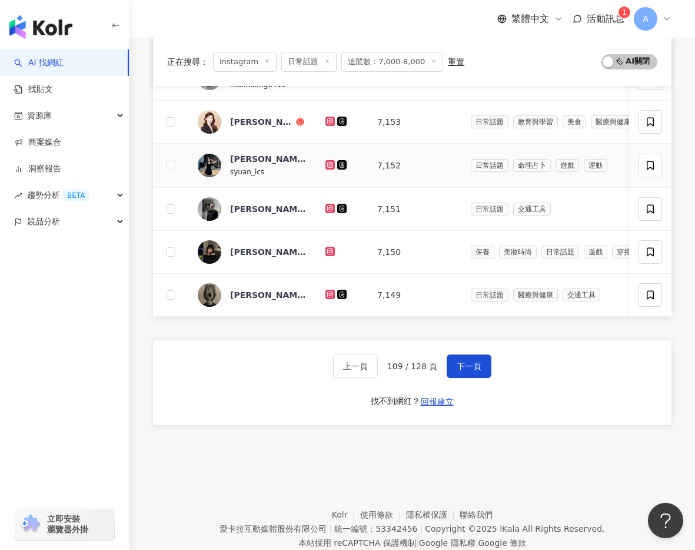
click at [331, 165] on icon at bounding box center [331, 164] width 8 height 7
click at [334, 207] on icon at bounding box center [330, 208] width 9 height 9
click at [327, 294] on icon at bounding box center [331, 294] width 8 height 7
click at [477, 371] on button "下一頁" at bounding box center [469, 366] width 45 height 24
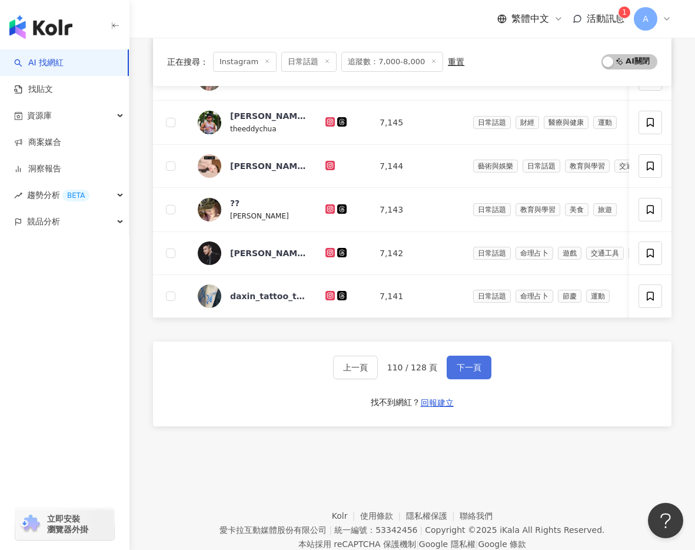
click at [477, 371] on span "下一頁" at bounding box center [469, 367] width 25 height 9
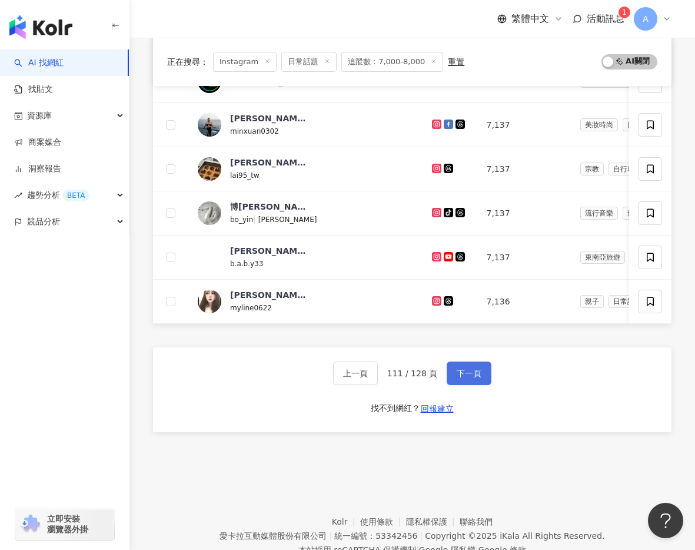
click at [477, 371] on span "下一頁" at bounding box center [469, 373] width 25 height 9
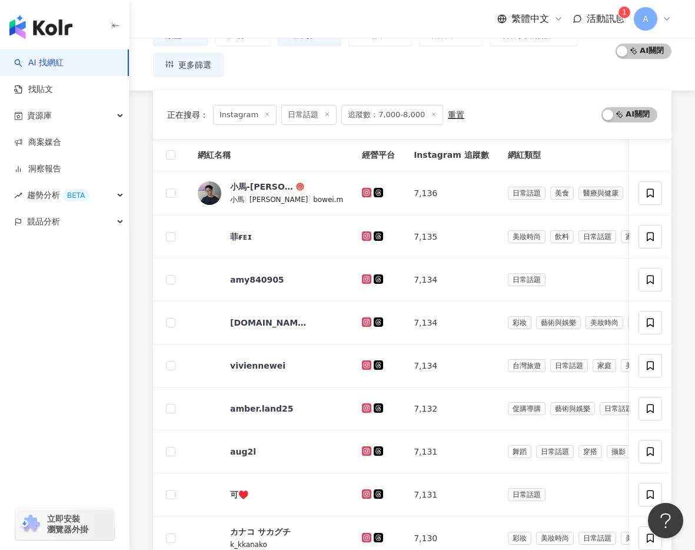
scroll to position [470, 0]
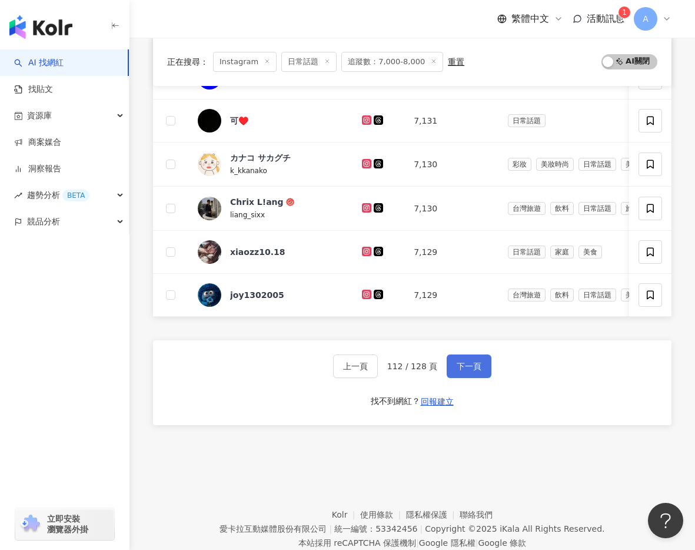
click at [478, 371] on button "下一頁" at bounding box center [469, 366] width 45 height 24
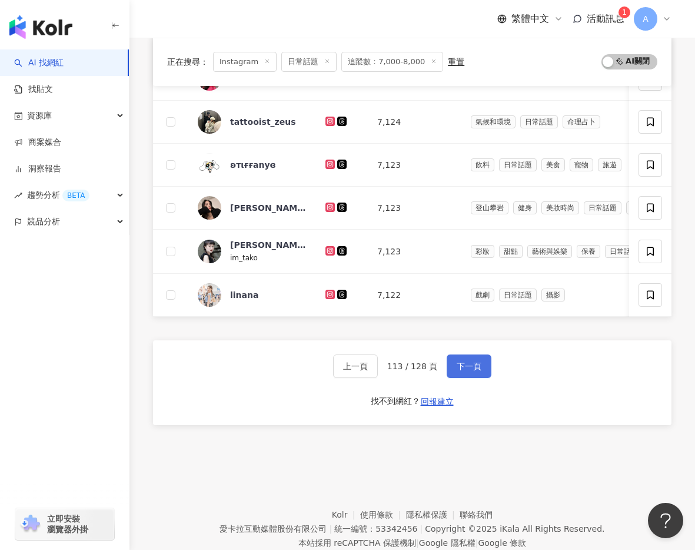
click at [478, 371] on button "下一頁" at bounding box center [469, 366] width 45 height 24
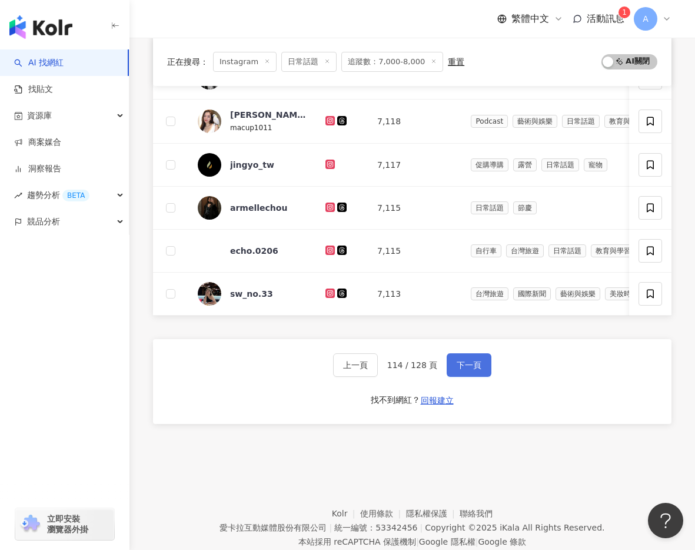
click at [478, 371] on button "下一頁" at bounding box center [469, 365] width 45 height 24
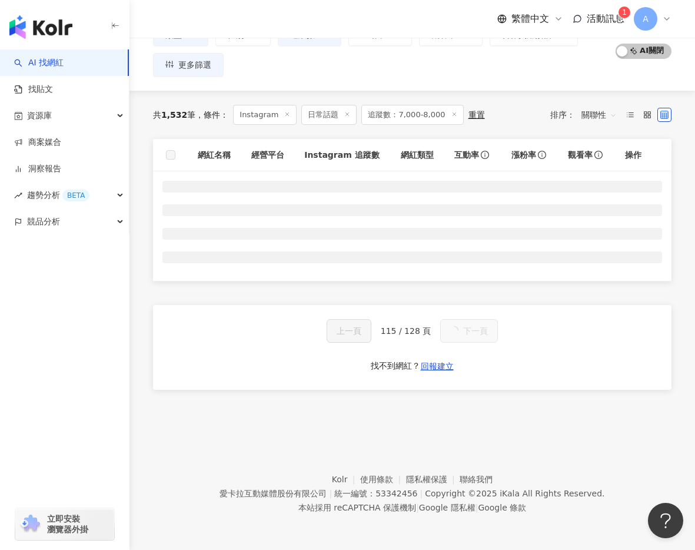
scroll to position [470, 0]
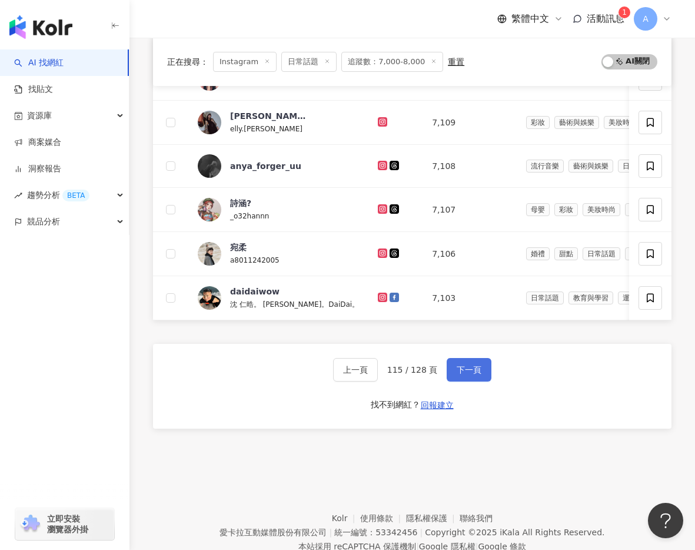
click at [478, 371] on span "下一頁" at bounding box center [469, 369] width 25 height 9
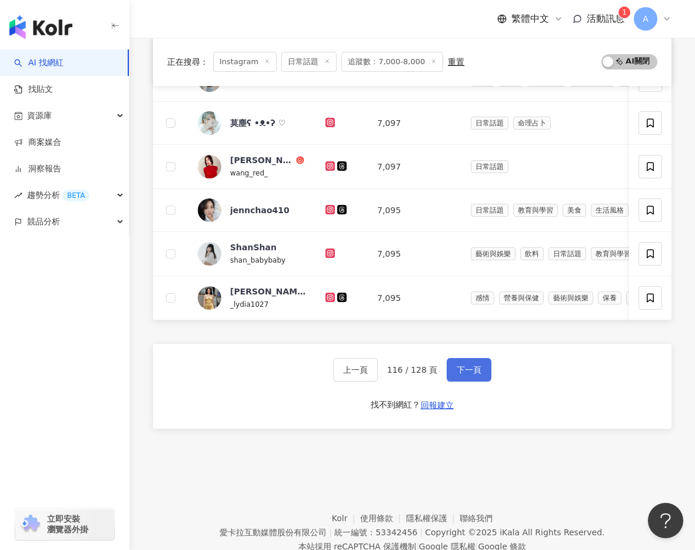
click at [478, 371] on span "下一頁" at bounding box center [469, 369] width 25 height 9
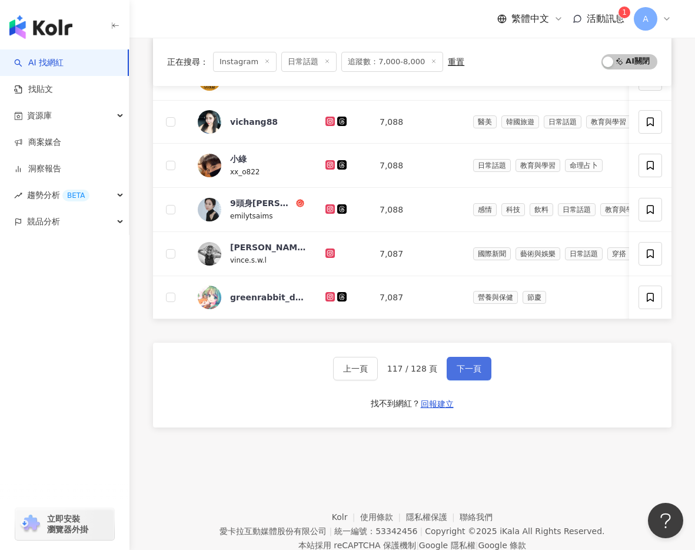
click at [478, 371] on span "下一頁" at bounding box center [469, 368] width 25 height 9
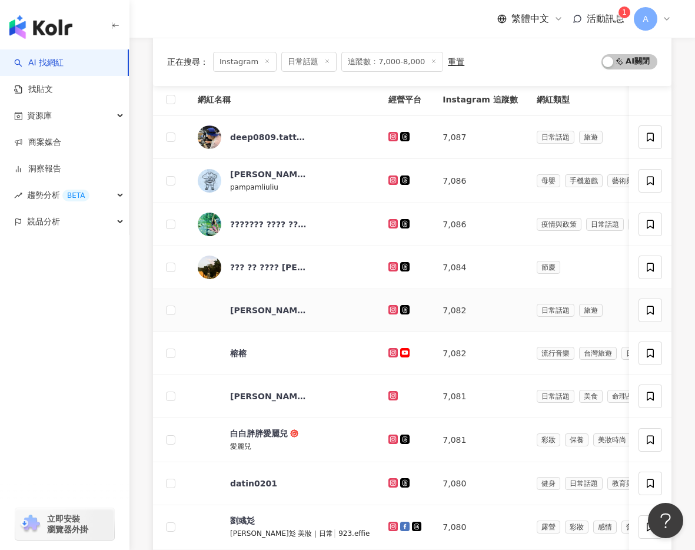
scroll to position [154, 0]
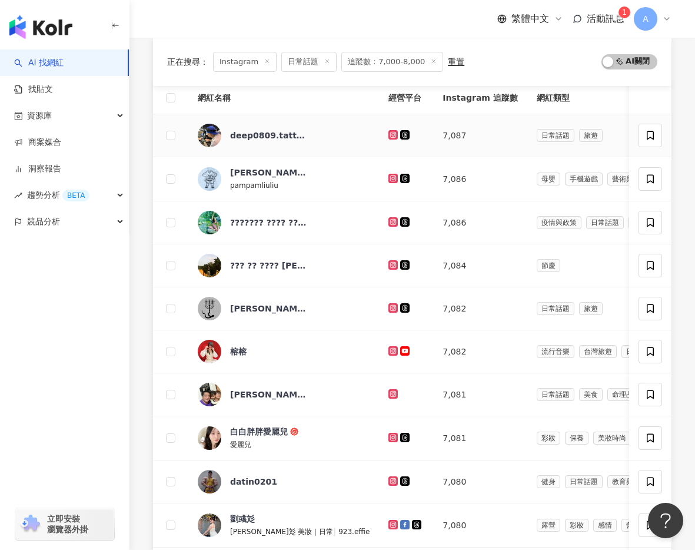
click at [391, 134] on icon at bounding box center [393, 134] width 5 height 5
click at [390, 177] on icon at bounding box center [394, 178] width 8 height 7
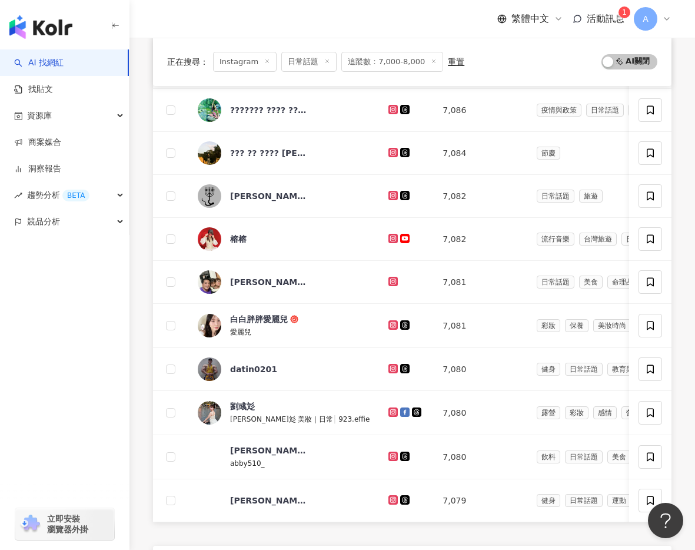
scroll to position [317, 0]
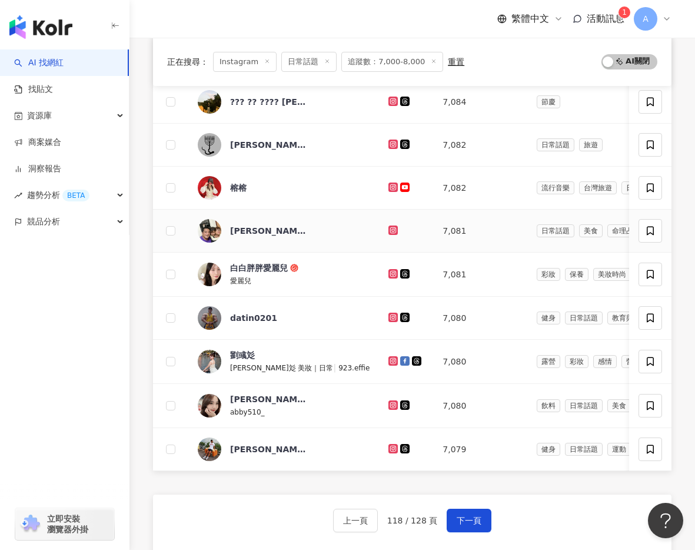
click at [391, 228] on icon at bounding box center [393, 229] width 5 height 5
click at [391, 185] on icon at bounding box center [393, 186] width 5 height 5
click at [391, 275] on icon at bounding box center [393, 273] width 5 height 5
click at [391, 315] on icon at bounding box center [393, 316] width 5 height 5
click at [390, 357] on icon at bounding box center [394, 360] width 8 height 7
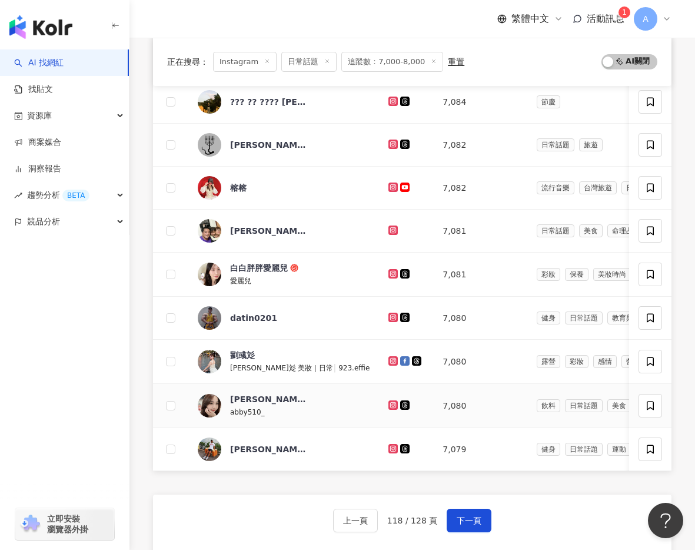
click at [393, 406] on icon at bounding box center [394, 405] width 2 height 2
click at [393, 449] on icon at bounding box center [394, 449] width 2 height 2
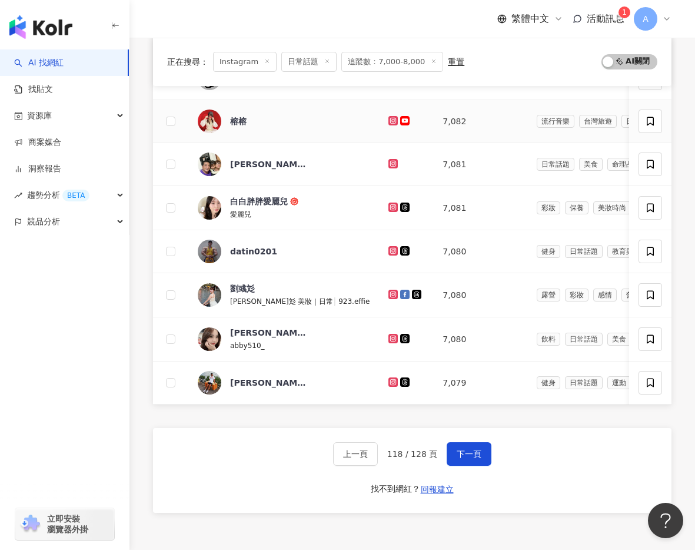
scroll to position [393, 0]
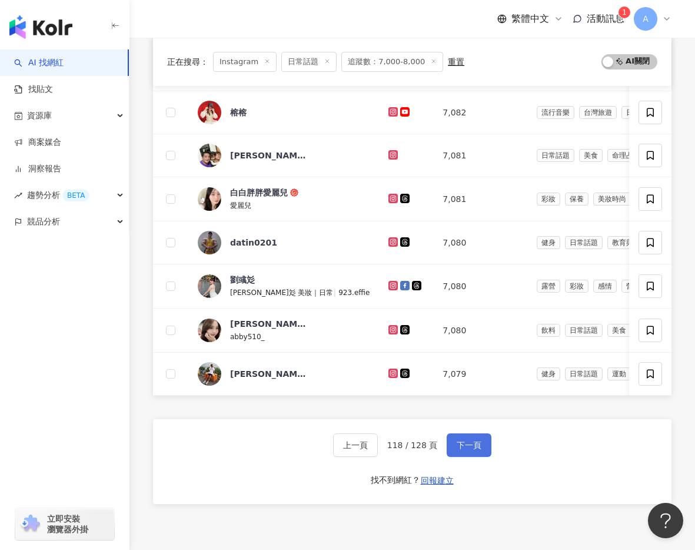
click at [478, 448] on span "下一頁" at bounding box center [469, 444] width 25 height 9
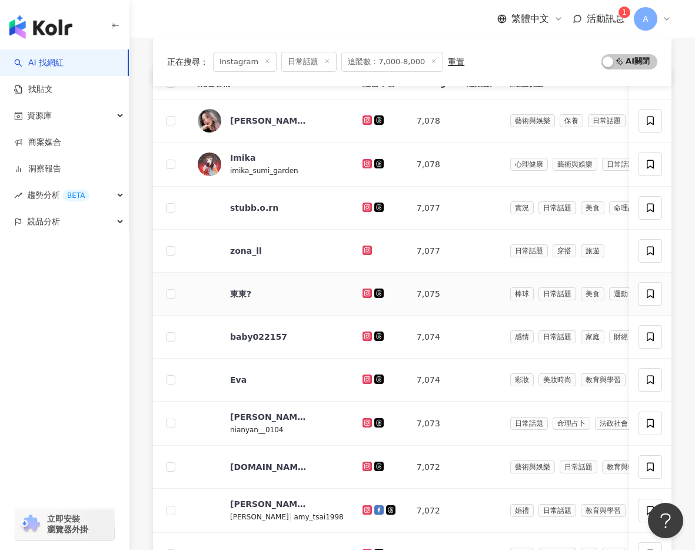
scroll to position [174, 0]
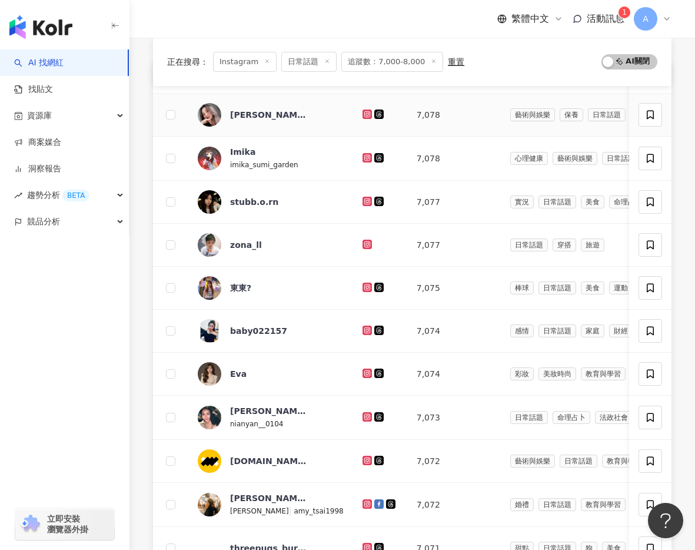
click at [363, 111] on icon at bounding box center [367, 114] width 9 height 9
click at [365, 159] on icon at bounding box center [367, 157] width 5 height 5
click at [363, 201] on g at bounding box center [367, 201] width 9 height 9
click at [366, 244] on icon at bounding box center [367, 244] width 2 height 2
click at [366, 286] on icon at bounding box center [367, 287] width 2 height 2
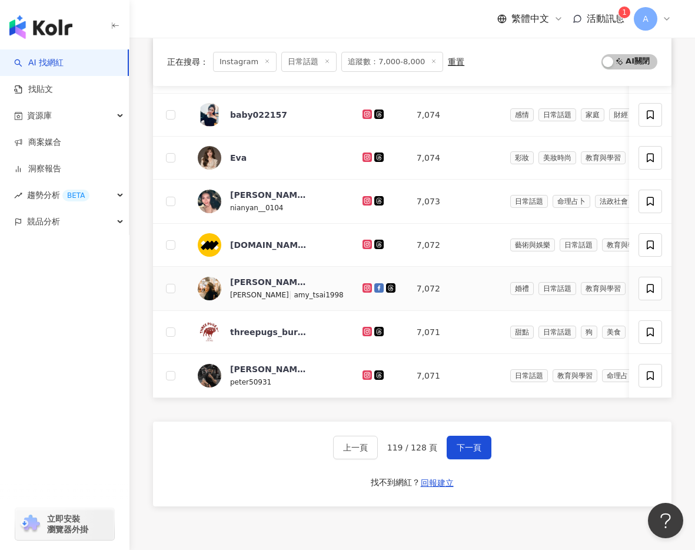
scroll to position [392, 0]
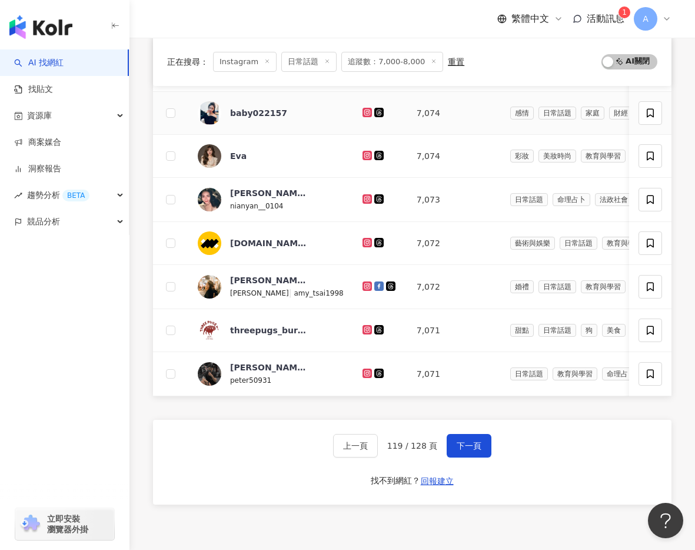
click at [365, 111] on icon at bounding box center [367, 112] width 5 height 5
click at [365, 154] on icon at bounding box center [367, 155] width 5 height 5
click at [364, 200] on icon at bounding box center [368, 198] width 8 height 7
click at [365, 244] on icon at bounding box center [367, 242] width 5 height 5
click at [365, 283] on icon at bounding box center [367, 285] width 5 height 5
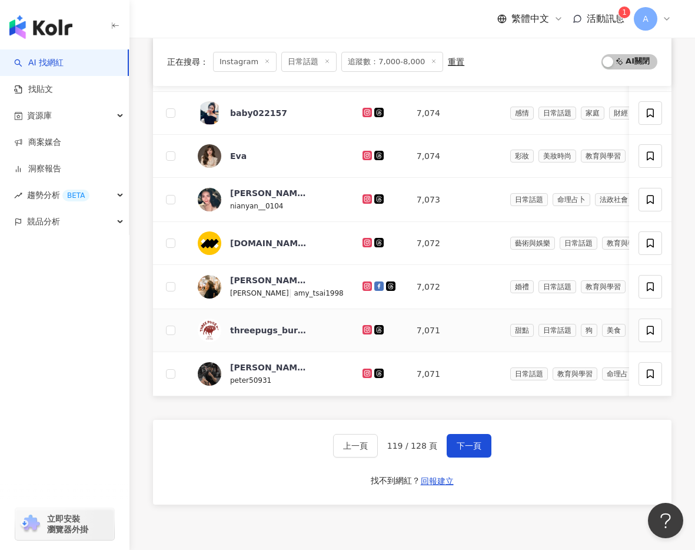
click at [363, 326] on icon at bounding box center [367, 329] width 9 height 9
click at [364, 376] on icon at bounding box center [368, 373] width 8 height 7
click at [476, 449] on span "下一頁" at bounding box center [469, 445] width 25 height 9
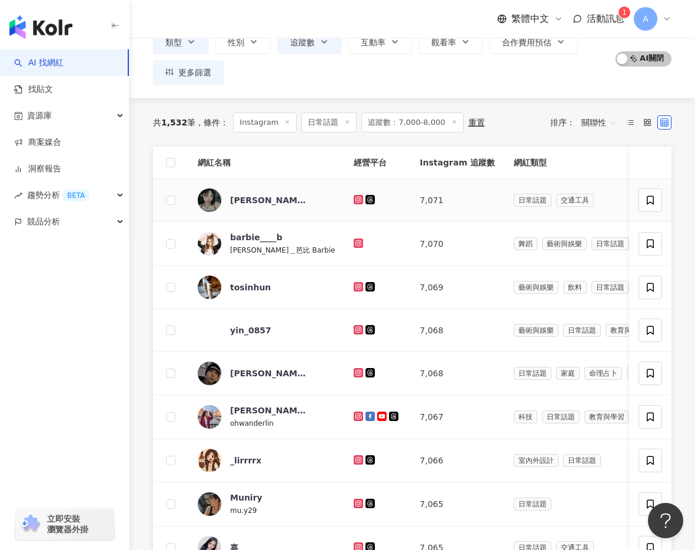
scroll to position [94, 0]
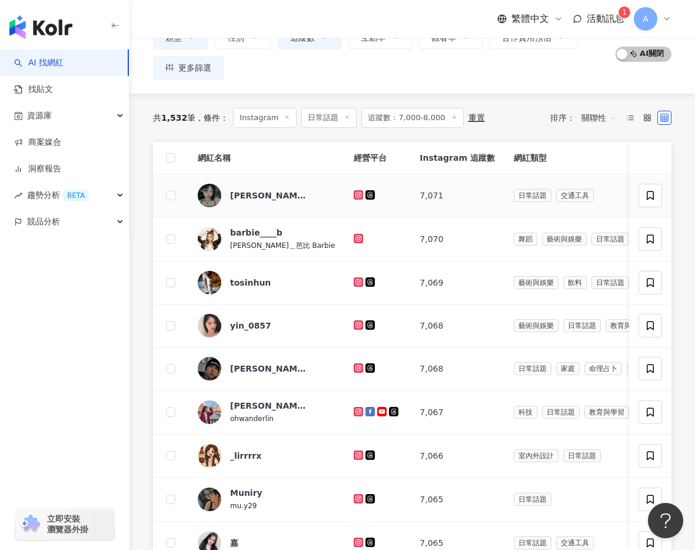
click at [356, 193] on icon at bounding box center [358, 194] width 5 height 5
click at [355, 238] on icon at bounding box center [359, 238] width 8 height 7
click at [356, 284] on icon at bounding box center [358, 281] width 5 height 5
click at [356, 326] on icon at bounding box center [358, 324] width 5 height 5
click at [354, 364] on icon at bounding box center [358, 367] width 9 height 9
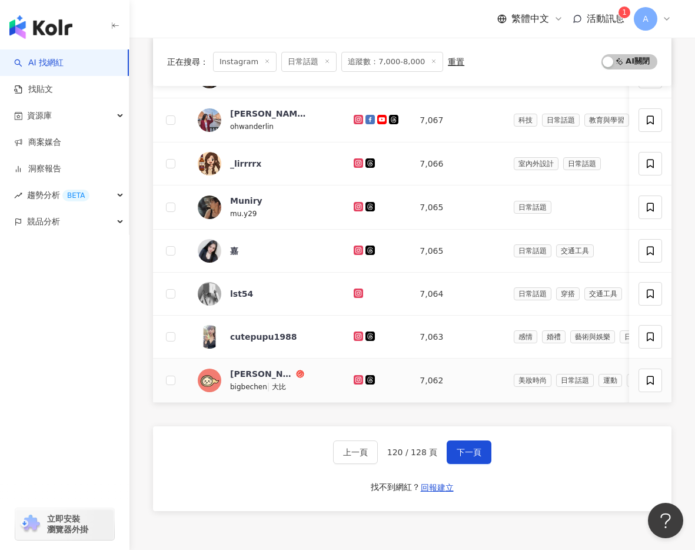
scroll to position [393, 0]
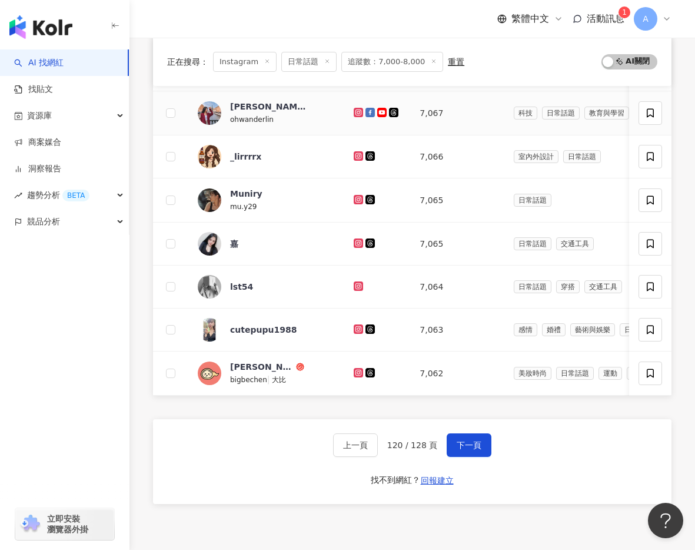
click at [356, 110] on icon at bounding box center [358, 112] width 5 height 5
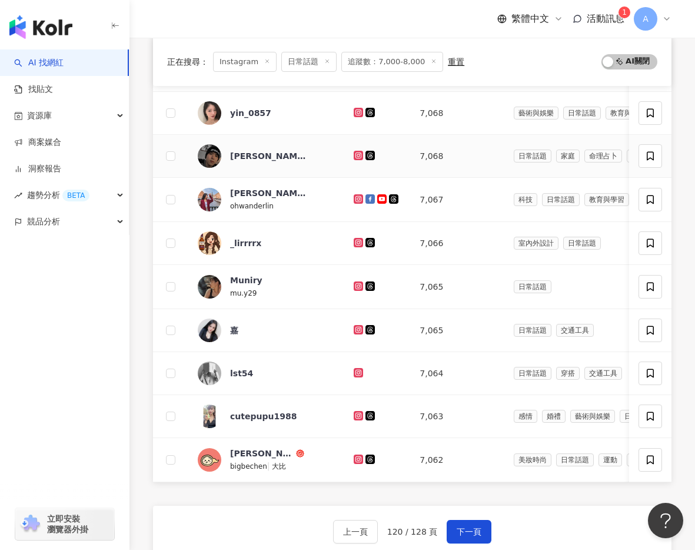
scroll to position [354, 0]
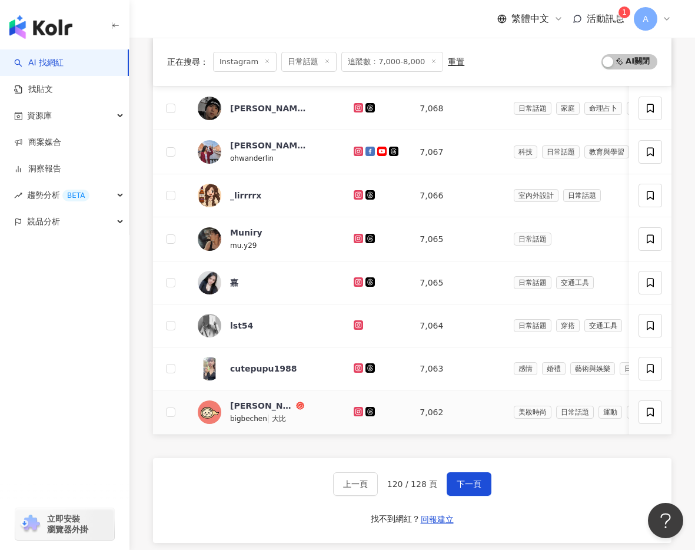
click at [356, 410] on icon at bounding box center [358, 411] width 5 height 5
click at [356, 369] on icon at bounding box center [358, 367] width 5 height 5
click at [355, 322] on icon at bounding box center [359, 324] width 8 height 7
click at [356, 284] on icon at bounding box center [358, 281] width 5 height 5
click at [355, 235] on icon at bounding box center [359, 238] width 8 height 7
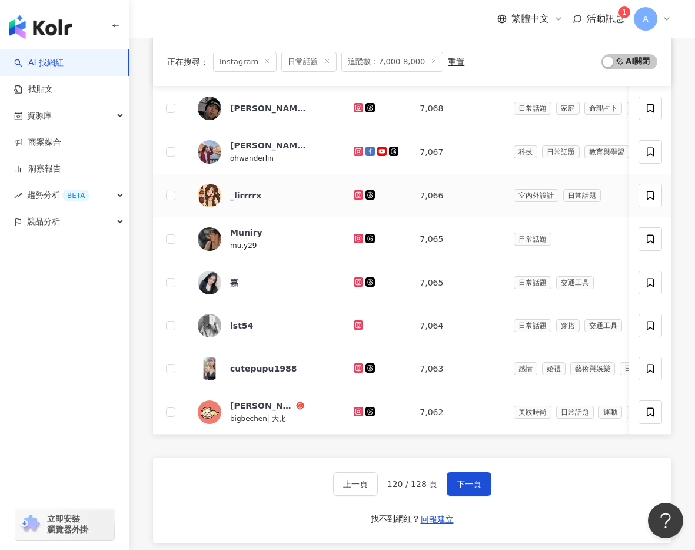
click at [355, 195] on icon at bounding box center [359, 194] width 8 height 7
click at [354, 151] on icon at bounding box center [358, 151] width 9 height 9
click at [354, 105] on icon at bounding box center [358, 107] width 9 height 9
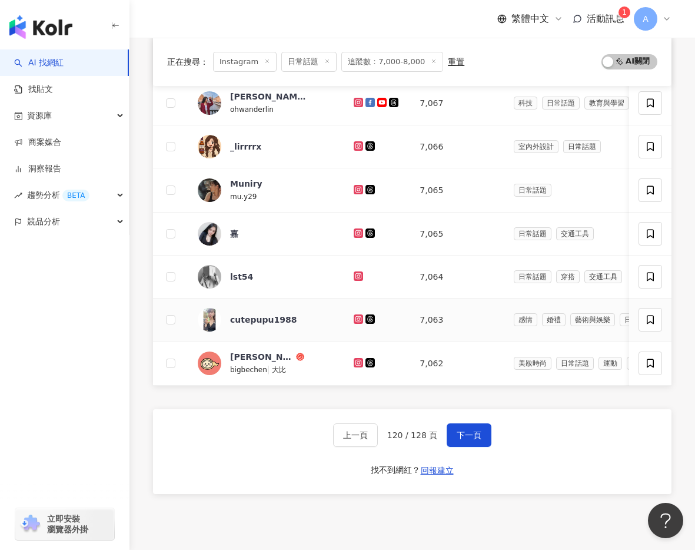
scroll to position [425, 0]
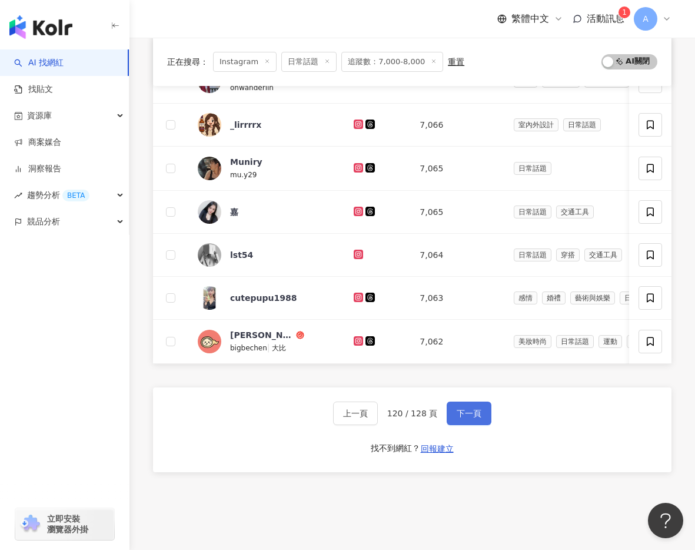
click at [468, 409] on span "下一頁" at bounding box center [469, 413] width 25 height 9
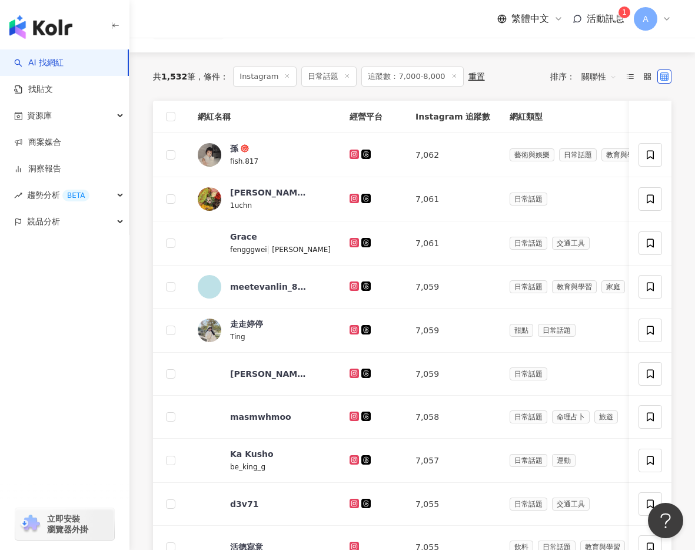
scroll to position [135, 0]
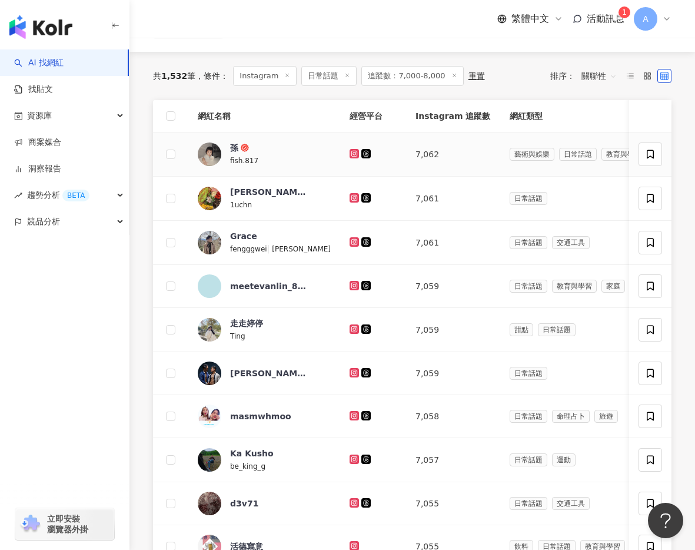
click at [351, 151] on icon at bounding box center [355, 153] width 8 height 7
click at [350, 193] on icon at bounding box center [354, 197] width 9 height 9
click at [352, 241] on icon at bounding box center [354, 241] width 5 height 5
click at [340, 277] on td at bounding box center [373, 286] width 66 height 43
click at [350, 280] on div at bounding box center [373, 286] width 47 height 13
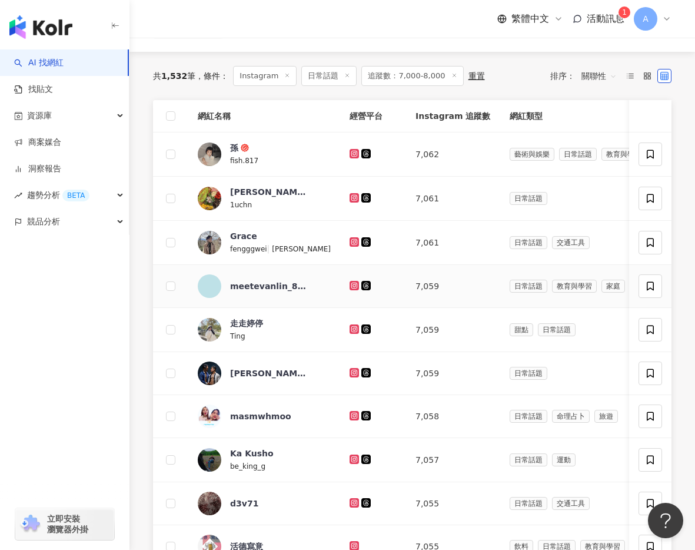
click at [351, 287] on icon at bounding box center [355, 285] width 8 height 7
click at [351, 326] on icon at bounding box center [355, 329] width 8 height 7
click at [351, 370] on icon at bounding box center [355, 372] width 8 height 7
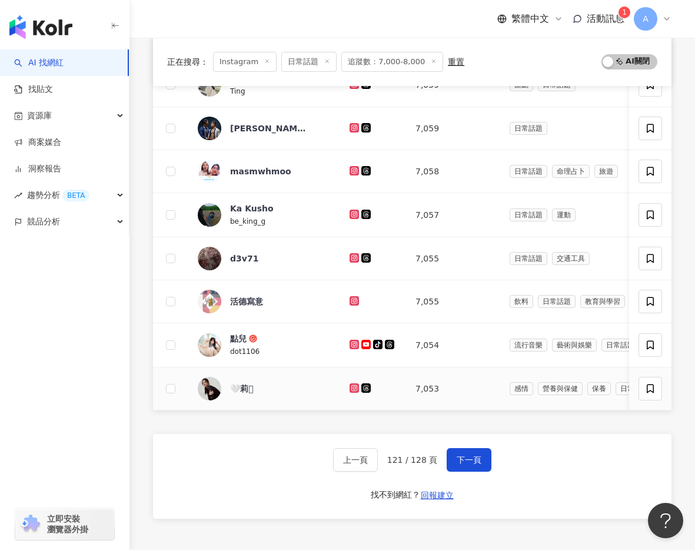
scroll to position [383, 0]
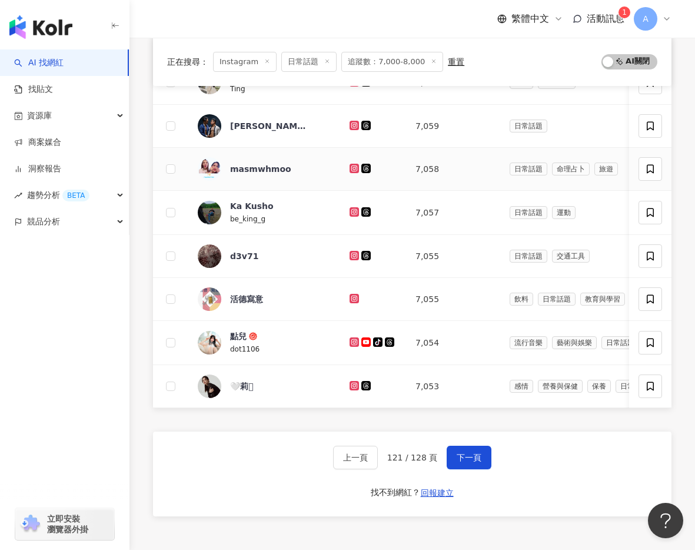
click at [351, 167] on icon at bounding box center [355, 168] width 8 height 7
click at [350, 215] on icon at bounding box center [354, 211] width 9 height 9
click at [350, 252] on icon at bounding box center [354, 255] width 9 height 9
click at [350, 295] on icon at bounding box center [354, 298] width 9 height 9
click at [352, 340] on icon at bounding box center [354, 341] width 5 height 5
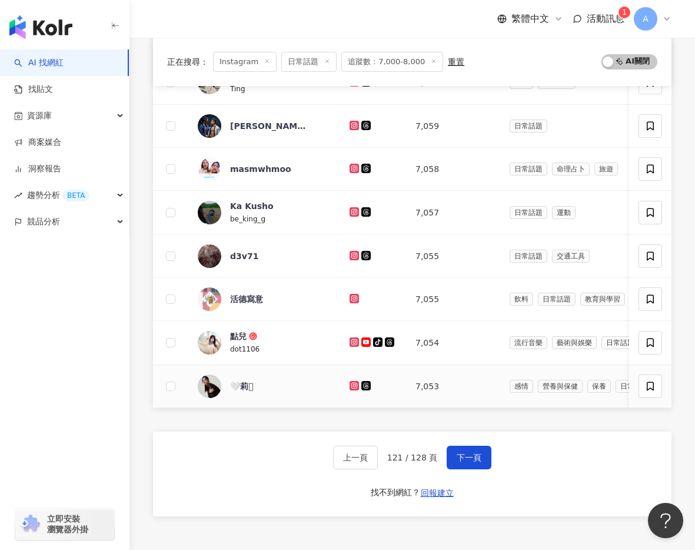
click at [351, 385] on icon at bounding box center [355, 385] width 8 height 7
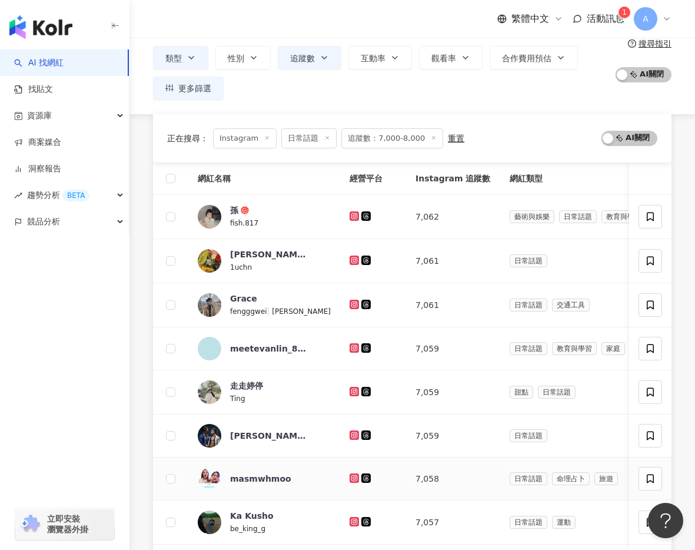
scroll to position [482, 0]
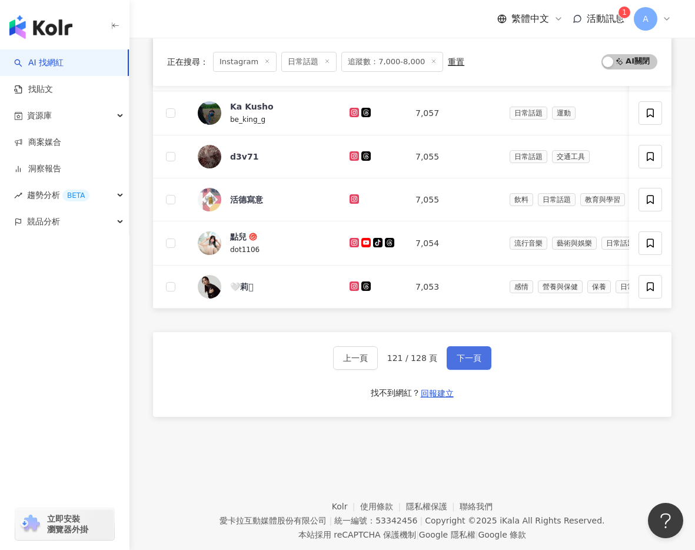
click at [452, 357] on button "下一頁" at bounding box center [469, 358] width 45 height 24
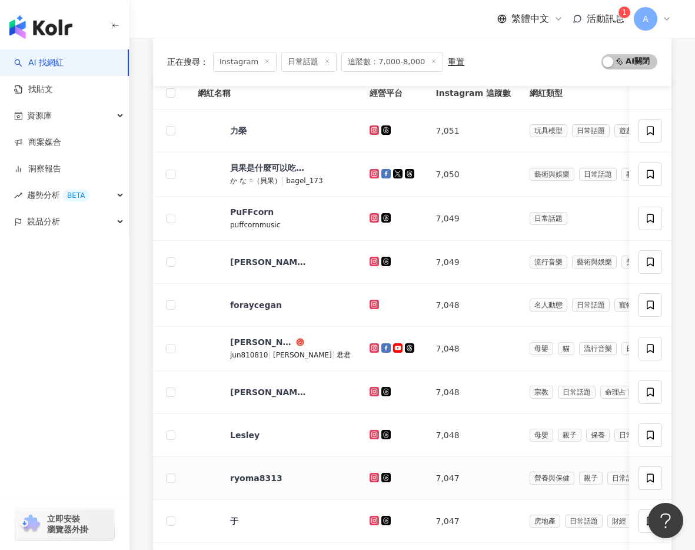
scroll to position [130, 0]
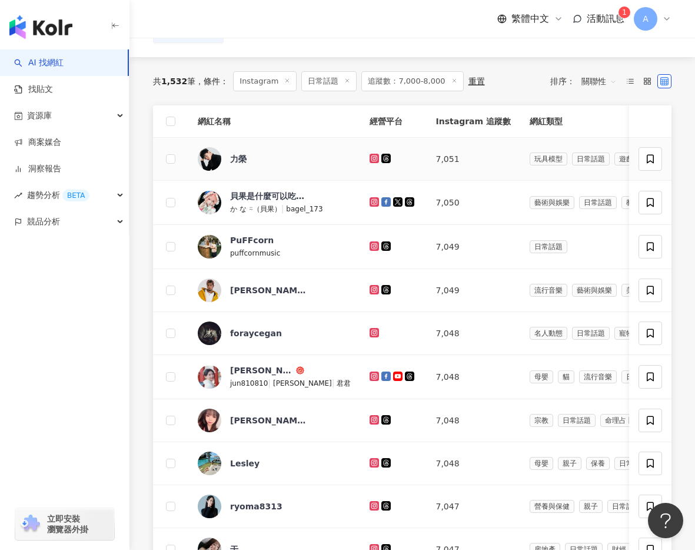
click at [370, 159] on icon at bounding box center [374, 158] width 9 height 9
click at [371, 198] on icon at bounding box center [375, 201] width 8 height 7
click at [372, 243] on icon at bounding box center [374, 245] width 5 height 5
click at [374, 289] on icon at bounding box center [375, 290] width 2 height 2
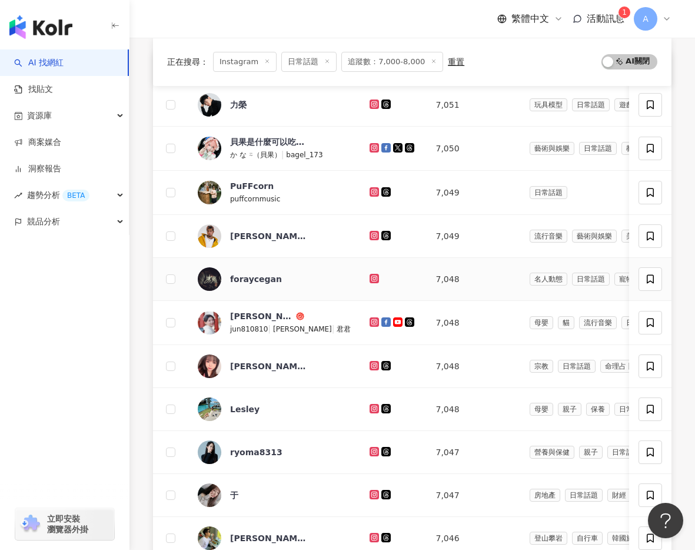
click at [370, 282] on icon at bounding box center [374, 278] width 9 height 9
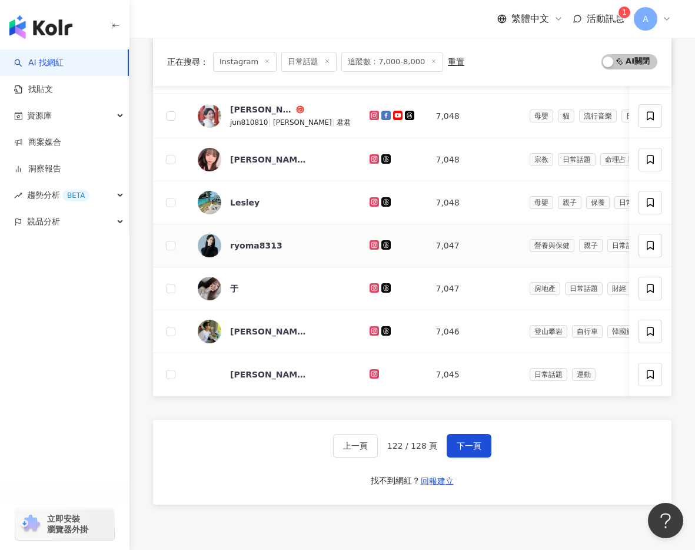
scroll to position [392, 0]
click at [371, 114] on icon at bounding box center [375, 114] width 8 height 7
click at [372, 156] on icon at bounding box center [374, 157] width 5 height 5
click at [372, 203] on icon at bounding box center [374, 200] width 5 height 5
click at [372, 242] on icon at bounding box center [374, 243] width 5 height 5
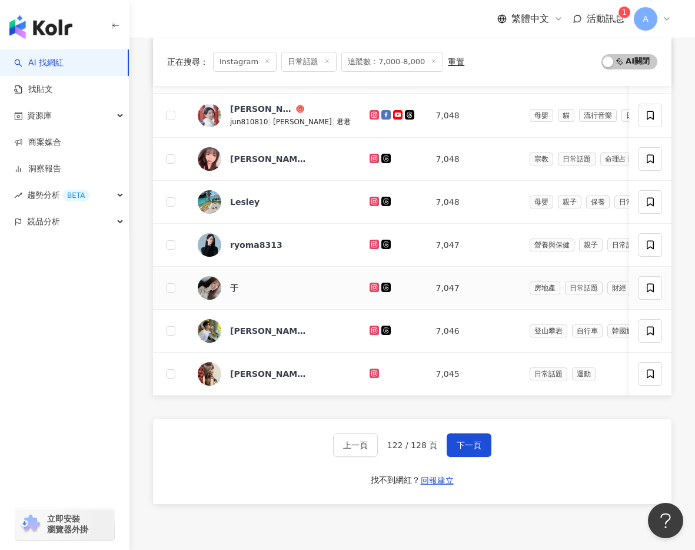
click at [370, 283] on icon at bounding box center [374, 287] width 9 height 9
click at [372, 328] on icon at bounding box center [374, 329] width 5 height 5
click at [370, 369] on icon at bounding box center [374, 373] width 9 height 9
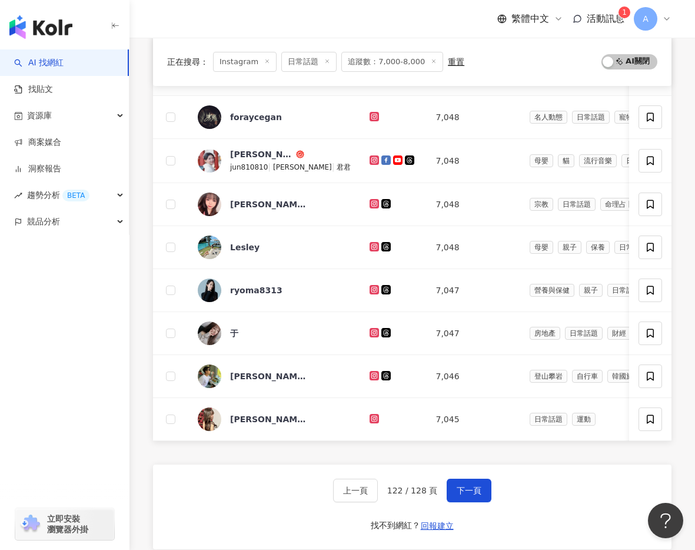
scroll to position [384, 0]
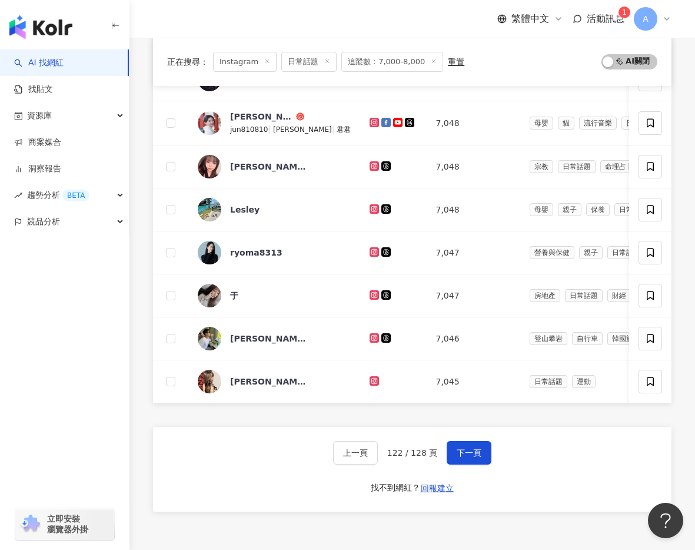
click at [445, 450] on div "上一頁 122 / 128 頁 下一頁" at bounding box center [412, 453] width 159 height 24
click at [462, 450] on span "下一頁" at bounding box center [469, 452] width 25 height 9
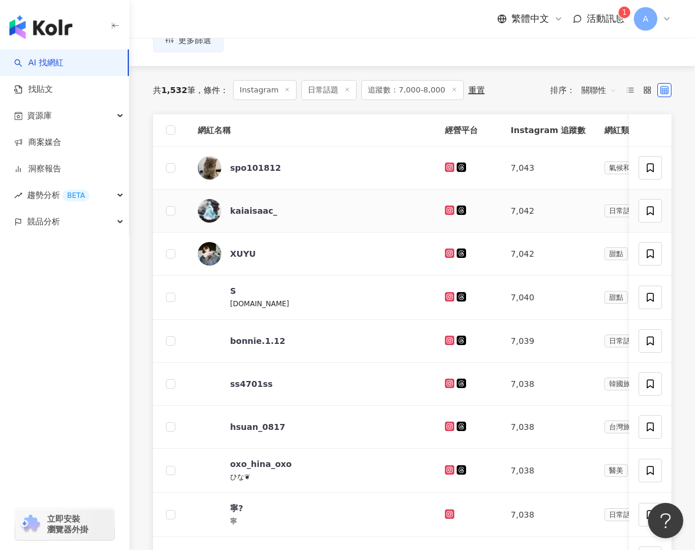
scroll to position [122, 0]
